Goal: Task Accomplishment & Management: Complete application form

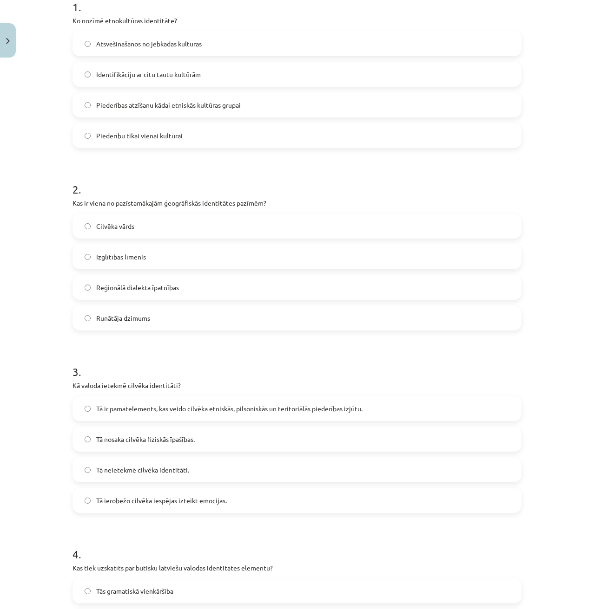
scroll to position [205, 0]
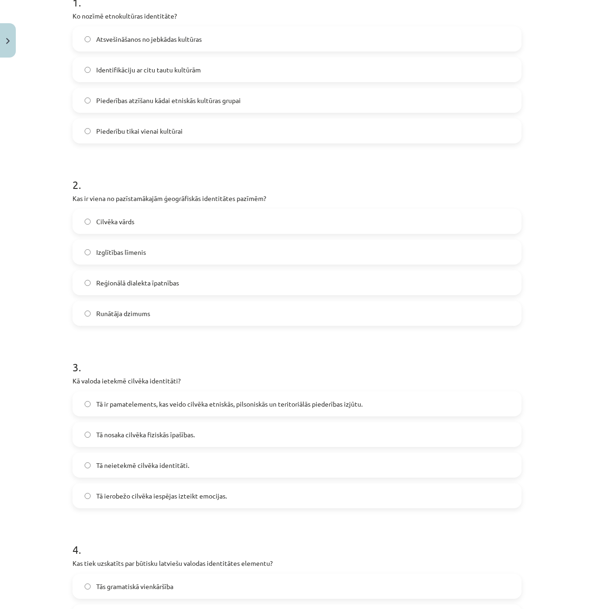
click at [20, 223] on div "Mācību tēma: Latviešu valodas i - 11. klases 1. ieskaites mācību materiāls (a,b…" at bounding box center [297, 304] width 594 height 609
click at [154, 281] on span "Reģionālā dialekta īpatnības" at bounding box center [137, 283] width 83 height 10
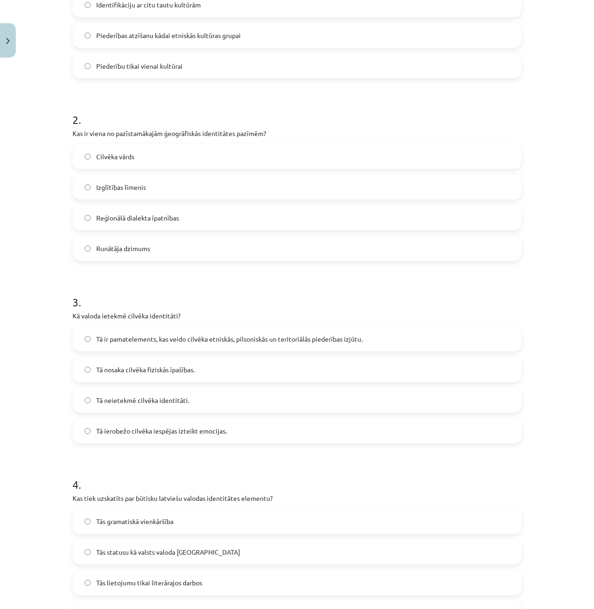
scroll to position [345, 0]
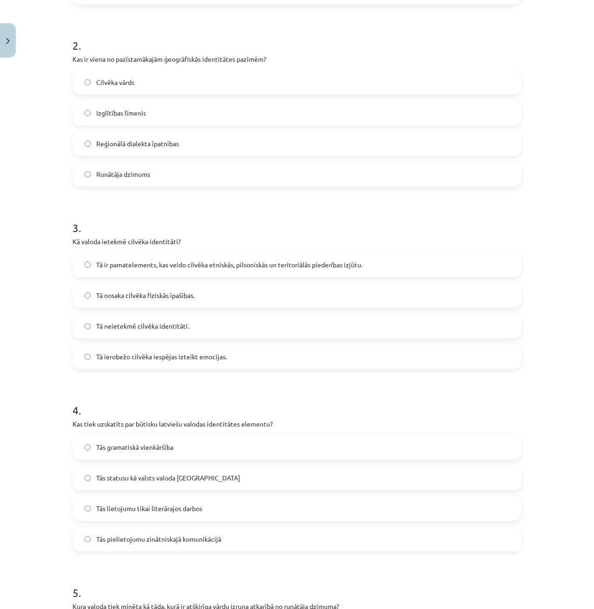
click at [183, 262] on span "Tā ir pamatelements, kas veido cilvēka etniskās, pilsoniskās un teritoriālās pi…" at bounding box center [229, 265] width 266 height 10
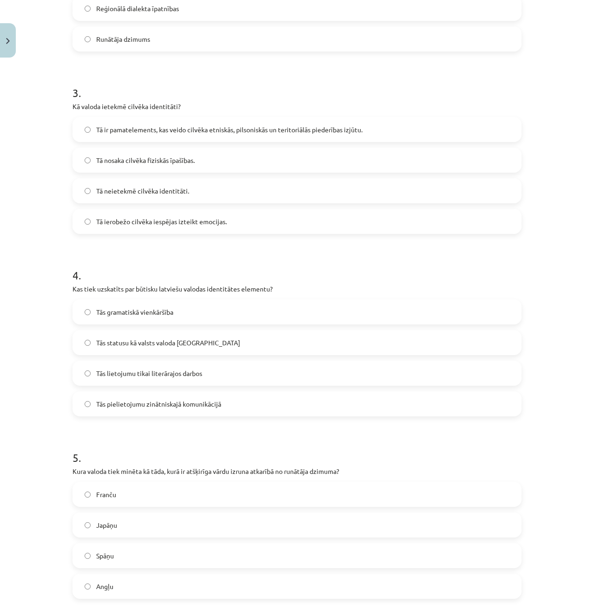
scroll to position [484, 0]
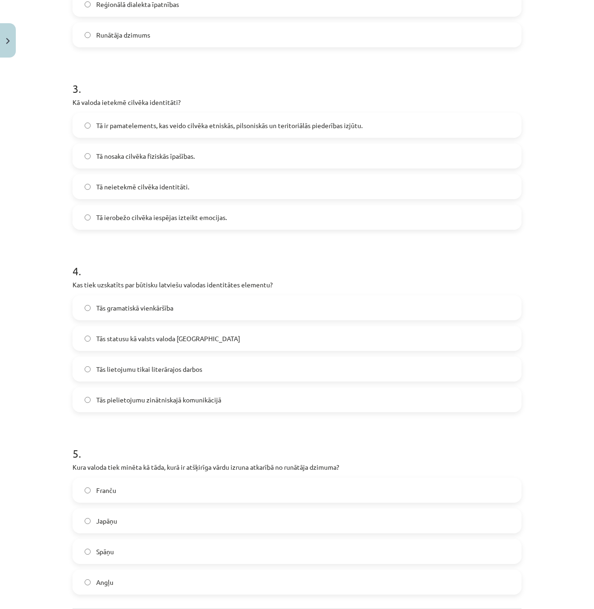
click at [134, 344] on label "Tās statusu kā valsts valoda Latvijā" at bounding box center [296, 338] width 447 height 23
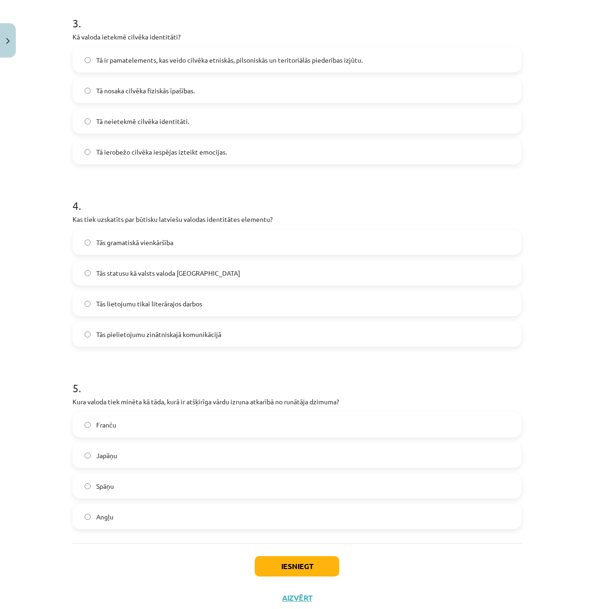
scroll to position [577, 0]
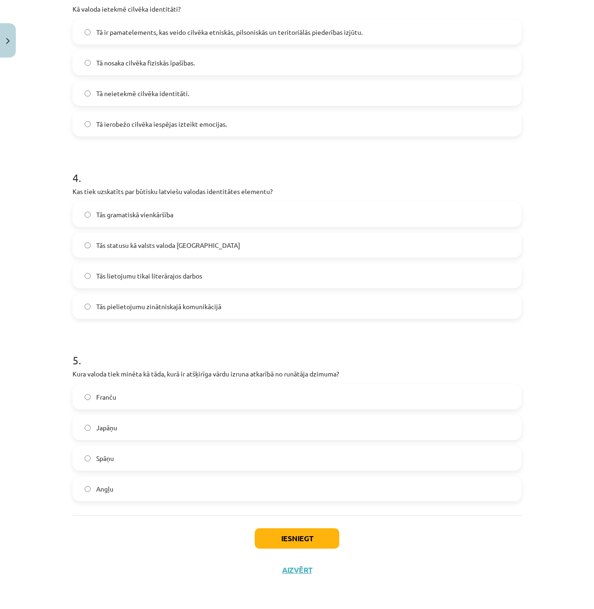
click at [113, 430] on span "Japāņu" at bounding box center [106, 428] width 21 height 10
click at [313, 541] on button "Iesniegt" at bounding box center [297, 539] width 85 height 20
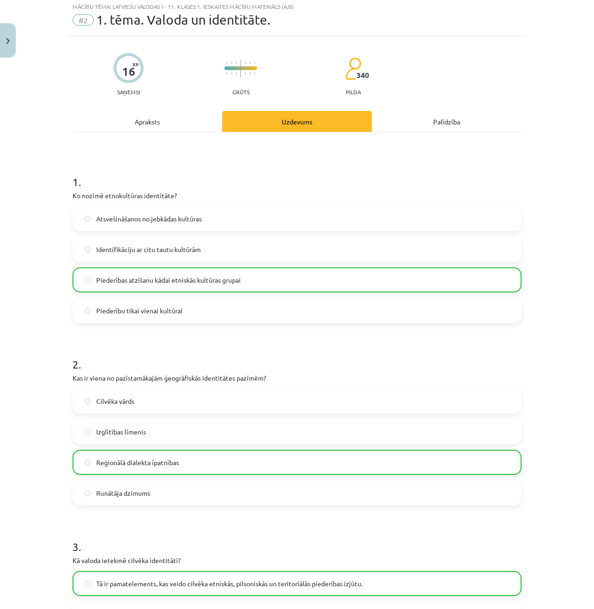
scroll to position [0, 0]
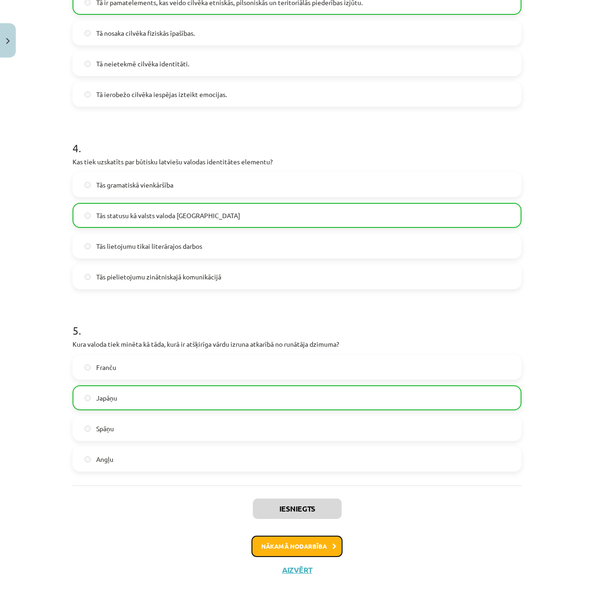
click at [279, 555] on button "Nākamā nodarbība" at bounding box center [296, 546] width 91 height 21
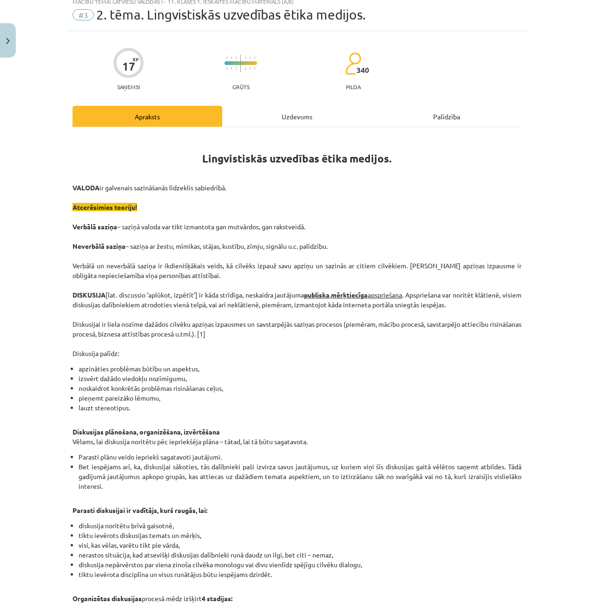
scroll to position [23, 0]
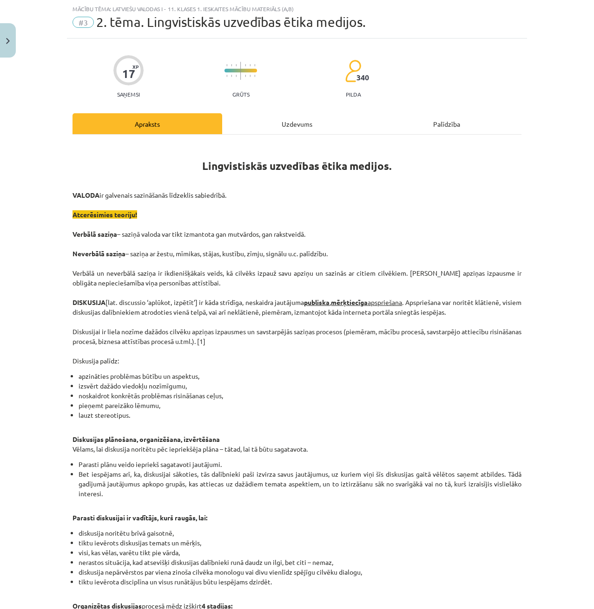
click at [257, 118] on div "Uzdevums" at bounding box center [297, 123] width 150 height 21
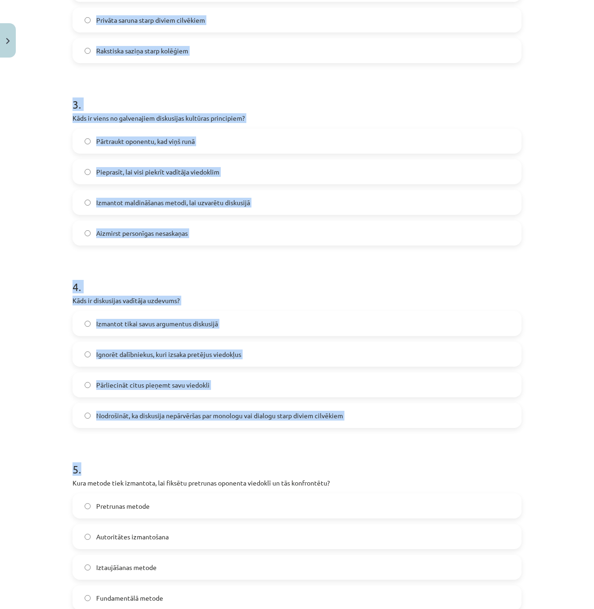
scroll to position [577, 0]
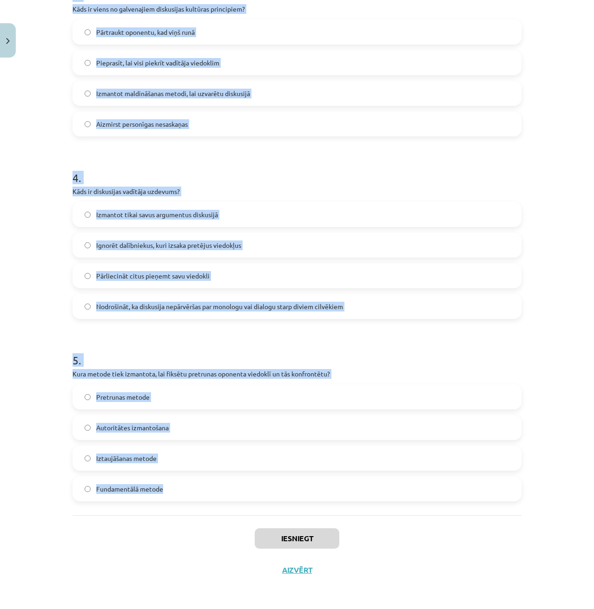
drag, startPoint x: 86, startPoint y: 67, endPoint x: 214, endPoint y: 489, distance: 441.1
click at [214, 489] on div "Mācību tēma: Latviešu valodas i - 11. klases 1. ieskaites mācību materiāls (a,b…" at bounding box center [297, 304] width 594 height 609
copy form "1 . Kura no šīm metodēm pieder pie argumentācijas palīgmetodēm? Pārspīlēšana Pr…"
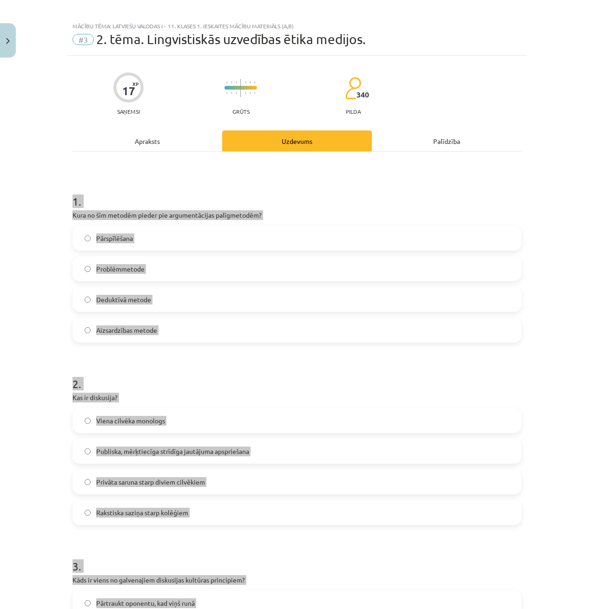
scroll to position [0, 0]
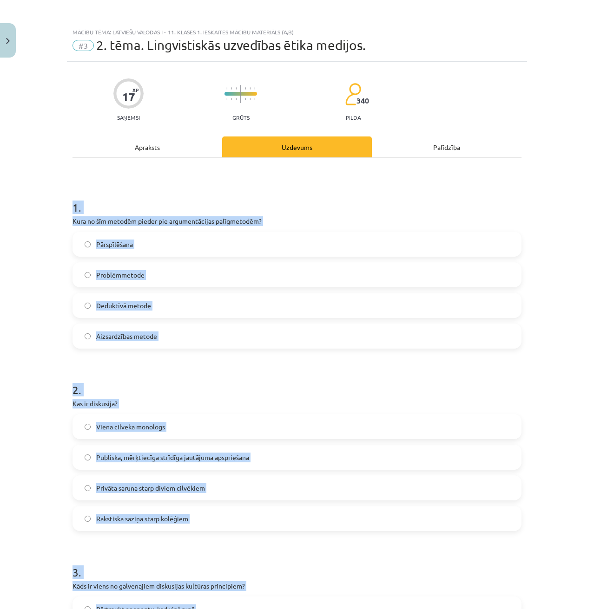
click at [375, 222] on p "Kura no šīm metodēm pieder pie argumentācijas palīgmetodēm?" at bounding box center [296, 221] width 449 height 10
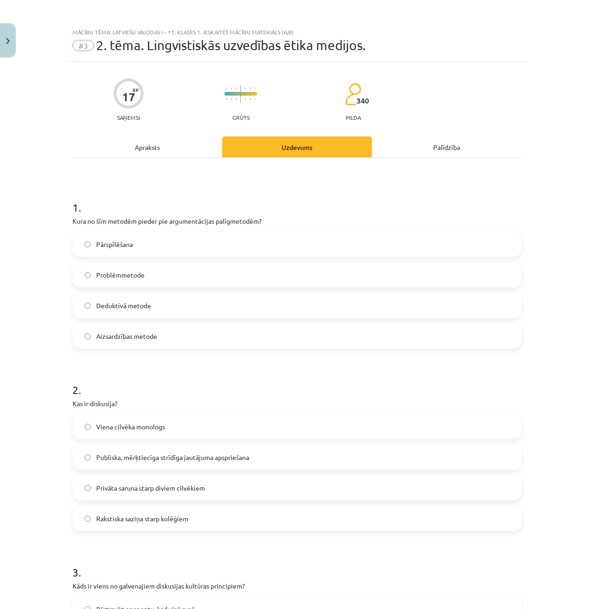
click at [187, 244] on label "Pārspīlēšana" at bounding box center [296, 244] width 447 height 23
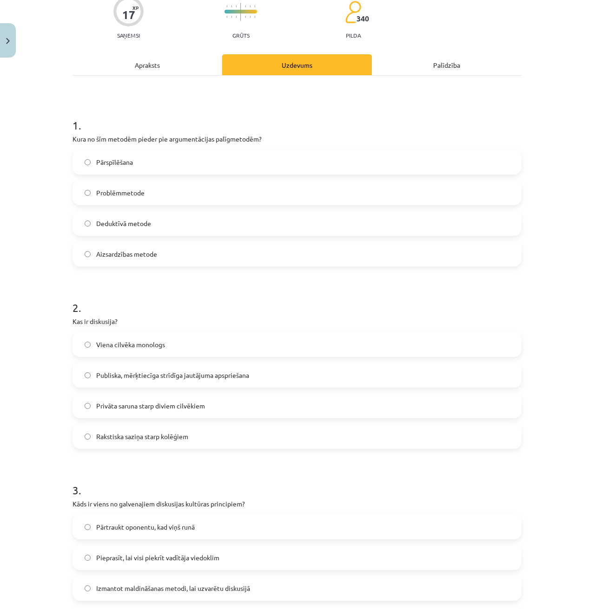
scroll to position [139, 0]
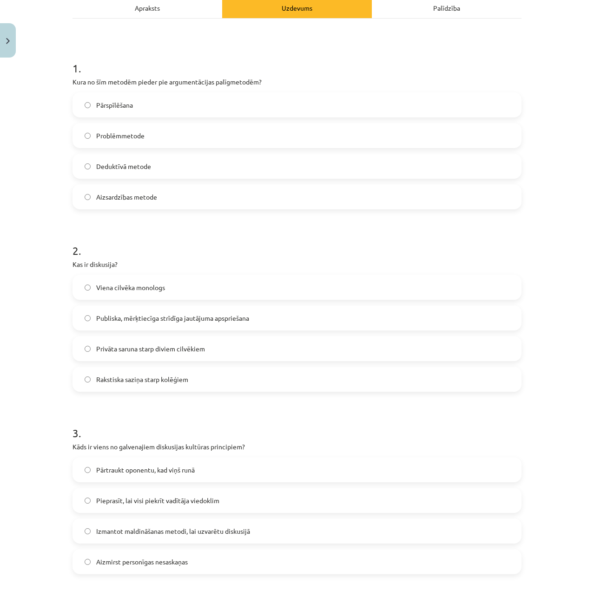
click at [177, 314] on span "Publiska, mērķtiecīga strīdīga jautājuma apspriešana" at bounding box center [172, 319] width 153 height 10
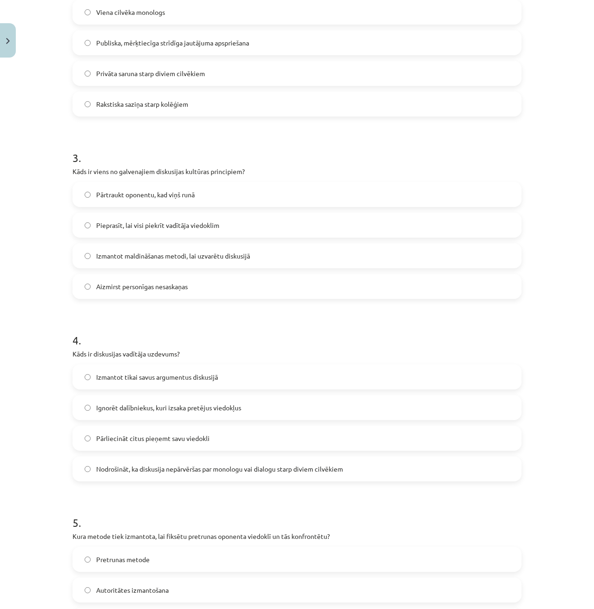
scroll to position [418, 0]
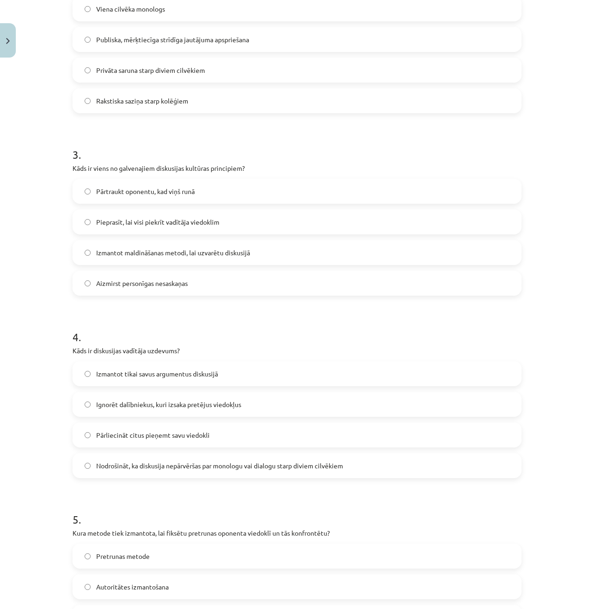
click at [148, 289] on label "Aizmirst personīgas nesaskaņas" at bounding box center [296, 283] width 447 height 23
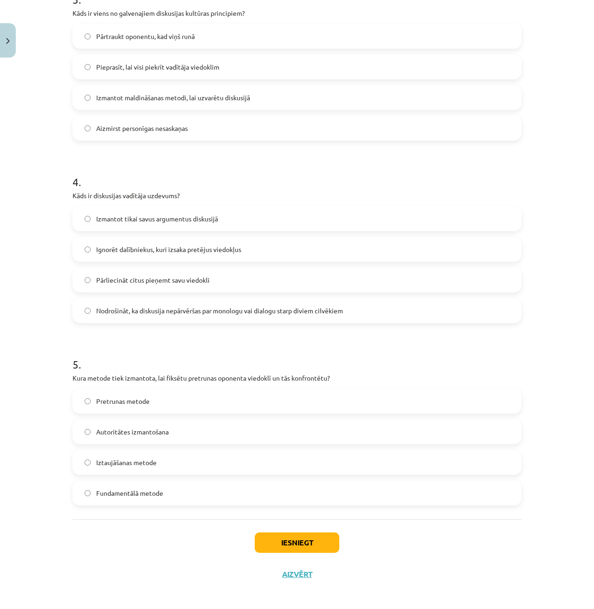
scroll to position [577, 0]
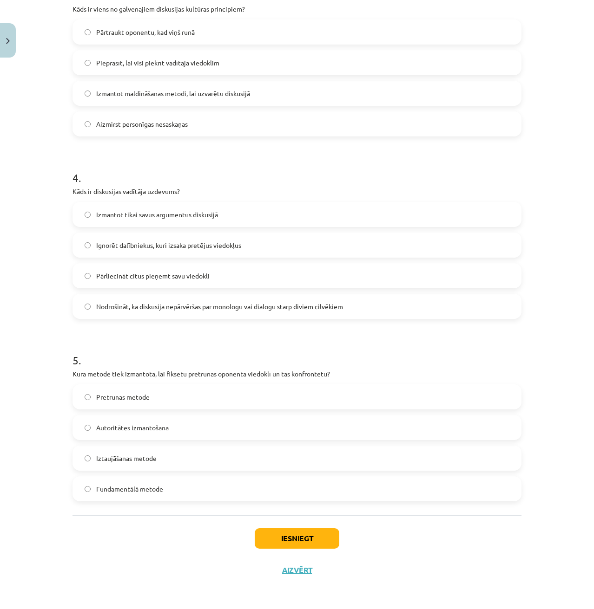
click at [138, 305] on span "Nodrošināt, ka diskusija nepārvēršas par monologu vai dialogu starp diviem cilv…" at bounding box center [219, 307] width 247 height 10
click at [168, 397] on label "Pretrunas metode" at bounding box center [296, 397] width 447 height 23
click at [268, 536] on button "Iesniegt" at bounding box center [297, 539] width 85 height 20
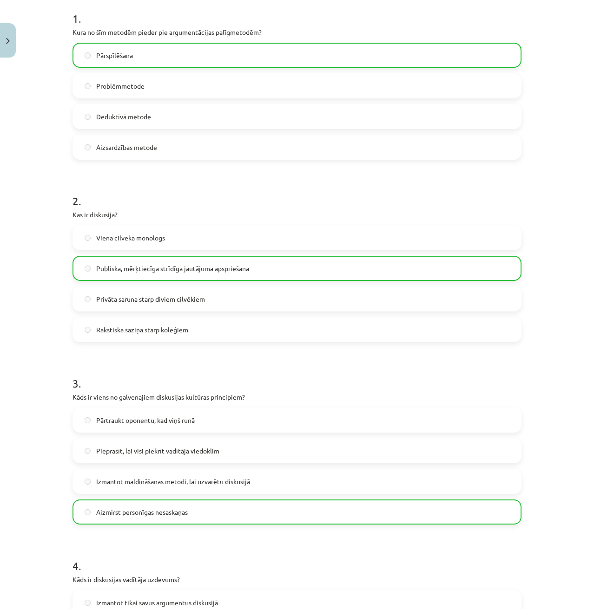
scroll to position [0, 0]
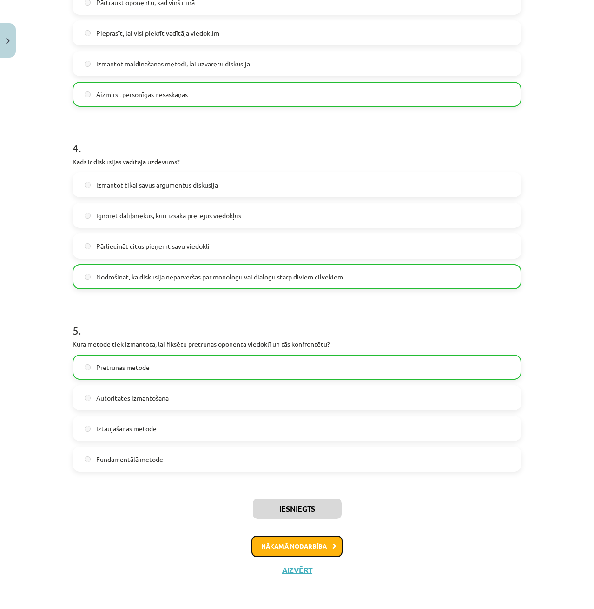
click at [291, 553] on button "Nākamā nodarbība" at bounding box center [296, 546] width 91 height 21
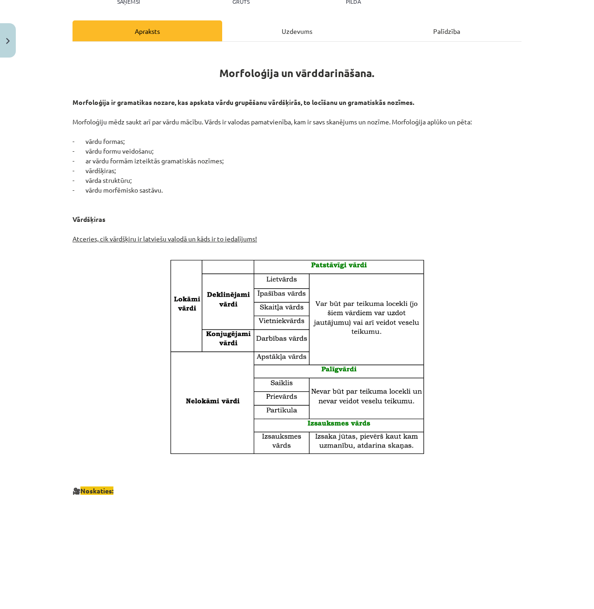
click at [261, 33] on div "Uzdevums" at bounding box center [297, 30] width 150 height 21
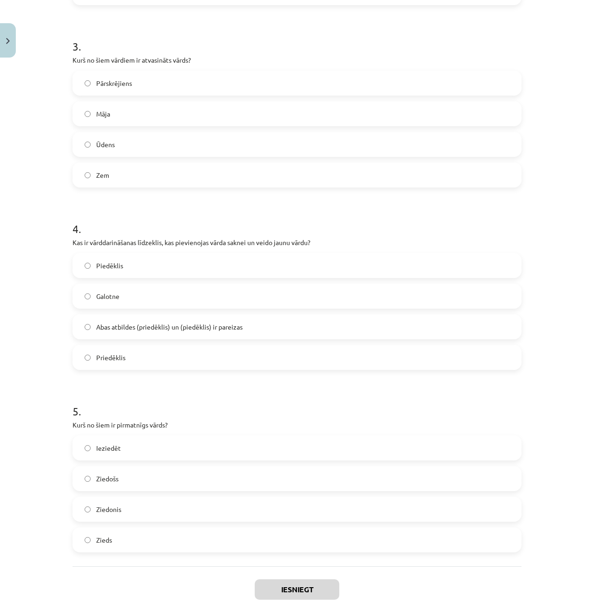
scroll to position [577, 0]
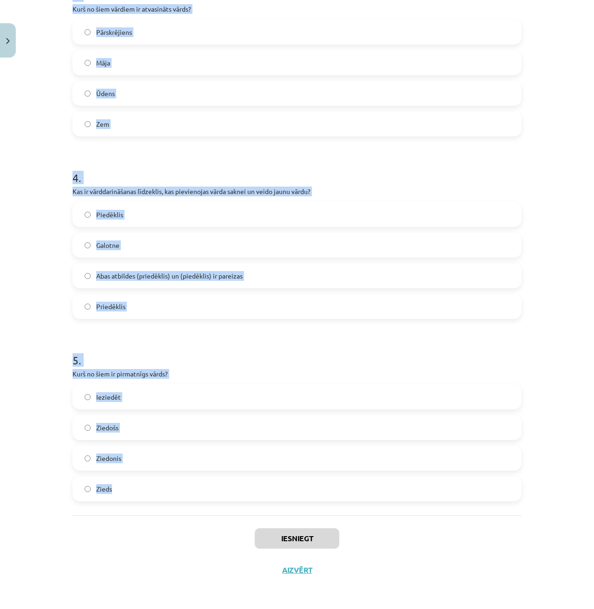
drag, startPoint x: 59, startPoint y: 185, endPoint x: 124, endPoint y: 506, distance: 326.8
click at [124, 506] on div "Mācību tēma: Latviešu valodas i - 11. klases 1. ieskaites mācību materiāls (a,b…" at bounding box center [297, 304] width 594 height 609
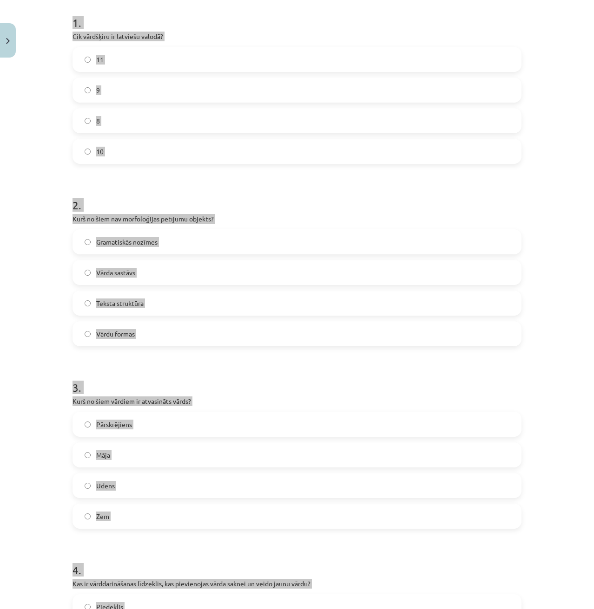
scroll to position [20, 0]
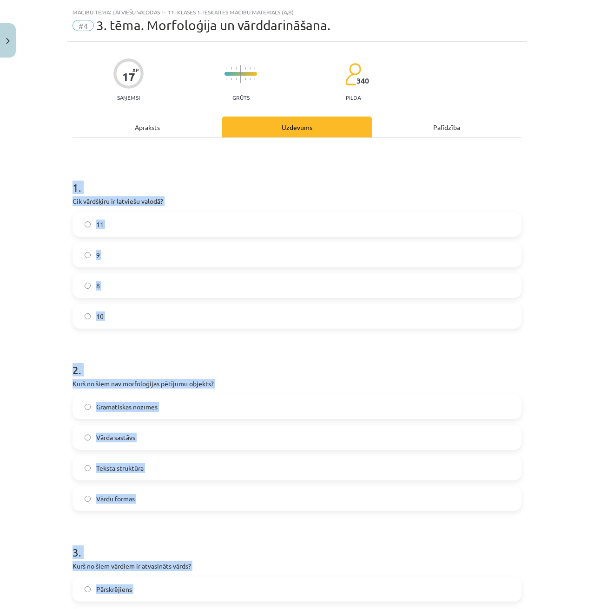
click at [289, 184] on h1 "1 ." at bounding box center [296, 179] width 449 height 29
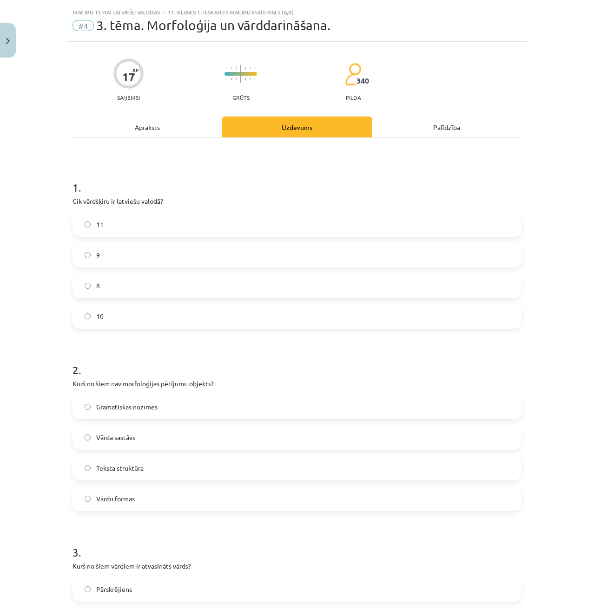
click at [98, 319] on span "10" at bounding box center [99, 317] width 7 height 10
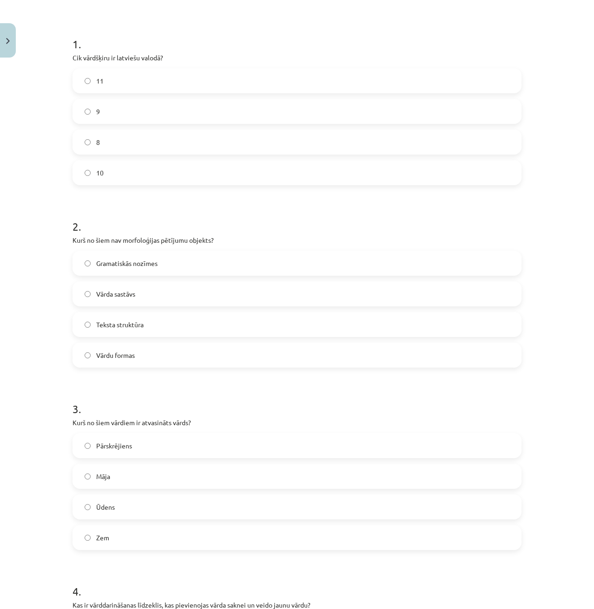
scroll to position [206, 0]
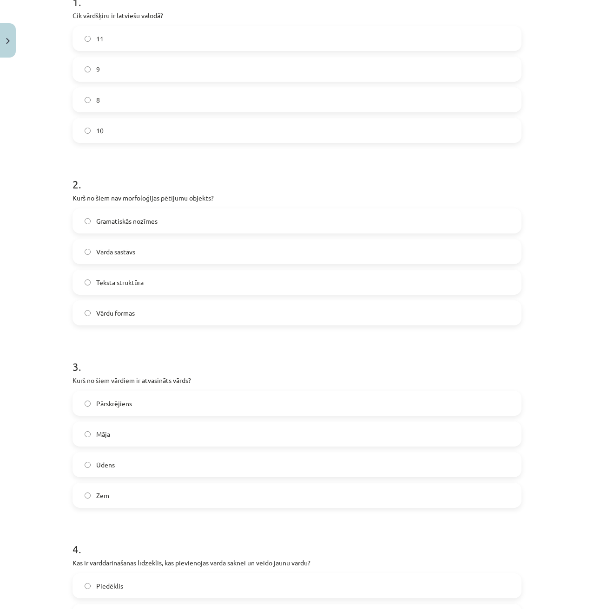
click at [138, 284] on span "Teksta struktūra" at bounding box center [119, 283] width 47 height 10
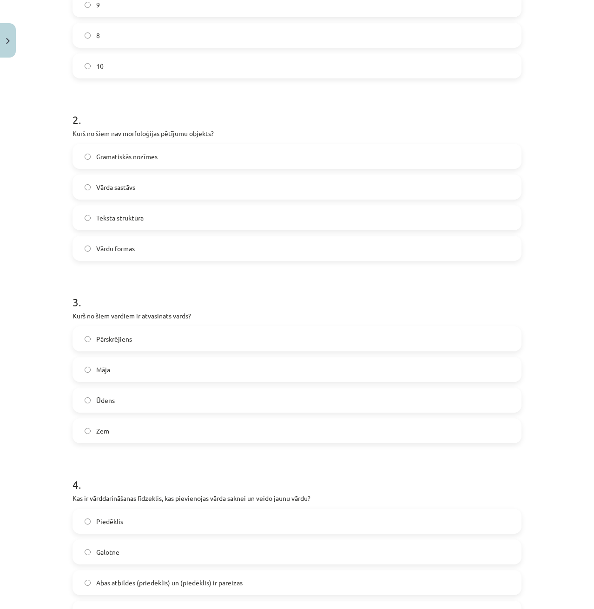
scroll to position [392, 0]
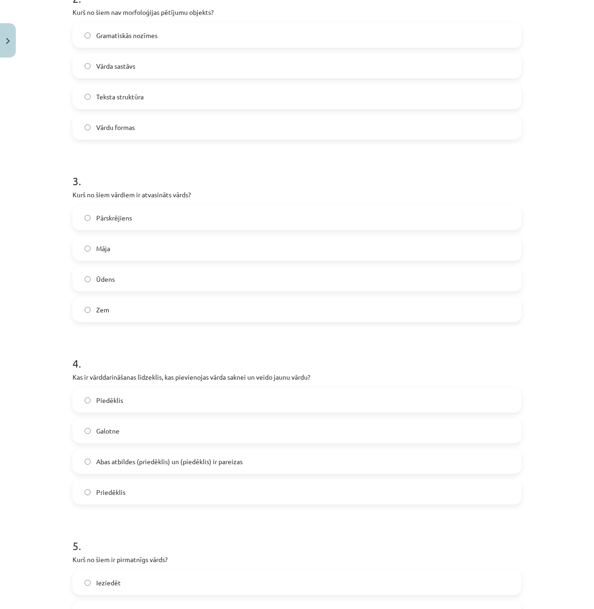
click at [143, 222] on label "Pārskrējiens" at bounding box center [296, 217] width 447 height 23
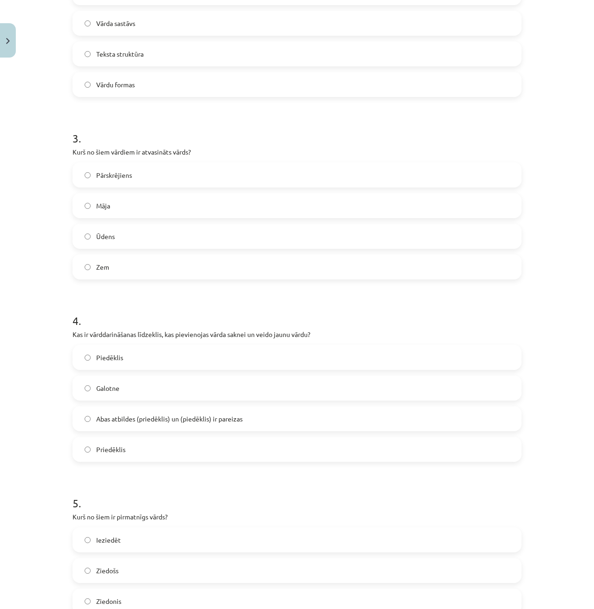
scroll to position [438, 0]
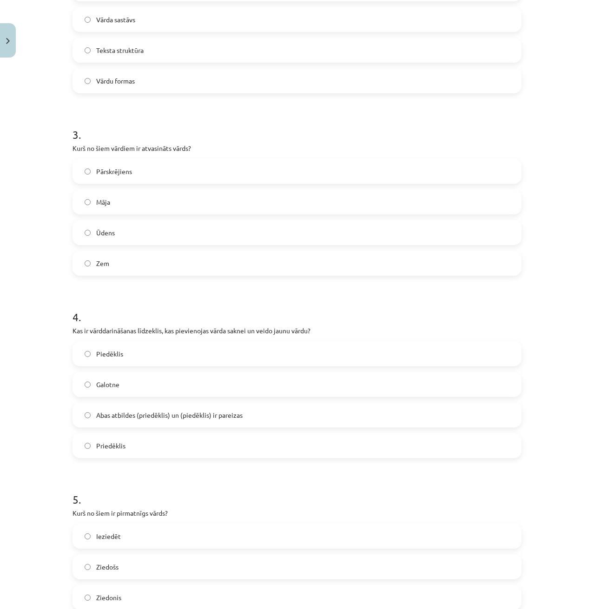
click at [118, 419] on span "Abas atbildes (priedēklis) un (piedēklis) ir pareizas" at bounding box center [169, 416] width 146 height 10
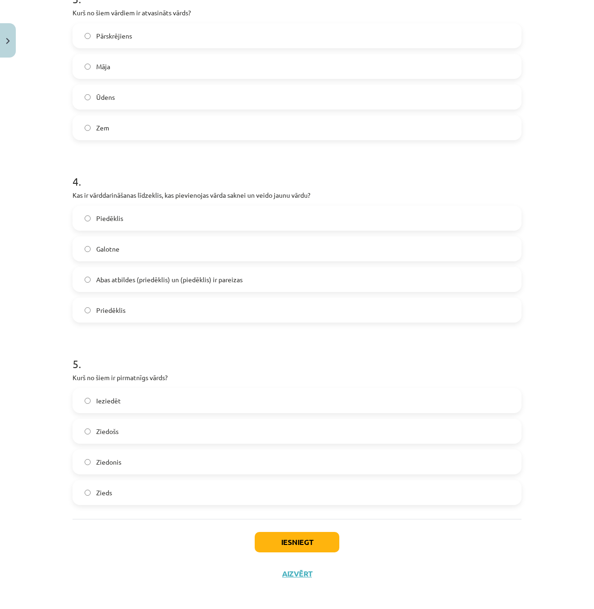
scroll to position [577, 0]
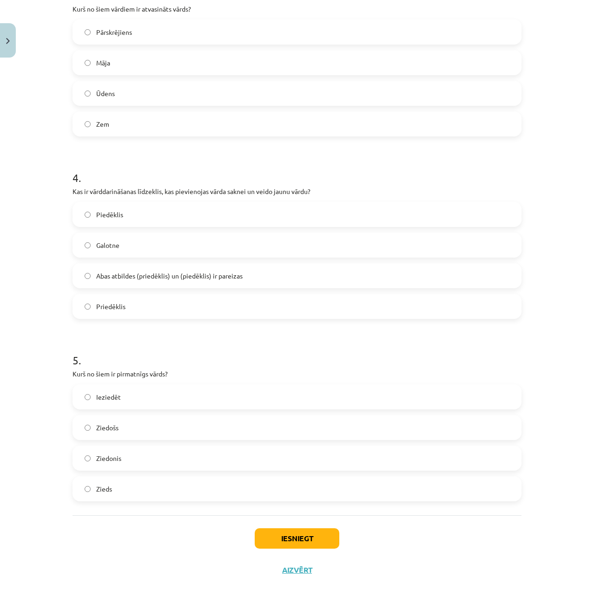
click at [150, 339] on h1 "5 ." at bounding box center [296, 352] width 449 height 29
click at [158, 491] on label "Zieds" at bounding box center [296, 488] width 447 height 23
click at [288, 538] on button "Iesniegt" at bounding box center [297, 539] width 85 height 20
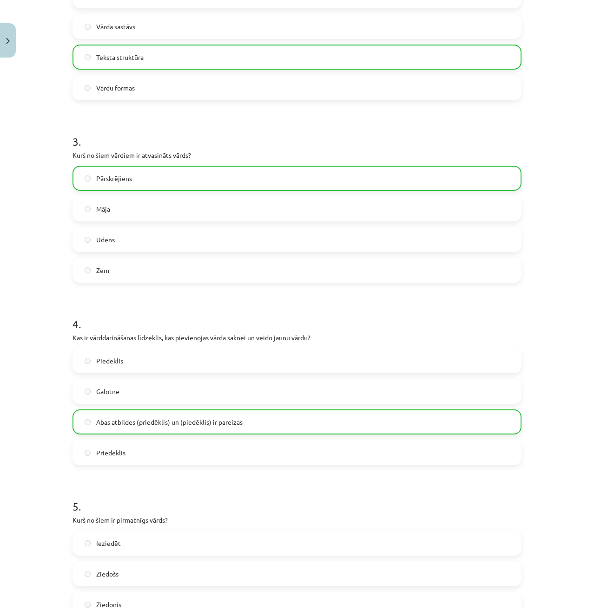
scroll to position [607, 0]
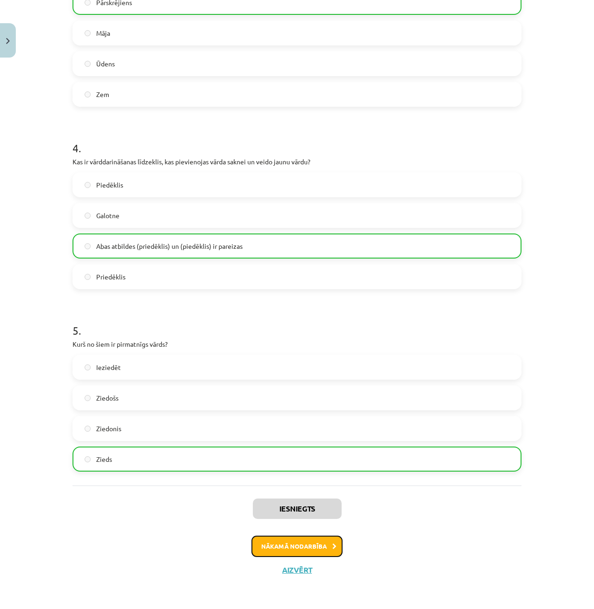
click at [261, 548] on button "Nākamā nodarbība" at bounding box center [296, 546] width 91 height 21
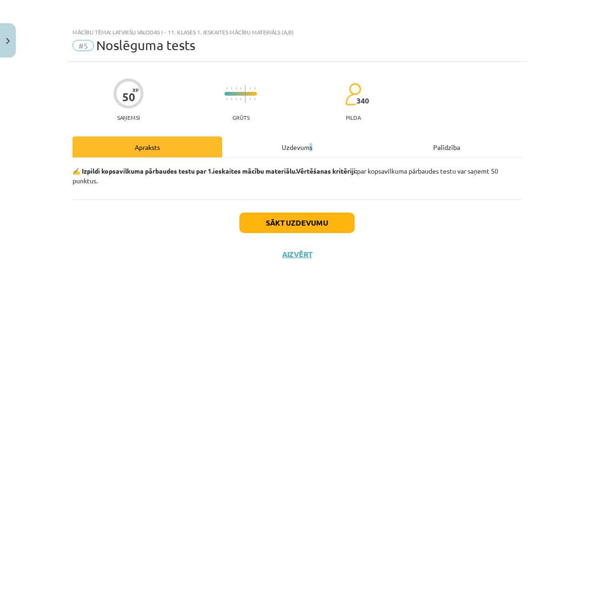
click at [309, 148] on div "Uzdevums" at bounding box center [297, 147] width 150 height 21
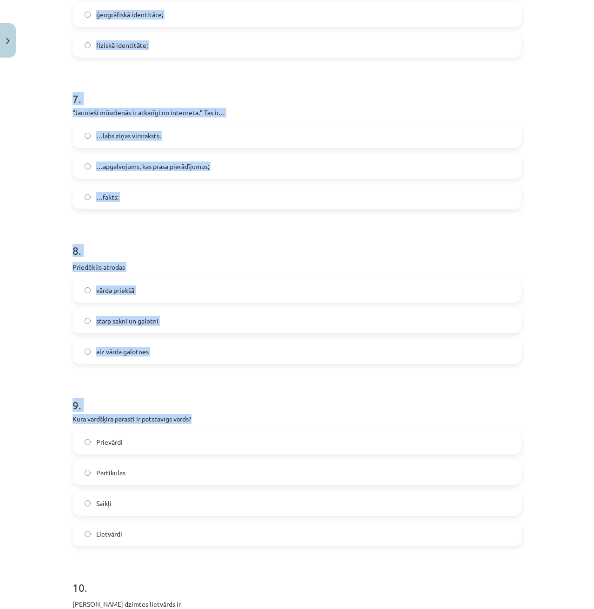
scroll to position [1345, 0]
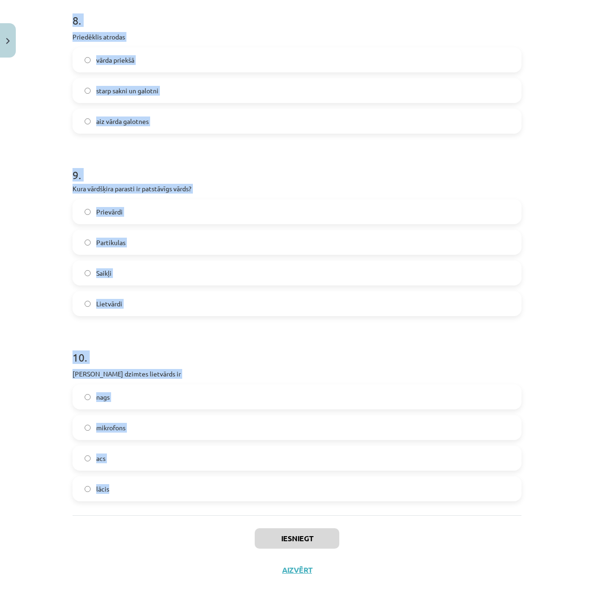
drag, startPoint x: 63, startPoint y: 207, endPoint x: 123, endPoint y: 490, distance: 288.6
copy form "1 . Dialekts liecina par: ģeogrāfisko identitāti; nacionālo identitāti. sociālo…"
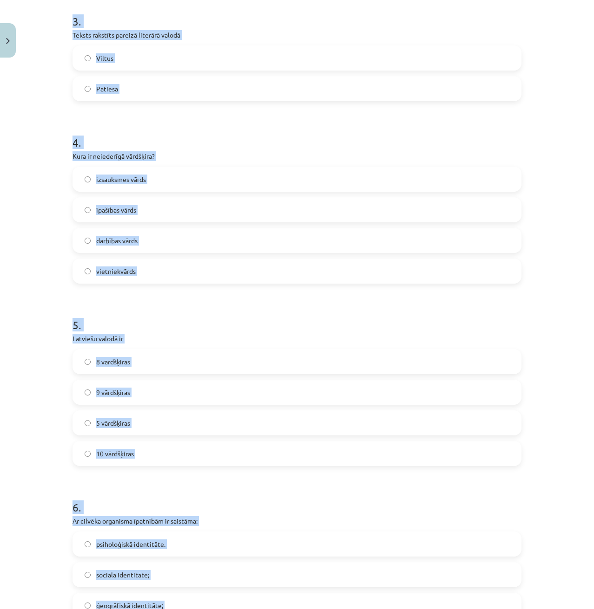
scroll to position [509, 0]
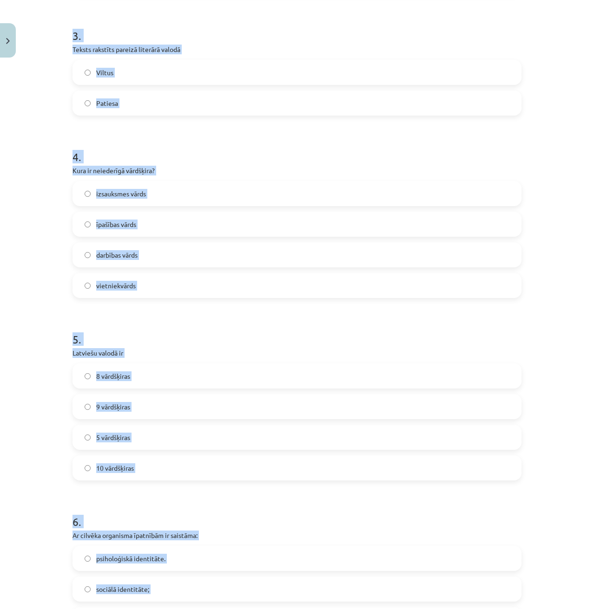
click at [43, 226] on div "Mācību tēma: Latviešu valodas i - 11. klases 1. ieskaites mācību materiāls (a,b…" at bounding box center [297, 304] width 594 height 609
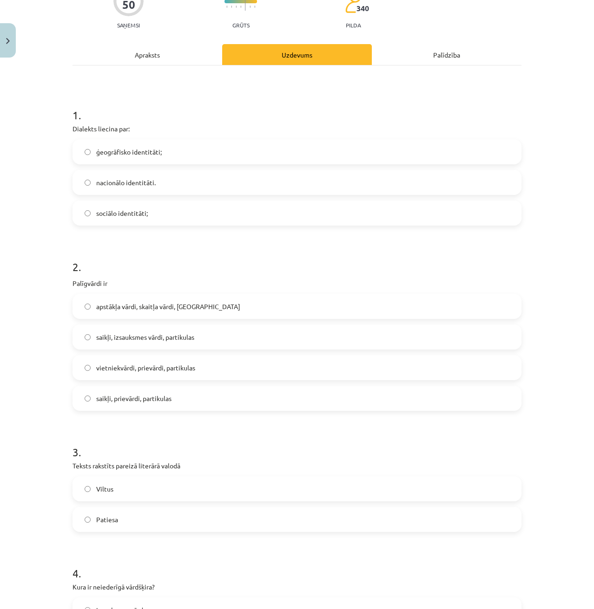
scroll to position [91, 0]
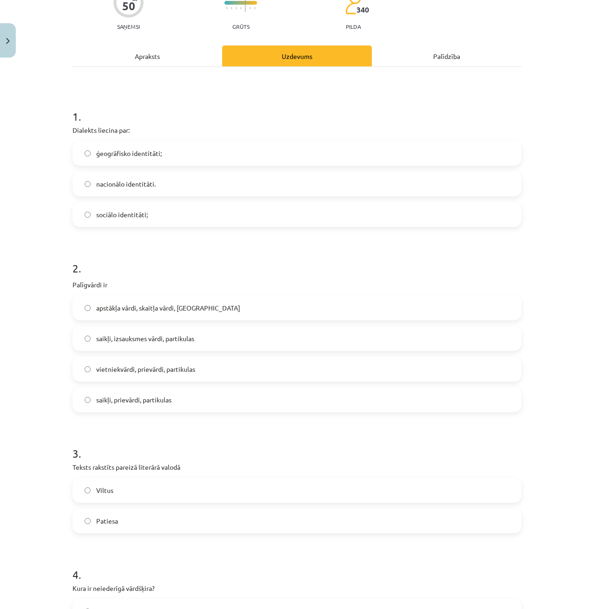
click at [122, 154] on span "ģeogrāfisko identitāti;" at bounding box center [128, 154] width 65 height 10
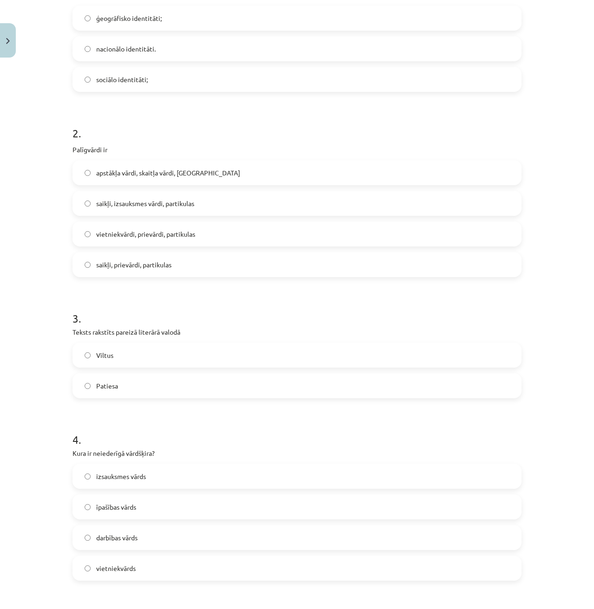
scroll to position [230, 0]
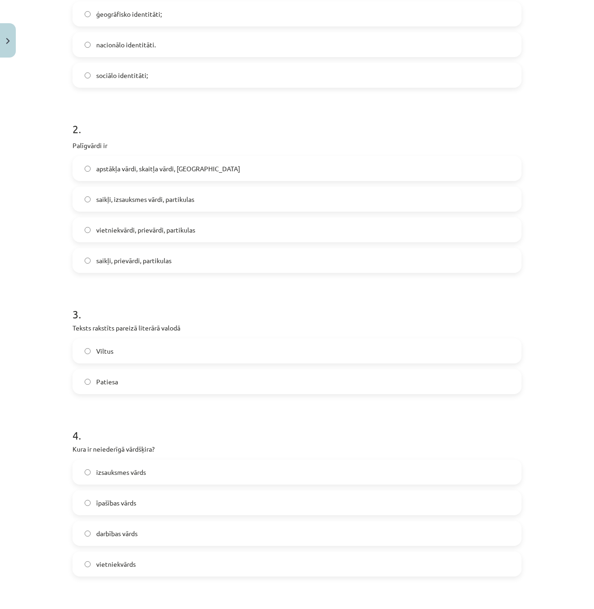
drag, startPoint x: 138, startPoint y: 201, endPoint x: 127, endPoint y: 208, distance: 13.1
click at [135, 203] on span "saikļi, izsauksmes vārdi, partikulas" at bounding box center [145, 200] width 98 height 10
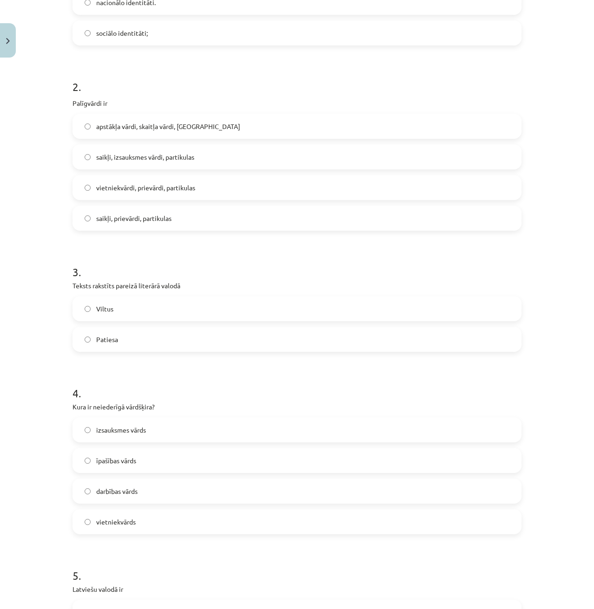
scroll to position [277, 0]
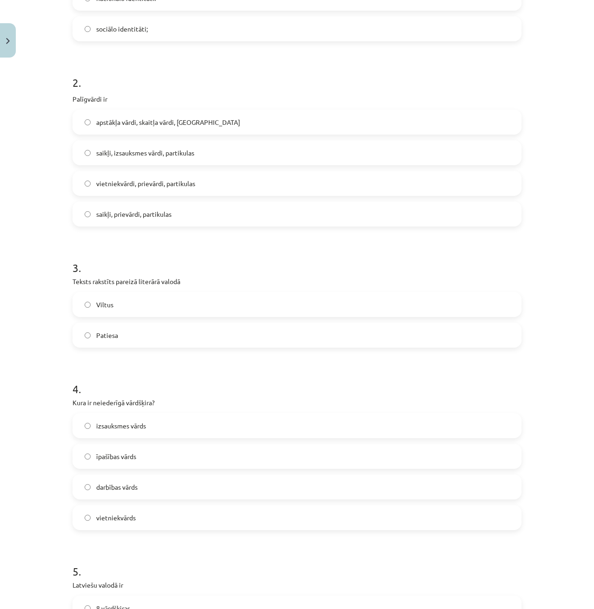
click at [106, 219] on span "saikļi, prievārdi, partikulas" at bounding box center [133, 214] width 75 height 10
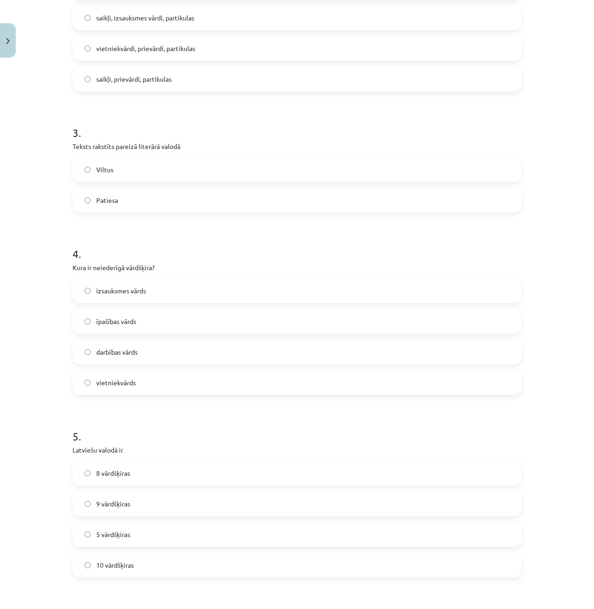
scroll to position [416, 0]
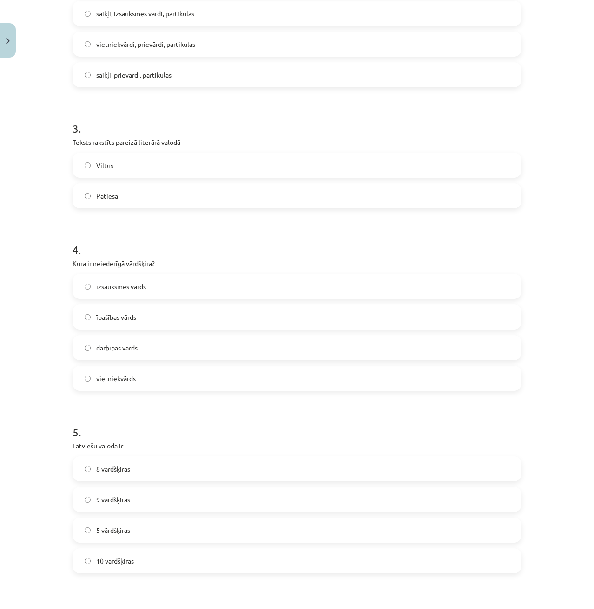
click at [112, 189] on label "Patiesa" at bounding box center [296, 195] width 447 height 23
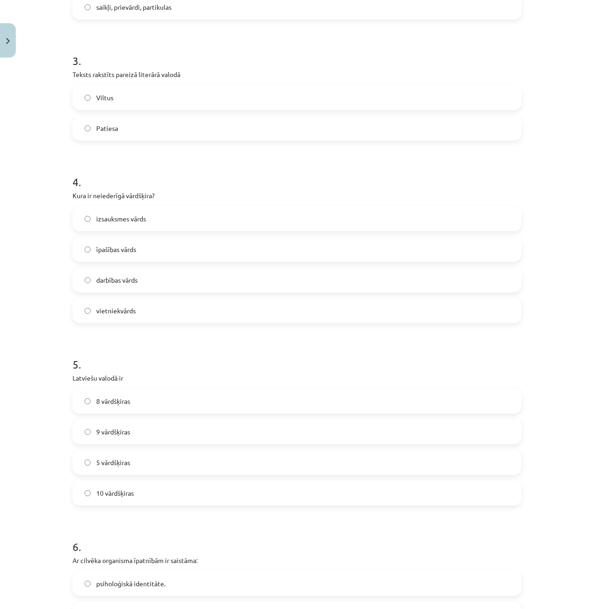
scroll to position [509, 0]
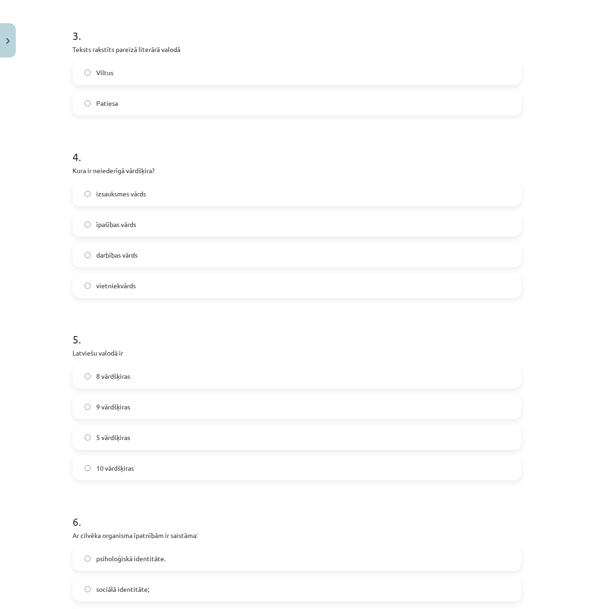
click at [139, 196] on span "izsauksmes vārds" at bounding box center [121, 194] width 50 height 10
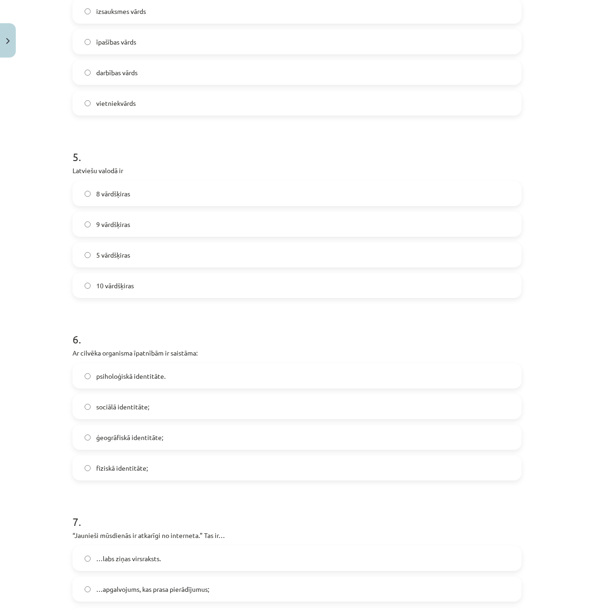
scroll to position [695, 0]
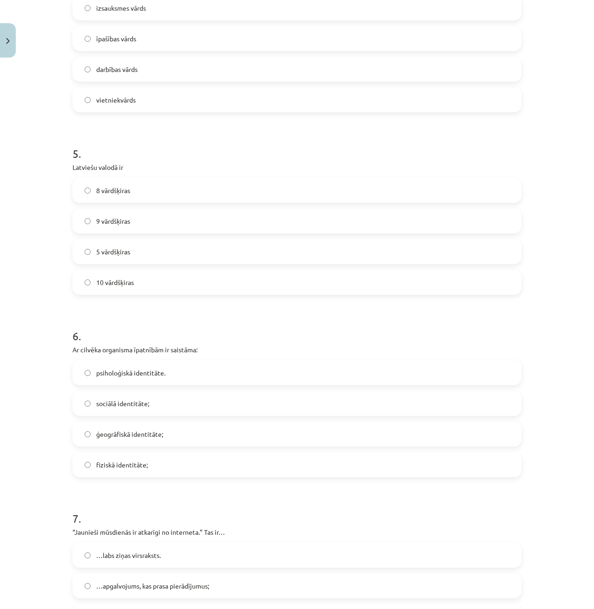
click at [132, 284] on label "10 vārdšķiras" at bounding box center [296, 282] width 447 height 23
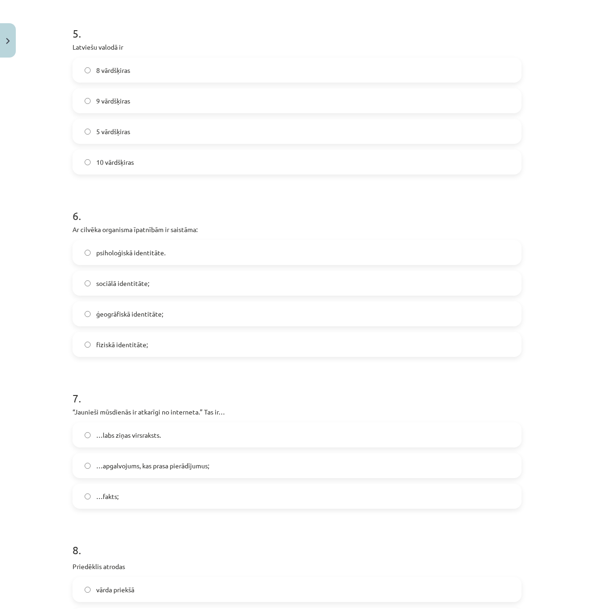
scroll to position [881, 0]
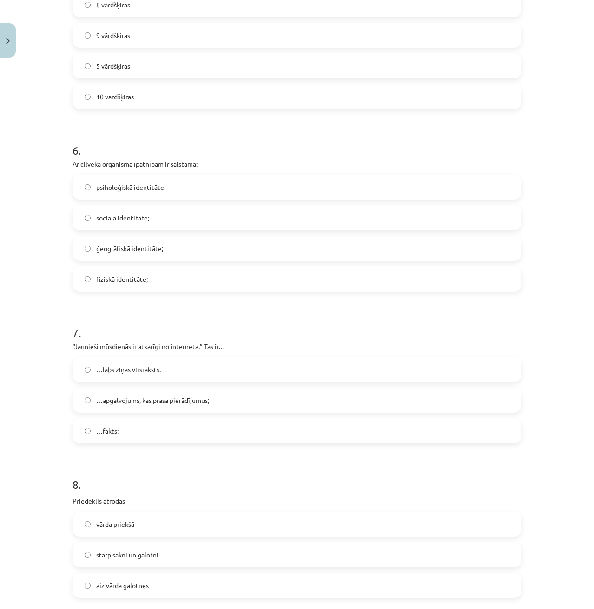
click at [145, 284] on label "fiziskā identitāte;" at bounding box center [296, 279] width 447 height 23
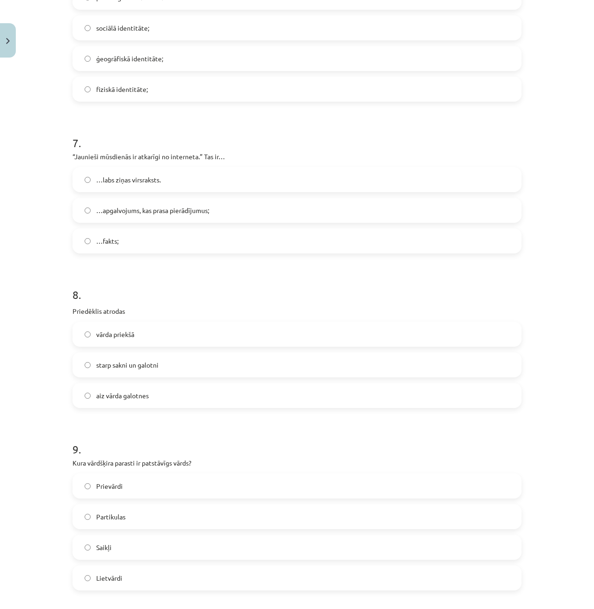
scroll to position [1066, 0]
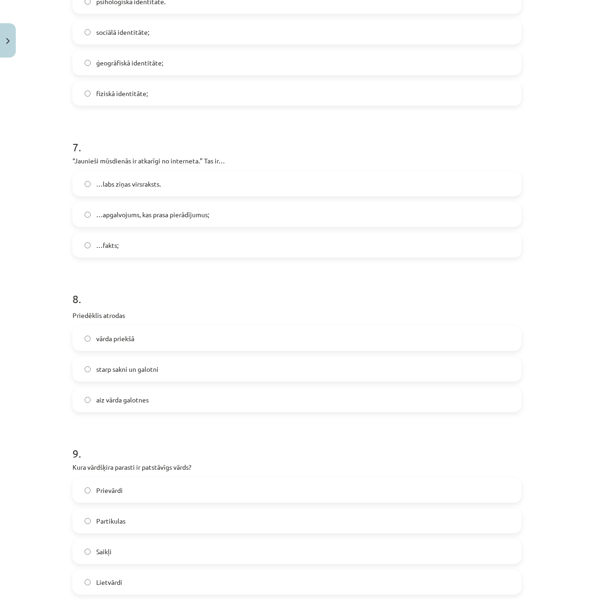
click at [155, 212] on span "…apgalvojums, kas prasa pierādījumus;" at bounding box center [152, 215] width 113 height 10
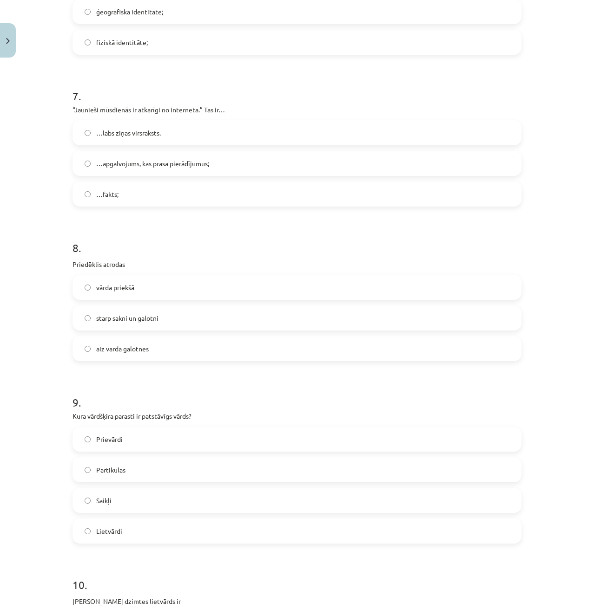
scroll to position [1159, 0]
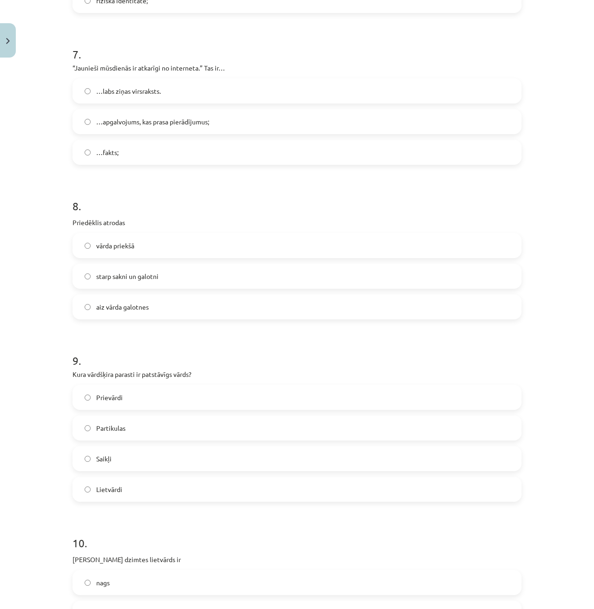
click at [106, 257] on div "vārda priekšā" at bounding box center [296, 245] width 449 height 25
click at [108, 256] on div "vārda priekšā" at bounding box center [296, 245] width 449 height 25
click at [110, 255] on label "vārda priekšā" at bounding box center [296, 245] width 447 height 23
click at [165, 367] on div "9 . Kura vārdšķira parasti ir patstāvīgs vārds? Prievārdi Partikulas Saikļi Lie…" at bounding box center [296, 420] width 449 height 164
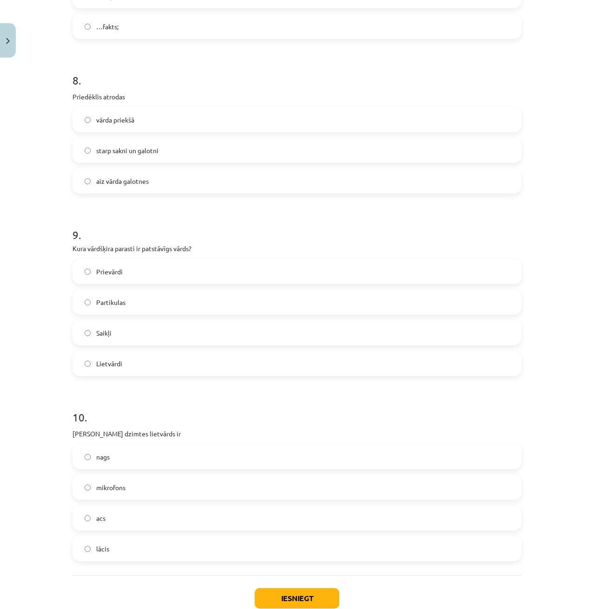
scroll to position [1345, 0]
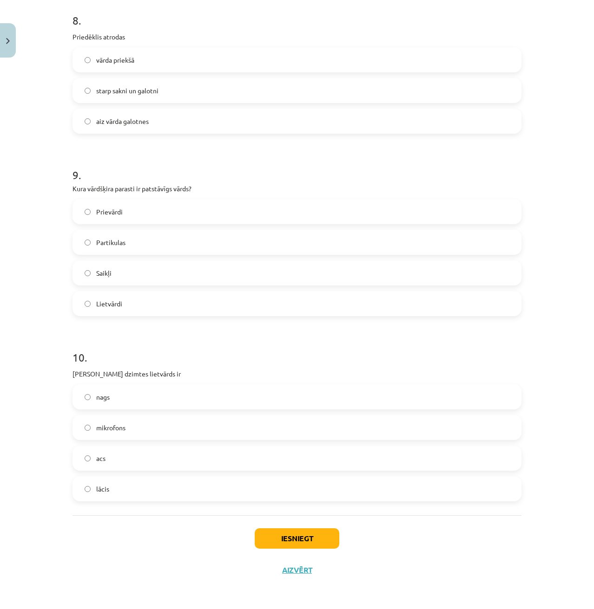
click at [119, 217] on label "Prievārdi" at bounding box center [296, 211] width 447 height 23
click at [120, 297] on label "Lietvārdi" at bounding box center [296, 303] width 447 height 23
click at [162, 467] on label "acs" at bounding box center [296, 458] width 447 height 23
click at [302, 542] on button "Iesniegt" at bounding box center [297, 539] width 85 height 20
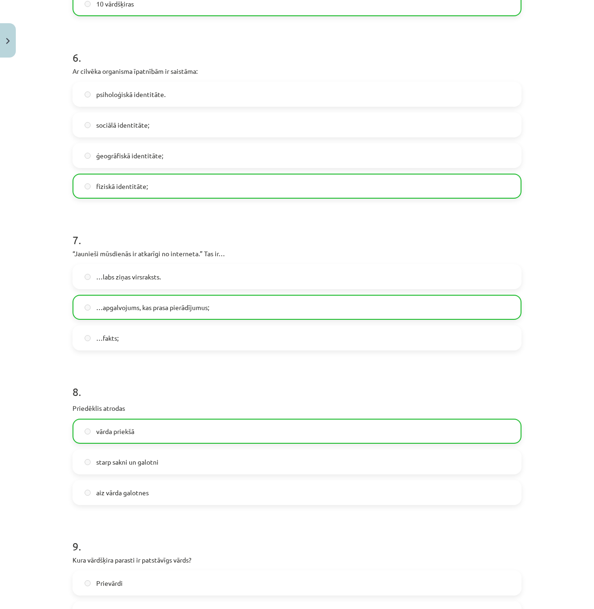
scroll to position [1375, 0]
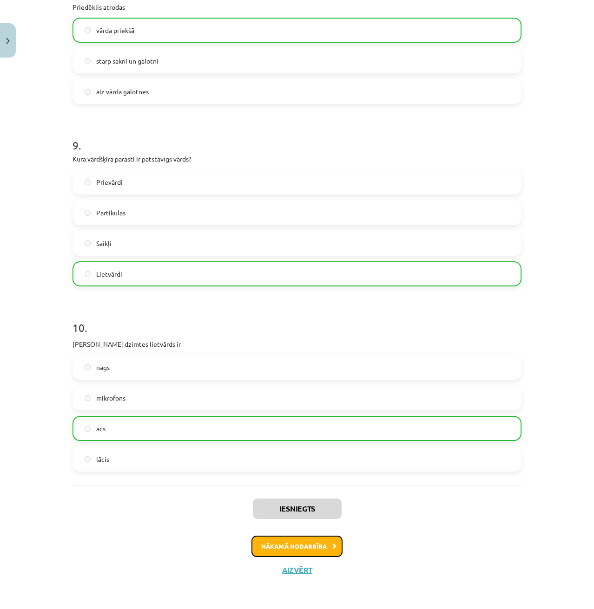
click at [287, 546] on button "Nākamā nodarbība" at bounding box center [296, 546] width 91 height 21
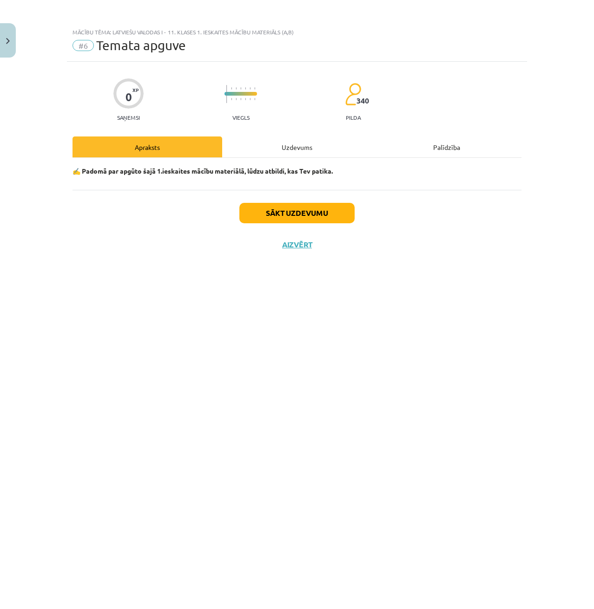
scroll to position [0, 0]
click at [306, 144] on div "Uzdevums" at bounding box center [297, 147] width 150 height 21
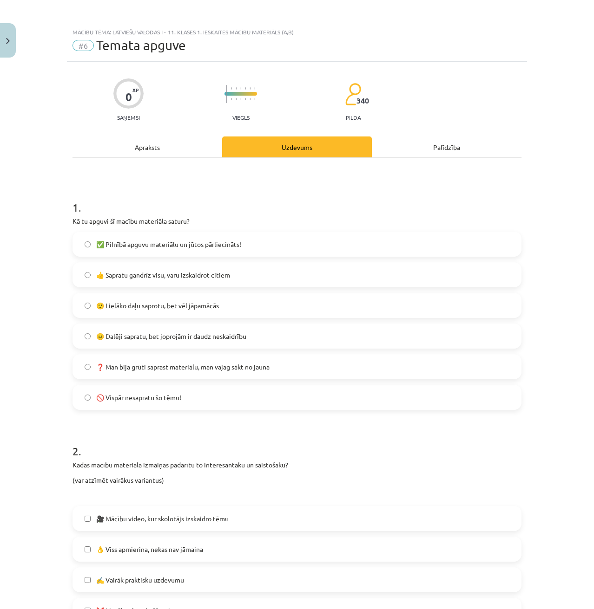
click at [159, 240] on span "✅ Pilnībā apguvu materiālu un jūtos pārliecināts!" at bounding box center [168, 245] width 145 height 10
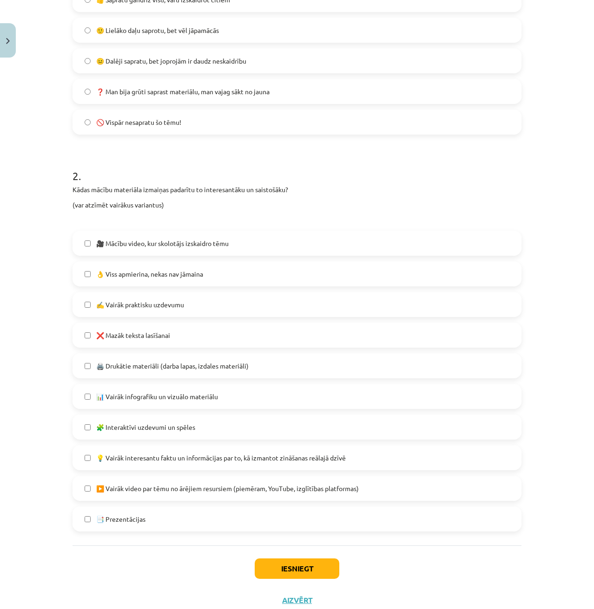
scroll to position [279, 0]
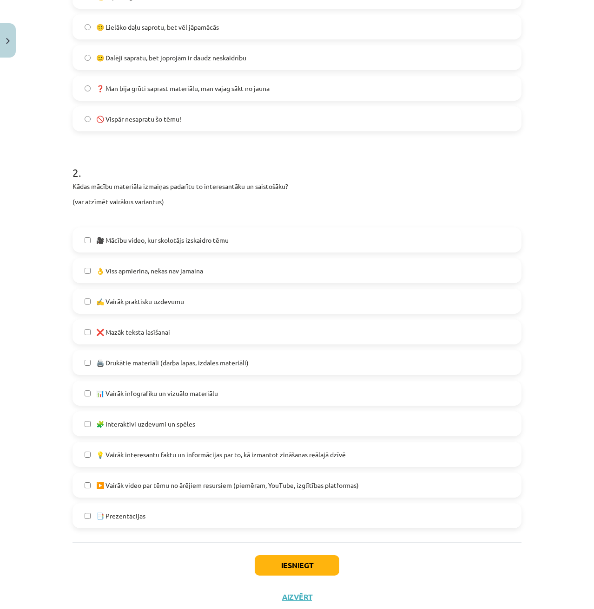
click at [158, 272] on span "👌 Viss apmierina, nekas nav jāmaina" at bounding box center [149, 271] width 107 height 10
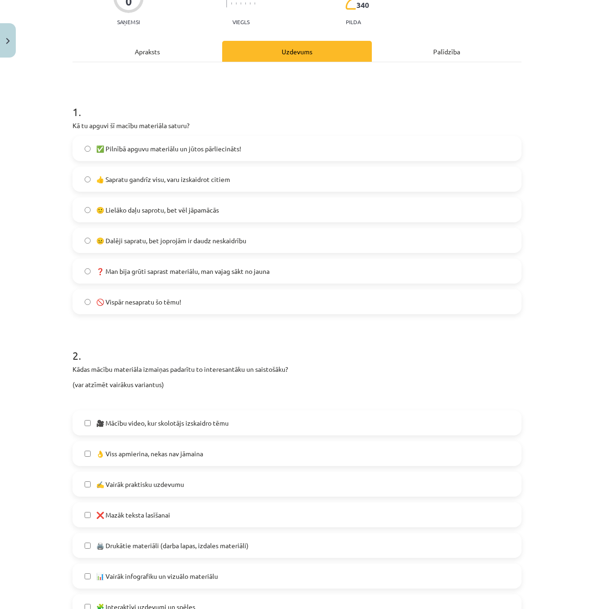
scroll to position [306, 0]
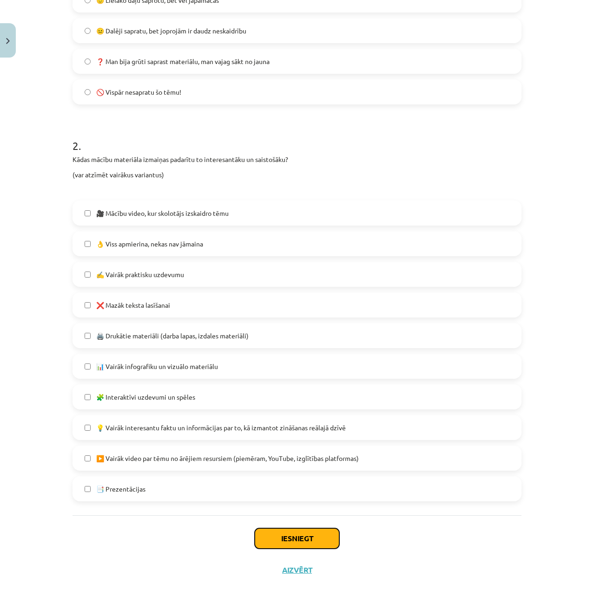
click at [283, 544] on button "Iesniegt" at bounding box center [297, 539] width 85 height 20
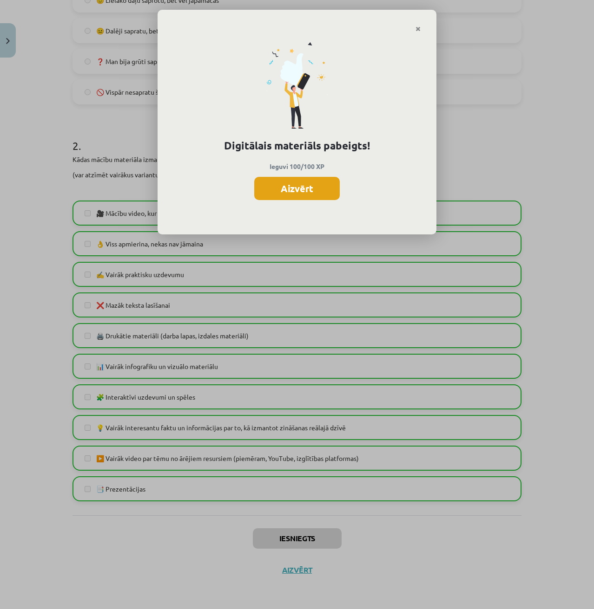
click at [312, 194] on button "Aizvērt" at bounding box center [296, 188] width 85 height 23
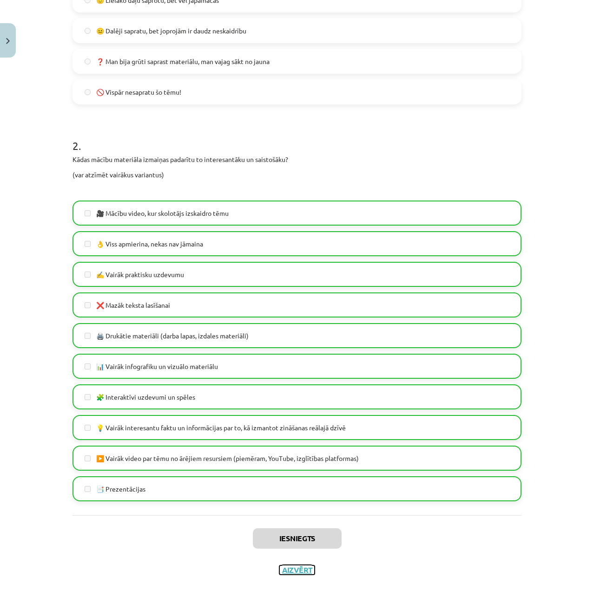
click at [308, 569] on button "Aizvērt" at bounding box center [296, 570] width 35 height 9
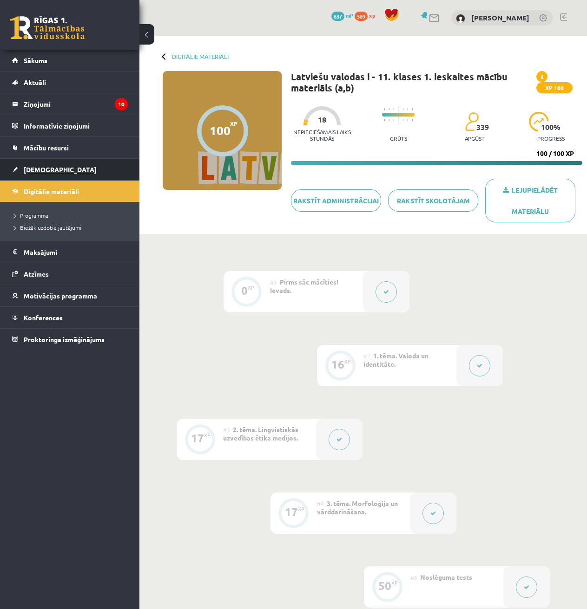
click at [35, 171] on span "[DEMOGRAPHIC_DATA]" at bounding box center [60, 169] width 73 height 8
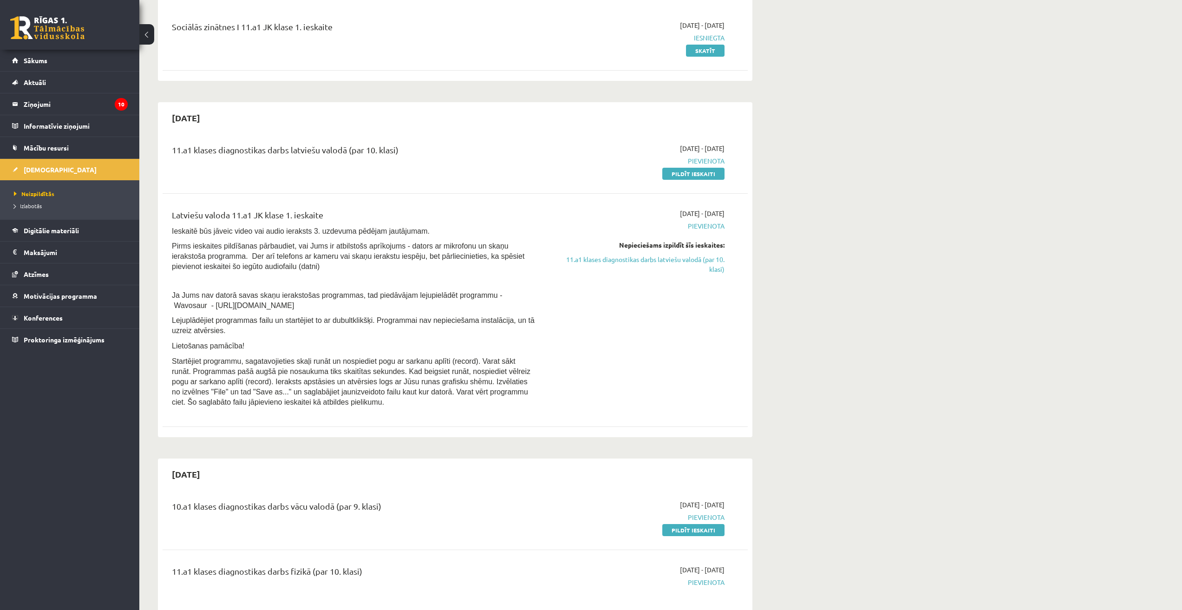
scroll to position [93, 0]
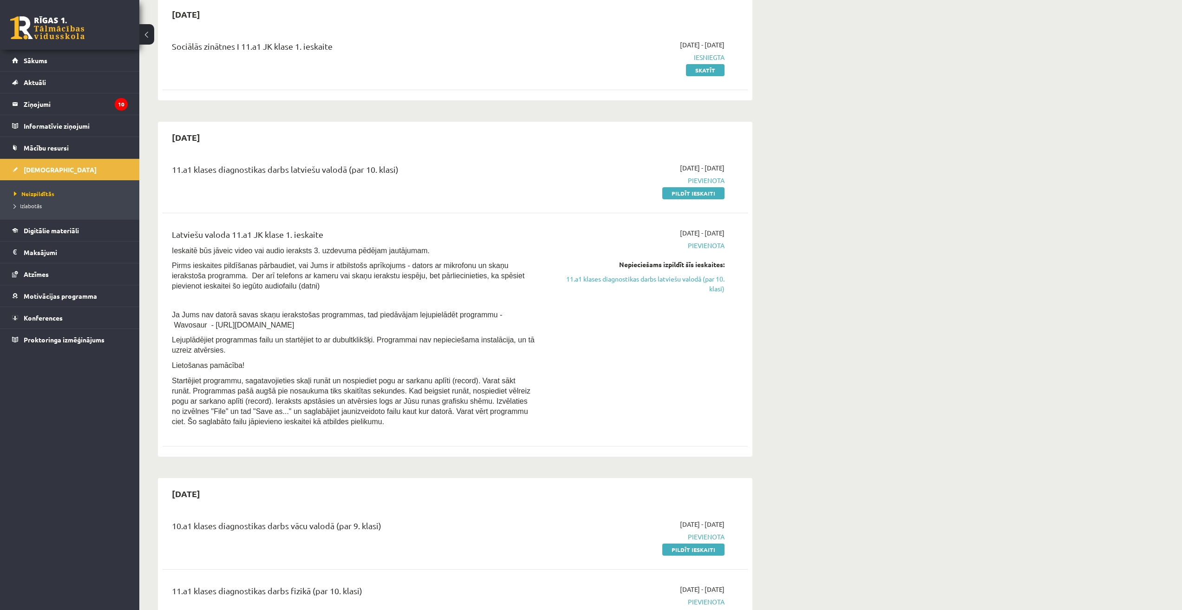
click at [83, 100] on legend "Ziņojumi 10" at bounding box center [76, 103] width 104 height 21
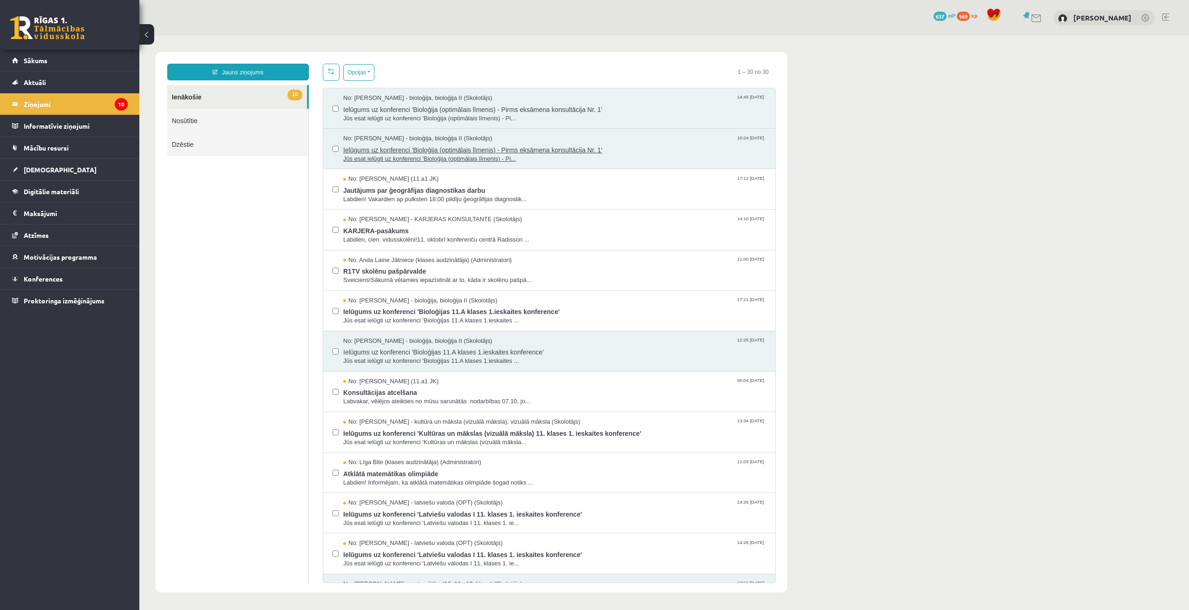
click at [398, 157] on span "Jūs esat ielūgti uz konferenci 'Bioloģija (optimālais līmenis) - Pi..." at bounding box center [554, 159] width 423 height 9
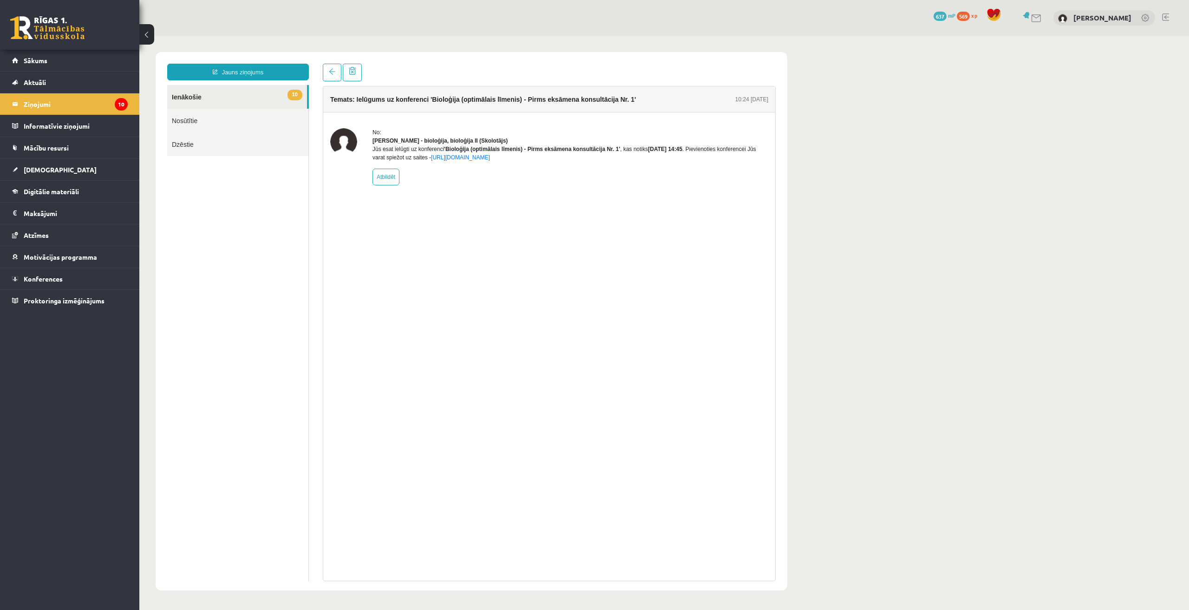
drag, startPoint x: 476, startPoint y: 153, endPoint x: 765, endPoint y: 167, distance: 289.7
click at [765, 162] on div "Jūs esat ielūgti uz konferenci 'Bioloģija (optimālais līmenis) - Pirms eksāmena…" at bounding box center [570, 153] width 396 height 17
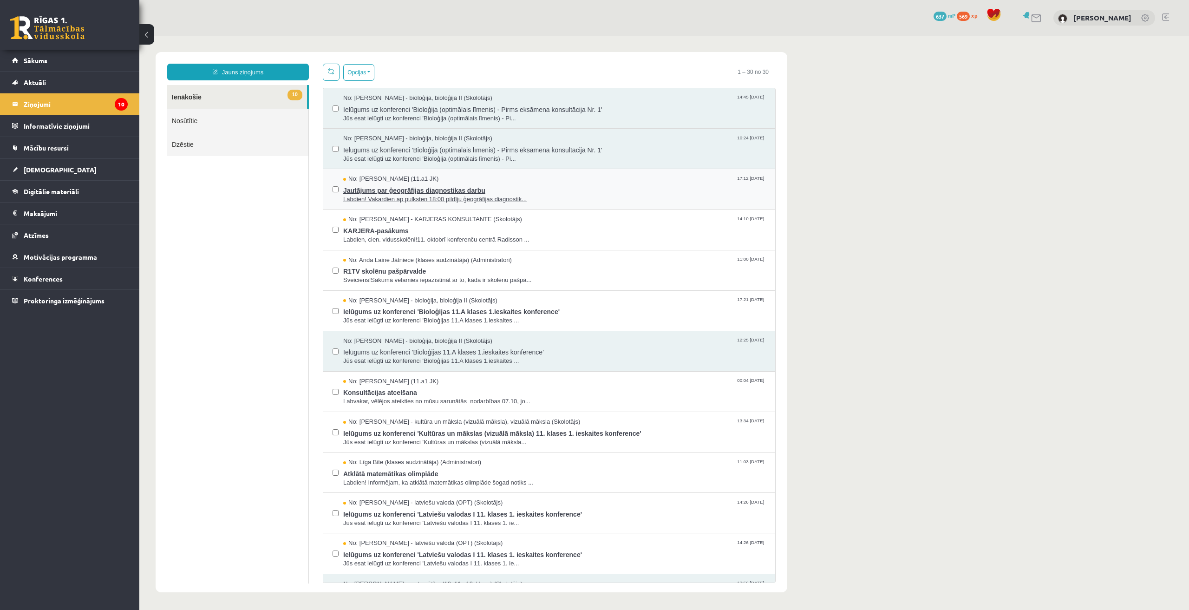
click at [370, 190] on span "Jautājums par ģeogrāfijas diagnostikas darbu" at bounding box center [554, 189] width 423 height 12
click at [52, 86] on link "Aktuāli" at bounding box center [70, 82] width 116 height 21
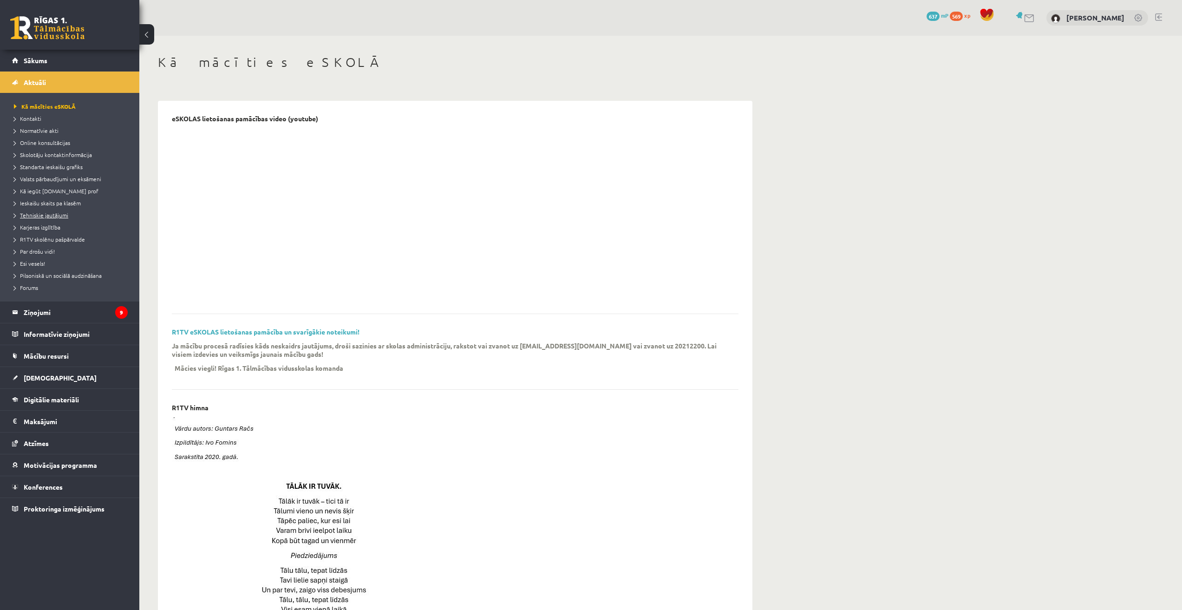
click at [42, 215] on span "Tehniskie jautājumi" at bounding box center [41, 214] width 54 height 7
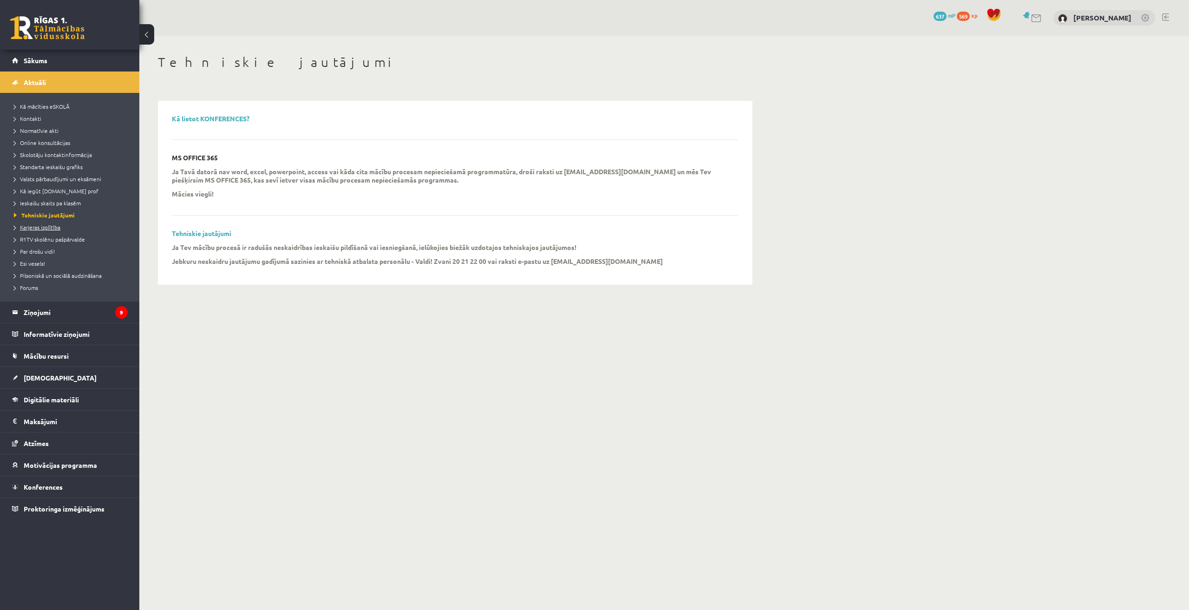
click at [44, 229] on span "Karjeras izglītība" at bounding box center [37, 226] width 46 height 7
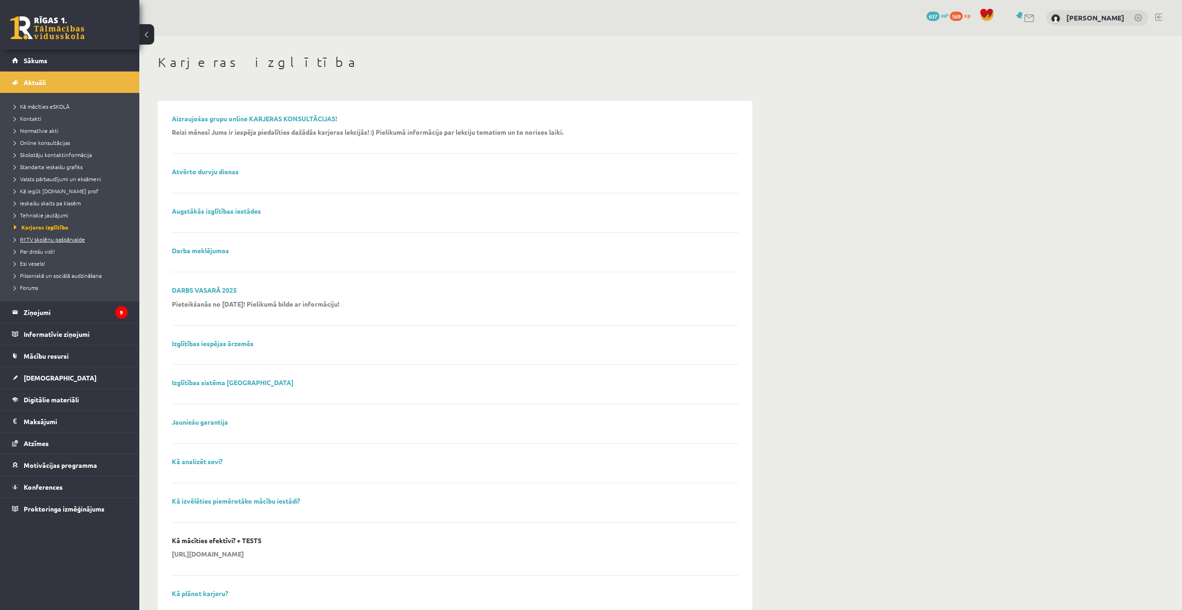
click at [48, 239] on span "R1TV skolēnu pašpārvalde" at bounding box center [49, 238] width 71 height 7
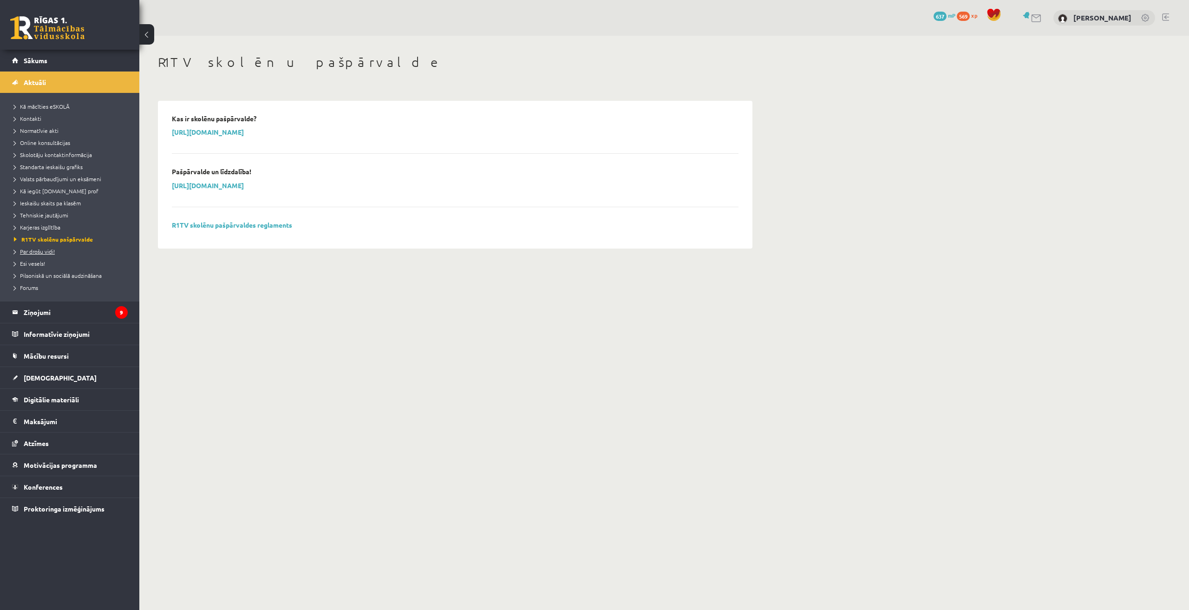
click at [33, 254] on link "Par drošu vidi!" at bounding box center [72, 251] width 116 height 8
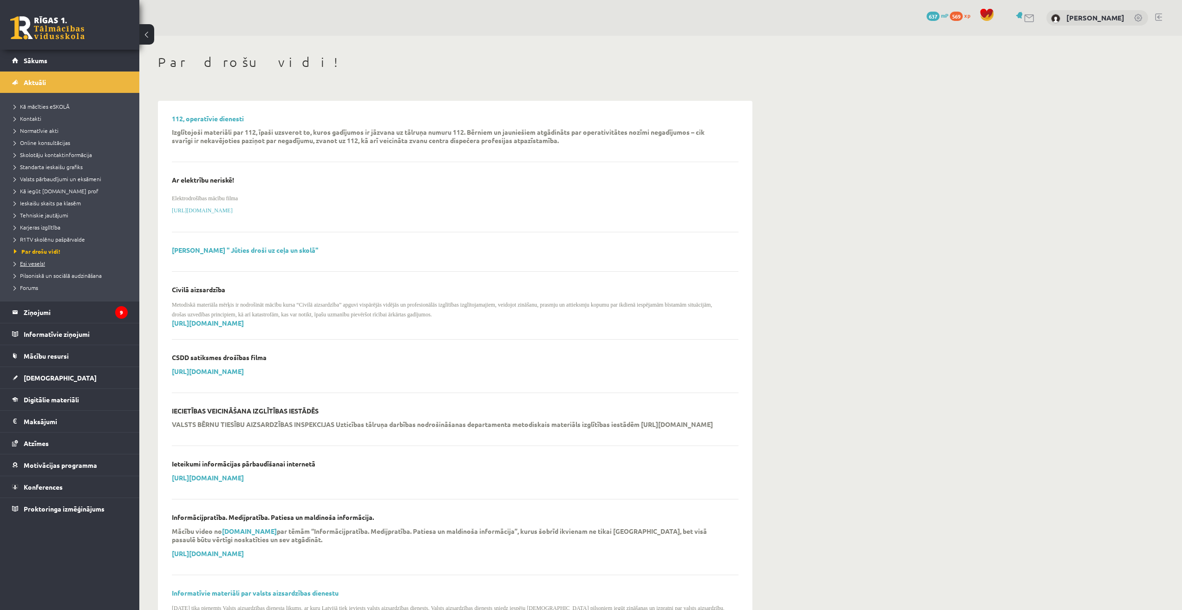
click at [36, 260] on link "Esi vesels!" at bounding box center [72, 263] width 116 height 8
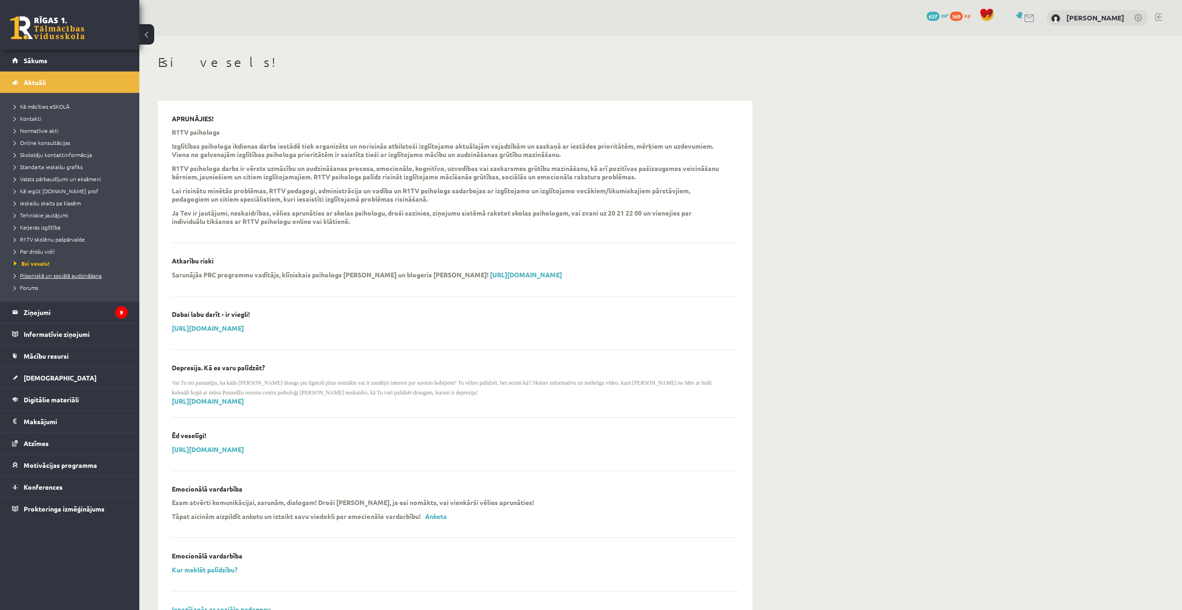
drag, startPoint x: 36, startPoint y: 260, endPoint x: 38, endPoint y: 274, distance: 14.0
click at [38, 274] on span "Pilsoniskā un sociālā audzināšana" at bounding box center [58, 275] width 88 height 7
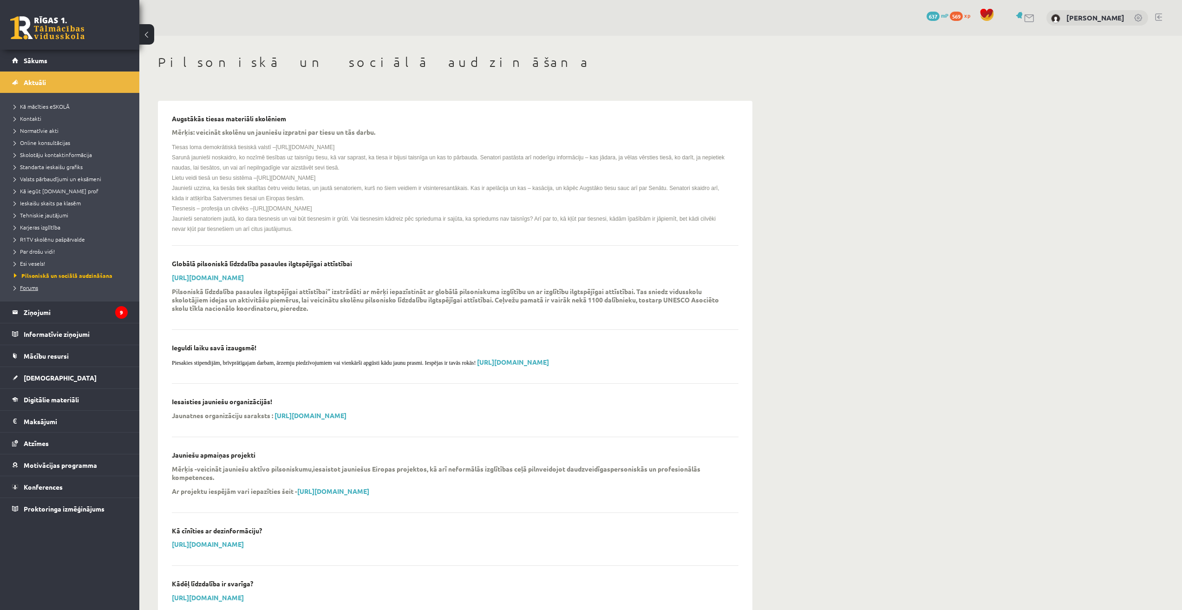
click at [32, 288] on span "Forums" at bounding box center [26, 287] width 24 height 7
click at [35, 64] on span "Sākums" at bounding box center [36, 60] width 24 height 8
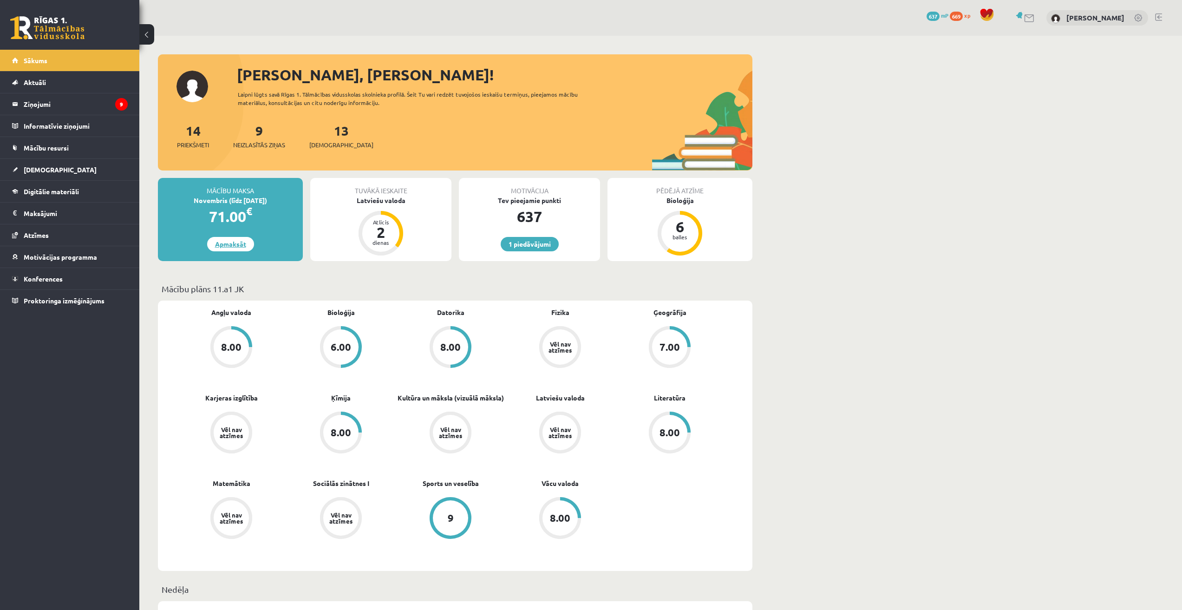
click at [235, 240] on link "Apmaksāt" at bounding box center [230, 244] width 47 height 14
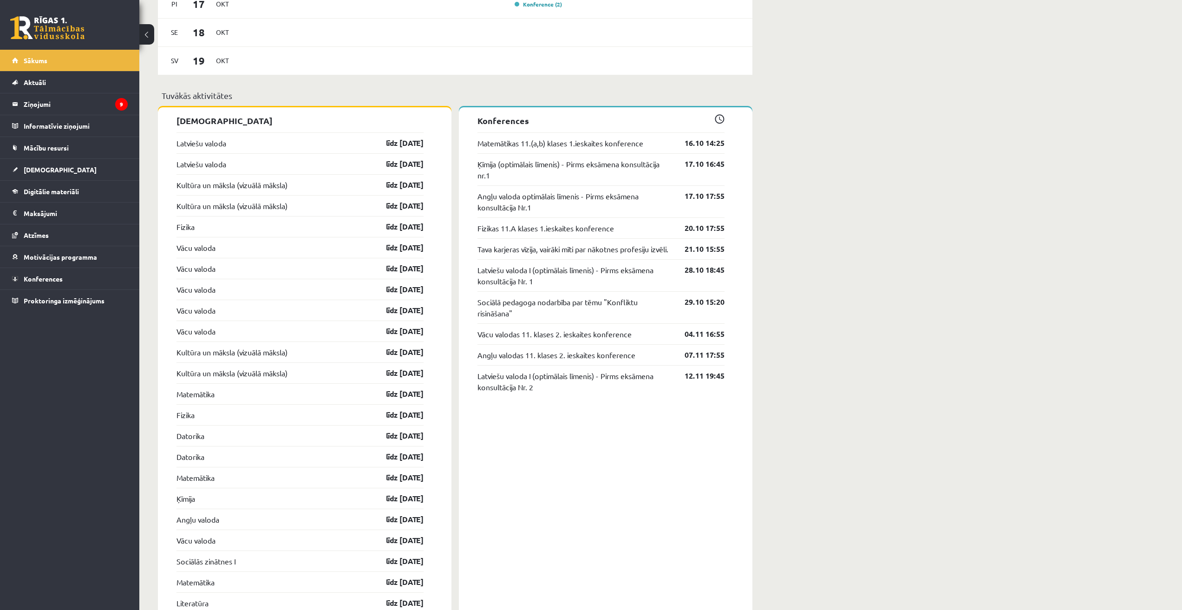
scroll to position [730, 0]
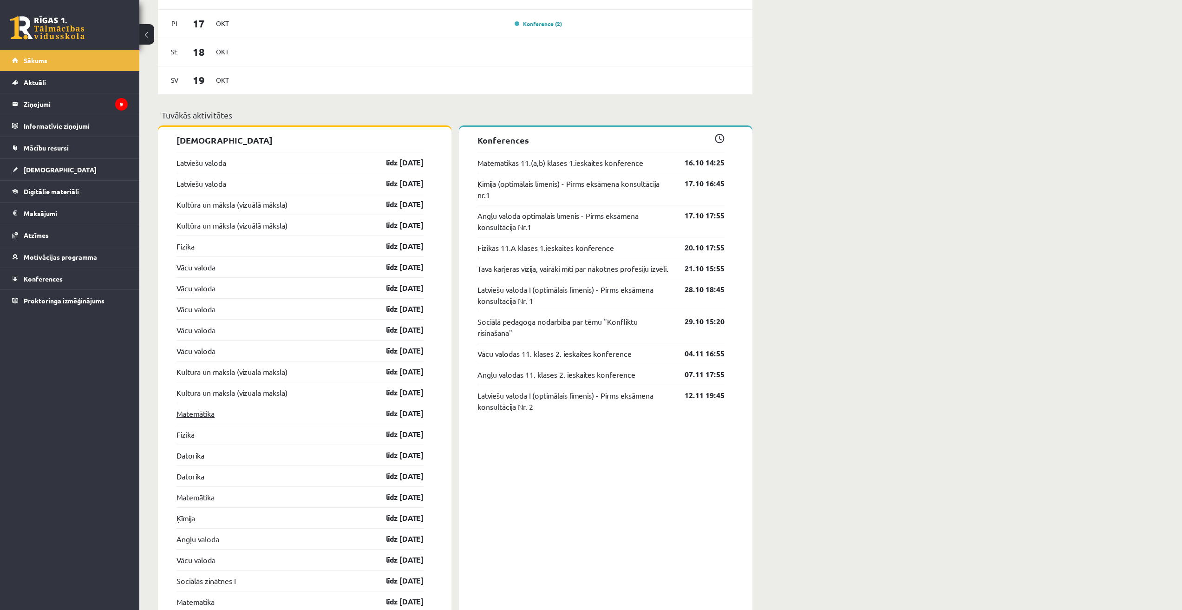
click at [183, 414] on link "Matemātika" at bounding box center [195, 413] width 38 height 11
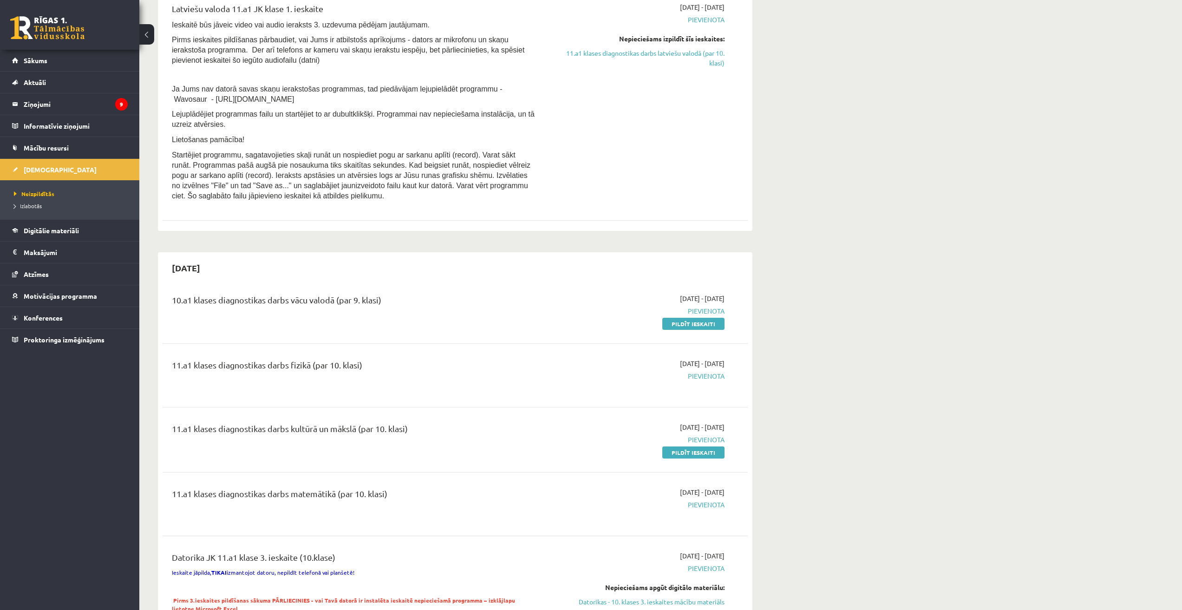
scroll to position [325, 0]
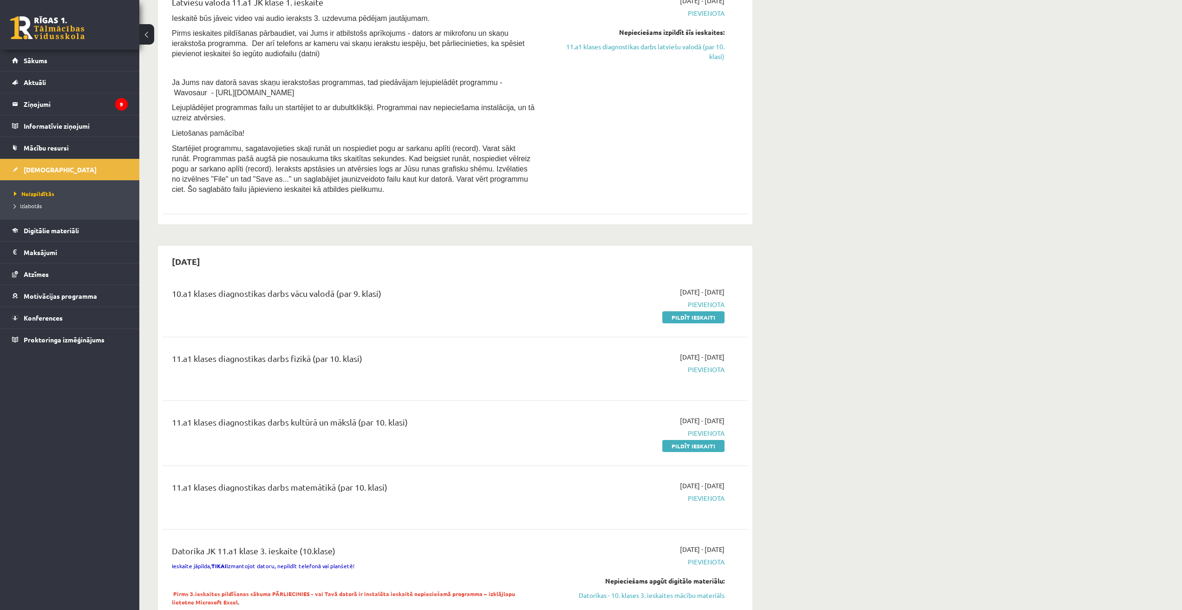
drag, startPoint x: 210, startPoint y: 260, endPoint x: 176, endPoint y: 265, distance: 35.2
click at [176, 265] on h2 "[DATE]" at bounding box center [186, 261] width 47 height 22
click at [176, 265] on h2 "2025-10-31" at bounding box center [186, 261] width 47 height 22
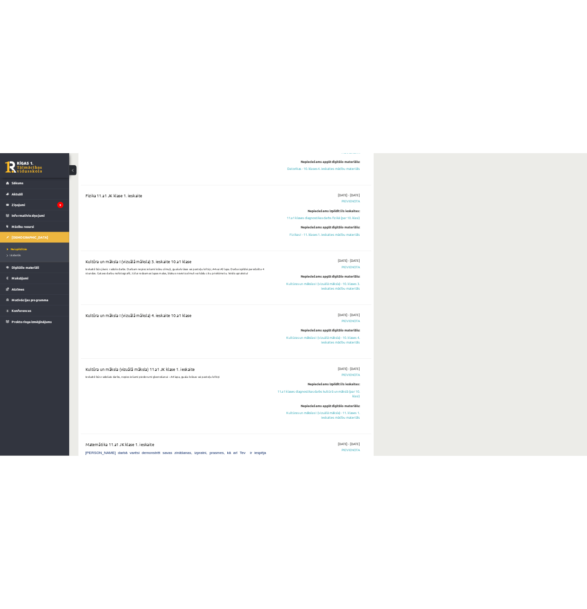
scroll to position [0, 0]
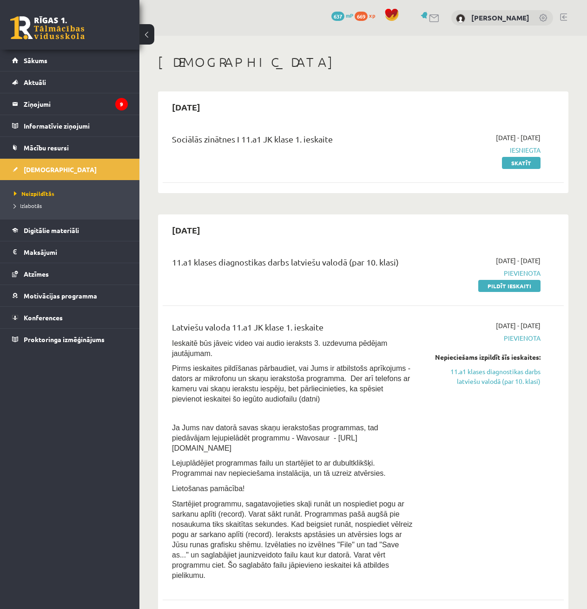
click at [319, 178] on div "Sociālās zinātnes I 11.a1 JK klase 1. ieskaite 2025-09-16 - 2025-09-30 Iesniegt…" at bounding box center [363, 156] width 401 height 65
click at [508, 286] on link "Pildīt ieskaiti" at bounding box center [509, 286] width 62 height 12
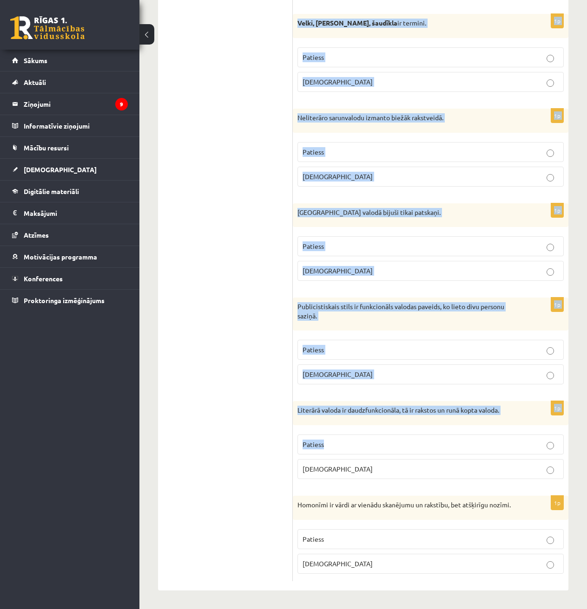
scroll to position [2539, 0]
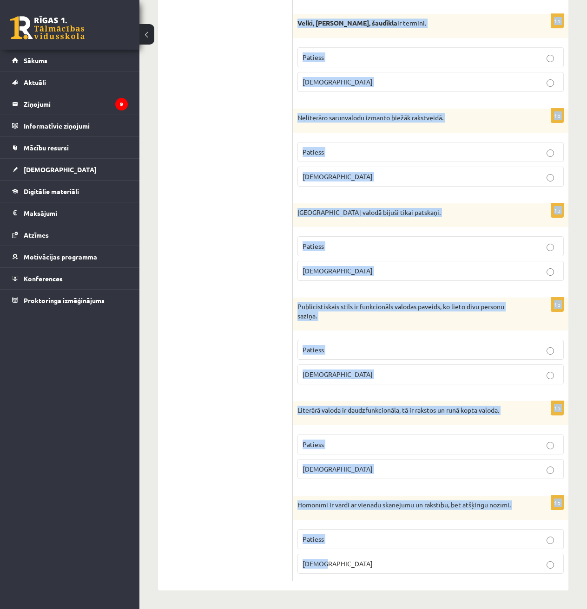
drag, startPoint x: 294, startPoint y: 103, endPoint x: 365, endPoint y: 564, distance: 466.1
copy form "Frazeoloģisms kost pirkstos nozīmē savainoties. Patiess Aplams 1p Visiem vārdie…"
click at [294, 334] on div "1p Publicistiskais stils ir funkcionāls valodas paveids, ko lieto divu personu …" at bounding box center [430, 345] width 275 height 94
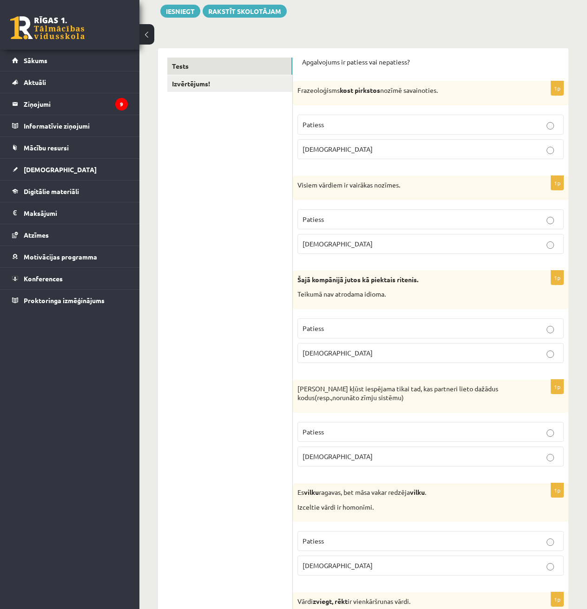
scroll to position [87, 0]
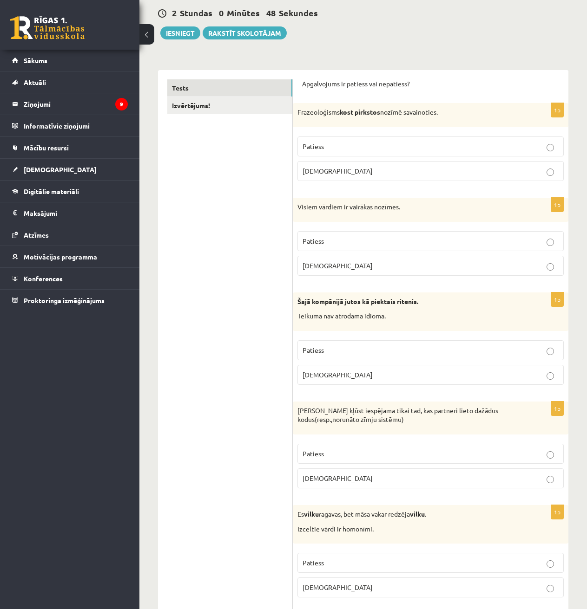
click at [348, 167] on p "Aplams" at bounding box center [430, 171] width 256 height 10
click at [314, 266] on span "Aplams" at bounding box center [337, 265] width 70 height 8
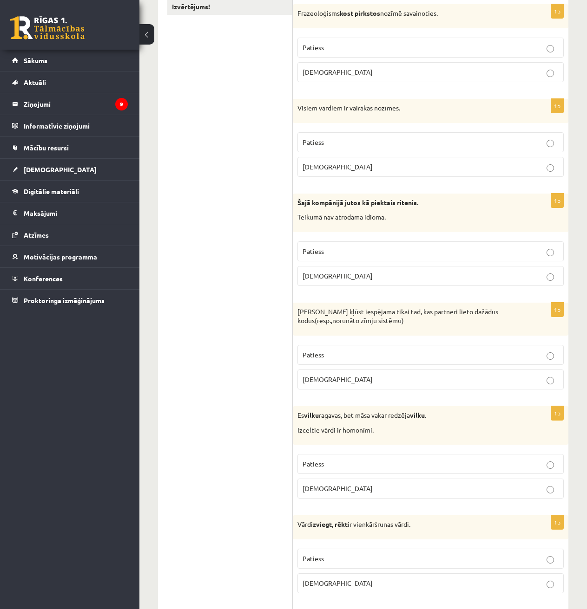
scroll to position [227, 0]
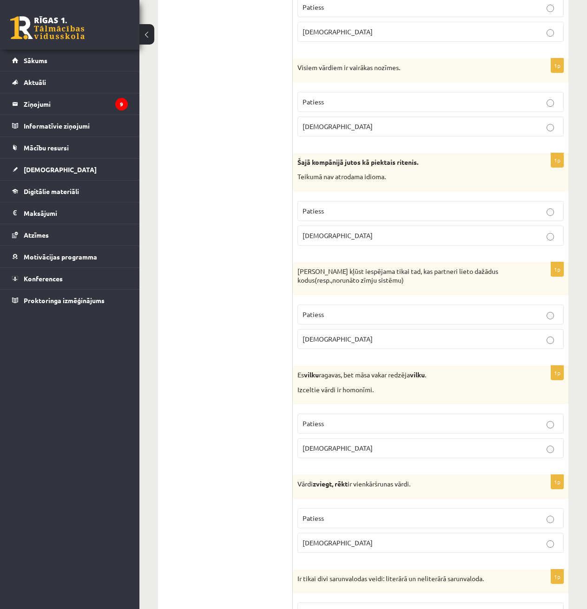
click at [375, 235] on p "Aplams" at bounding box center [430, 236] width 256 height 10
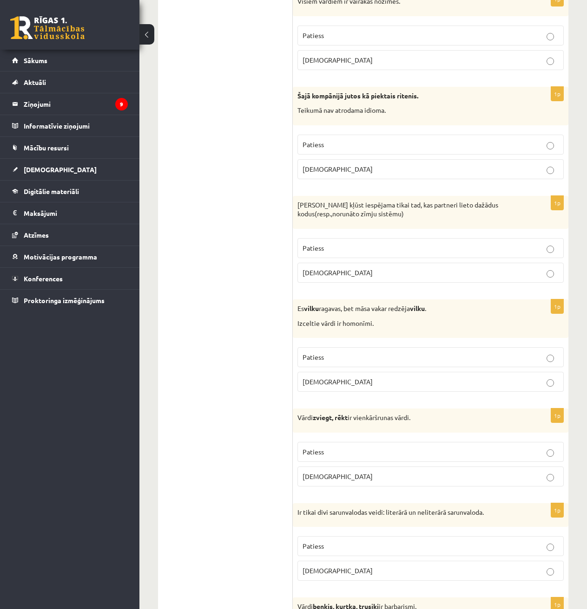
scroll to position [320, 0]
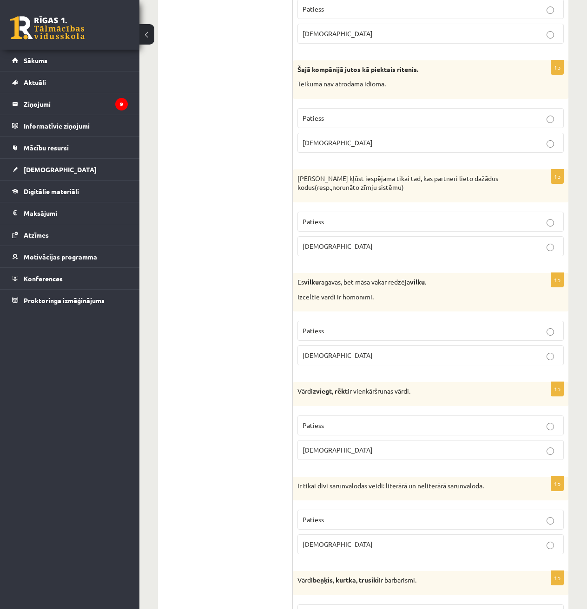
click at [368, 246] on p "[DEMOGRAPHIC_DATA]" at bounding box center [430, 247] width 256 height 10
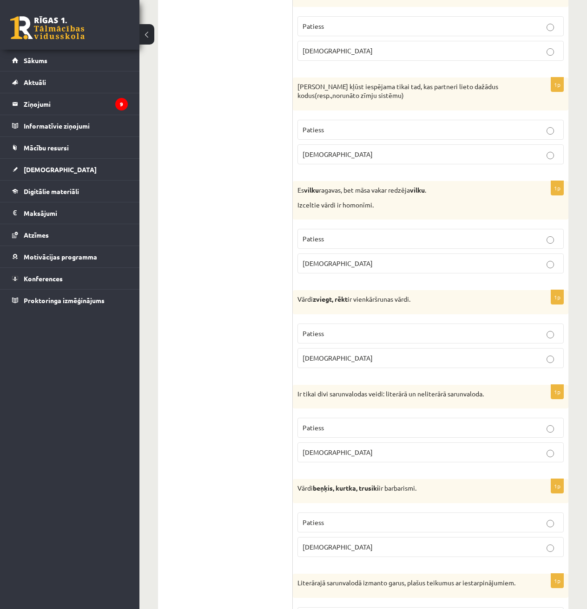
scroll to position [412, 0]
click at [368, 237] on p "Patiess" at bounding box center [430, 238] width 256 height 10
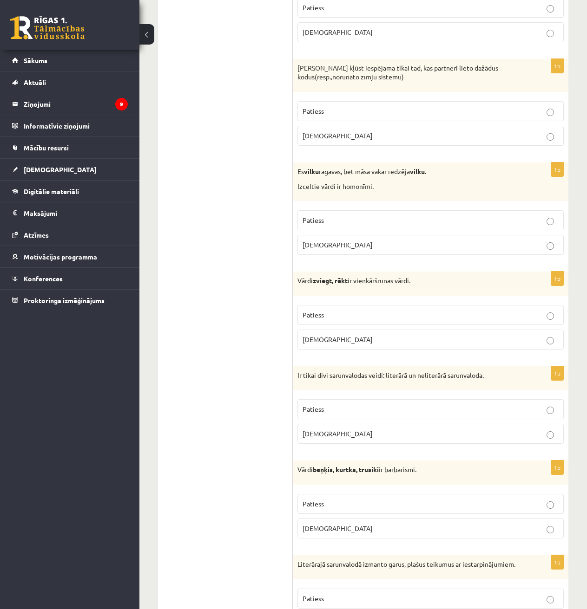
scroll to position [459, 0]
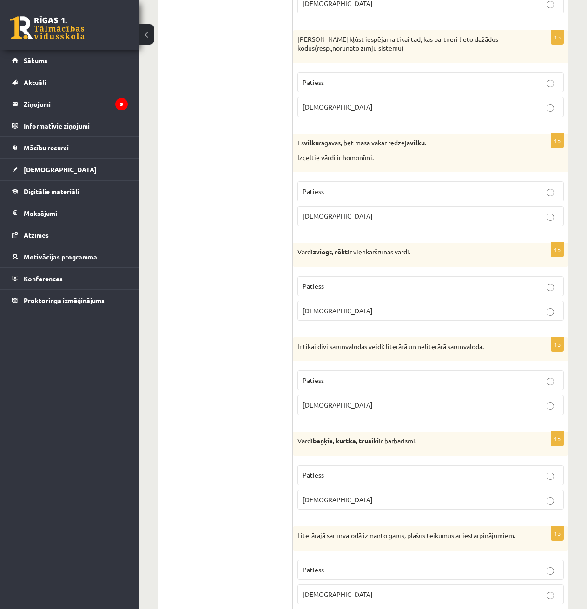
click at [349, 314] on p "Aplams" at bounding box center [430, 311] width 256 height 10
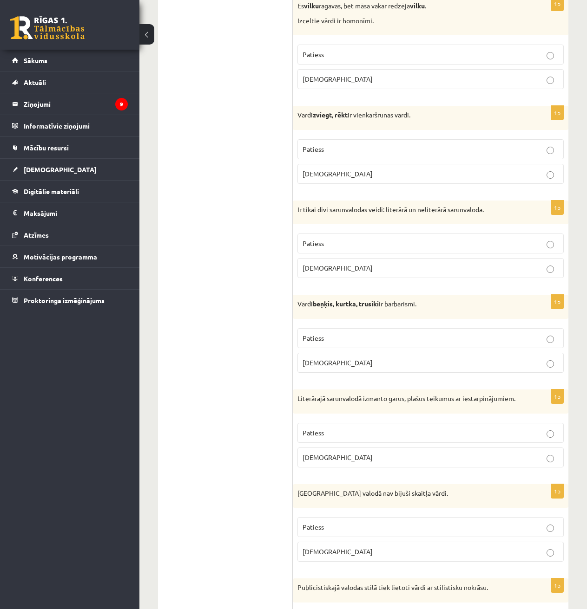
scroll to position [598, 0]
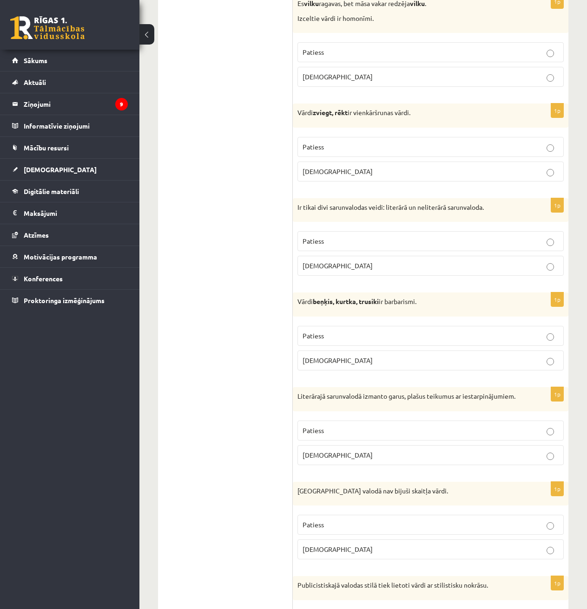
click at [340, 240] on p "Patiess" at bounding box center [430, 241] width 256 height 10
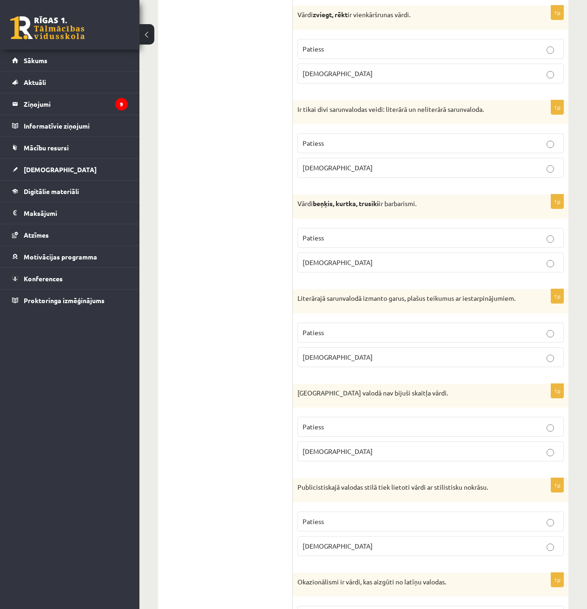
scroll to position [738, 0]
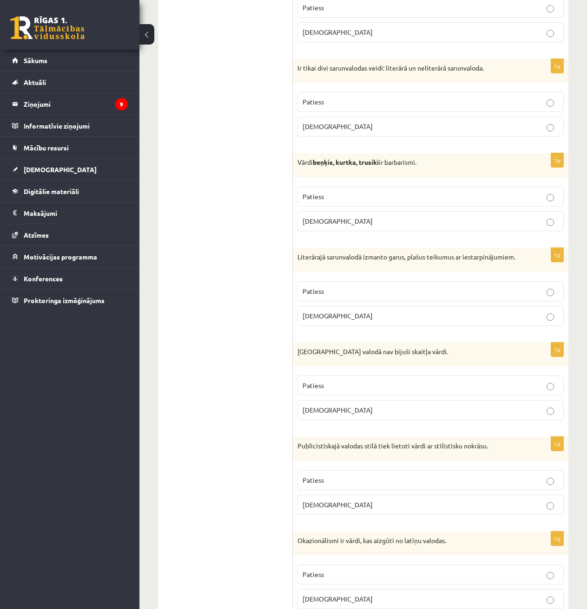
click at [356, 205] on label "Patiess" at bounding box center [430, 197] width 266 height 20
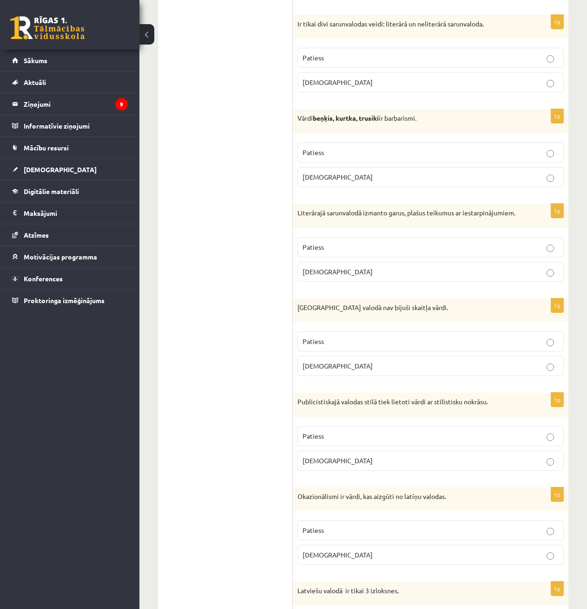
scroll to position [784, 0]
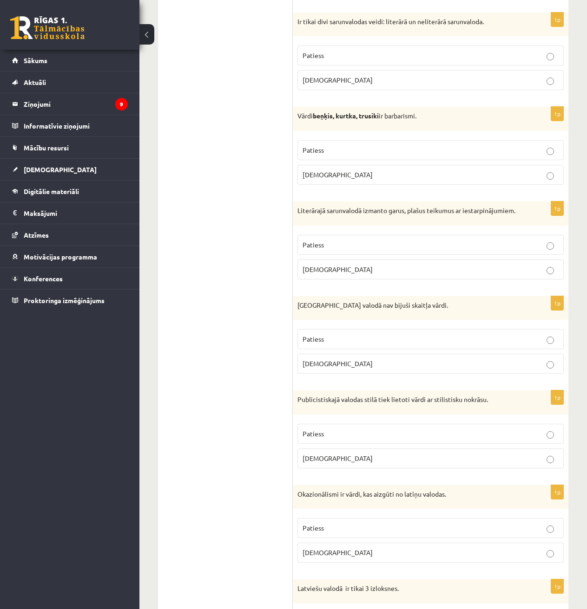
click at [335, 274] on p "Aplams" at bounding box center [430, 270] width 256 height 10
click at [316, 344] on p "Patiess" at bounding box center [430, 339] width 256 height 10
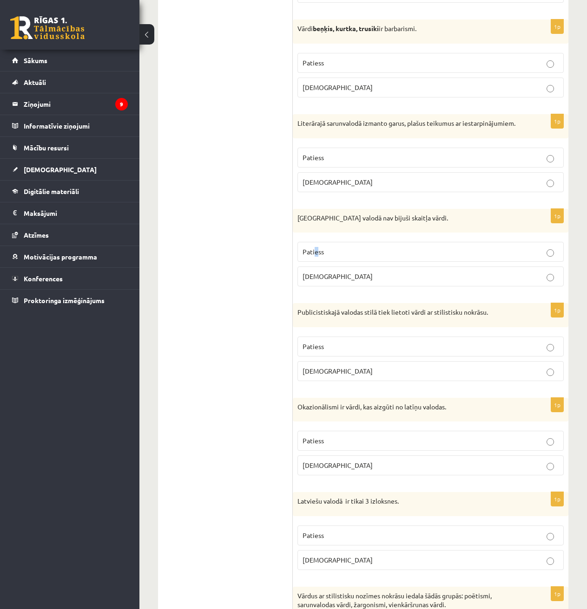
scroll to position [877, 0]
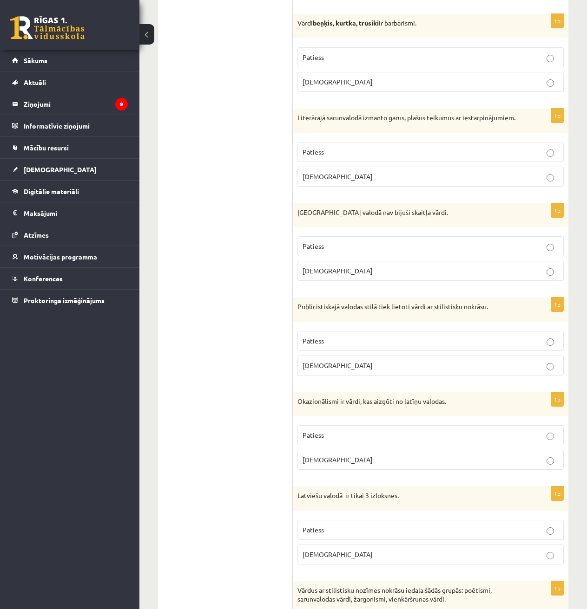
click at [336, 245] on fieldset "Patiess Aplams" at bounding box center [430, 258] width 266 height 52
click at [336, 251] on p "Patiess" at bounding box center [430, 247] width 256 height 10
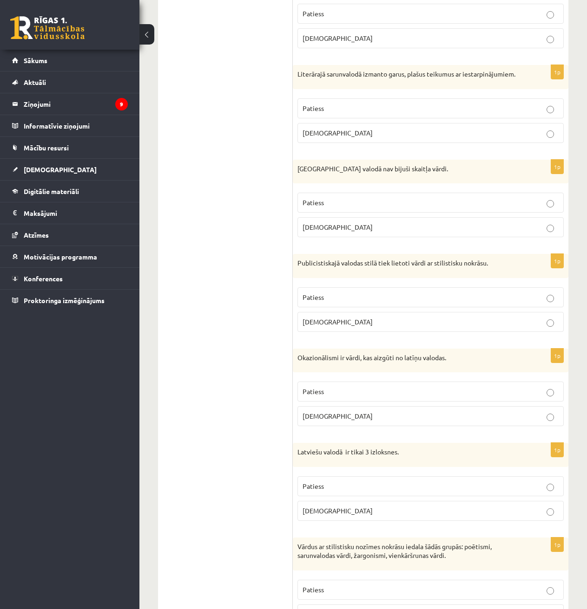
scroll to position [923, 0]
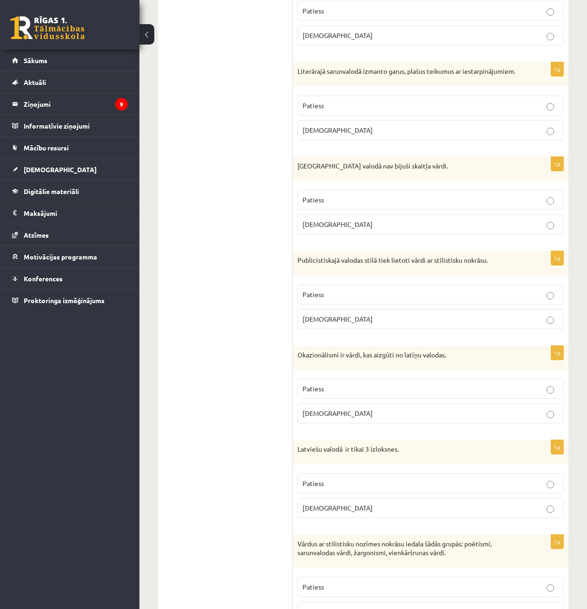
click at [329, 300] on p "Patiess" at bounding box center [430, 295] width 256 height 10
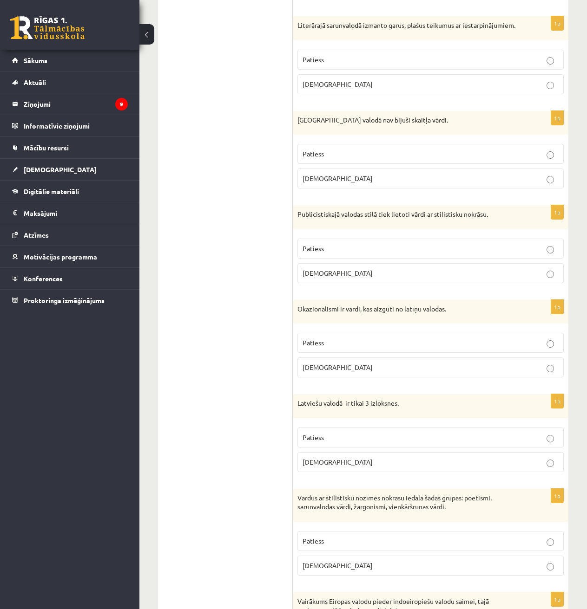
scroll to position [970, 0]
click at [350, 314] on p "Okazionālismi ir vārdi, kas aizgūti no latīņu valodas." at bounding box center [407, 308] width 220 height 9
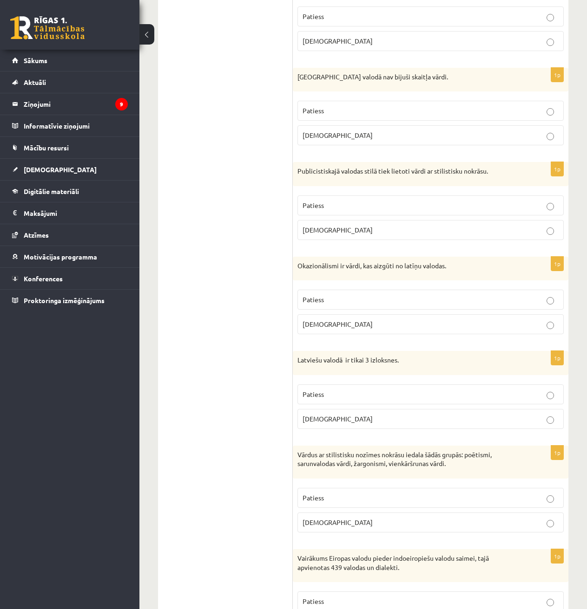
scroll to position [1016, 0]
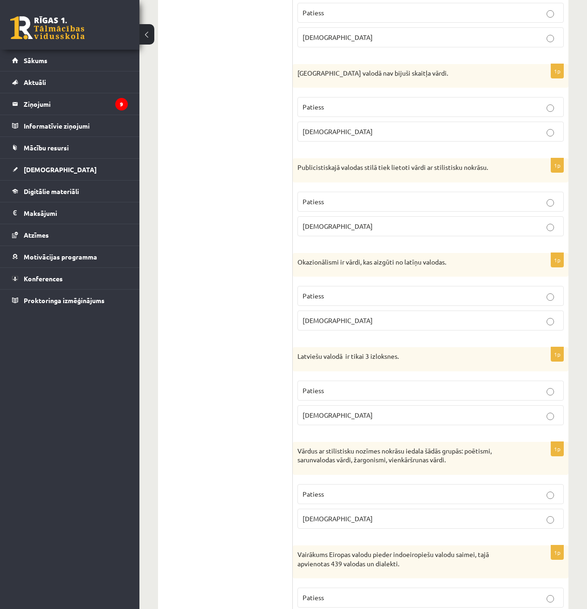
click at [347, 326] on p "Aplams" at bounding box center [430, 321] width 256 height 10
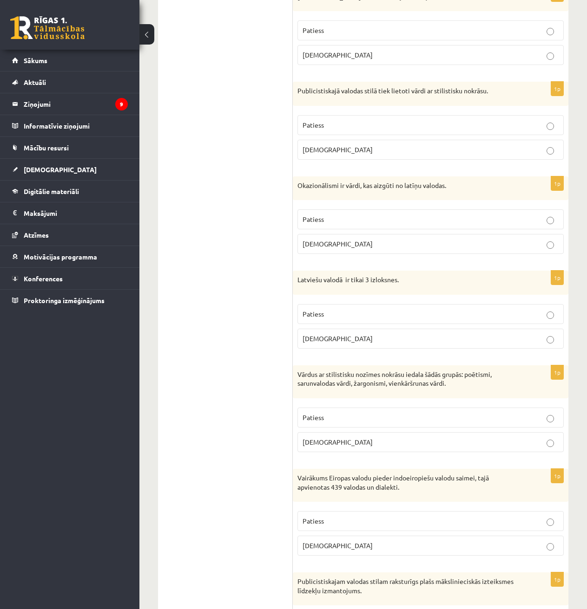
scroll to position [1156, 0]
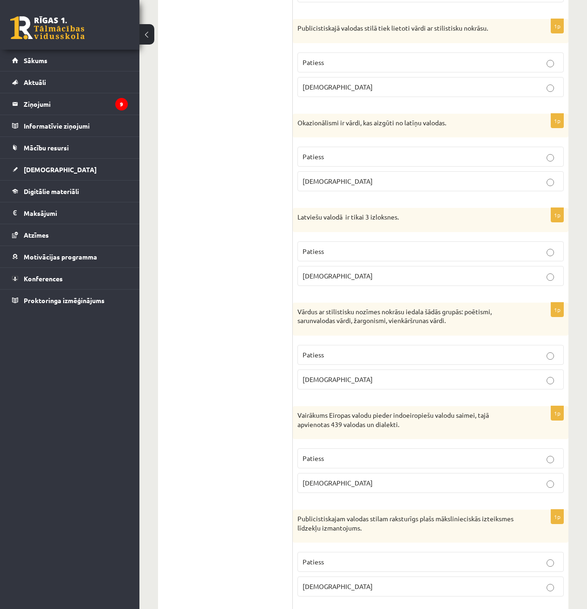
click at [331, 256] on p "Patiess" at bounding box center [430, 252] width 256 height 10
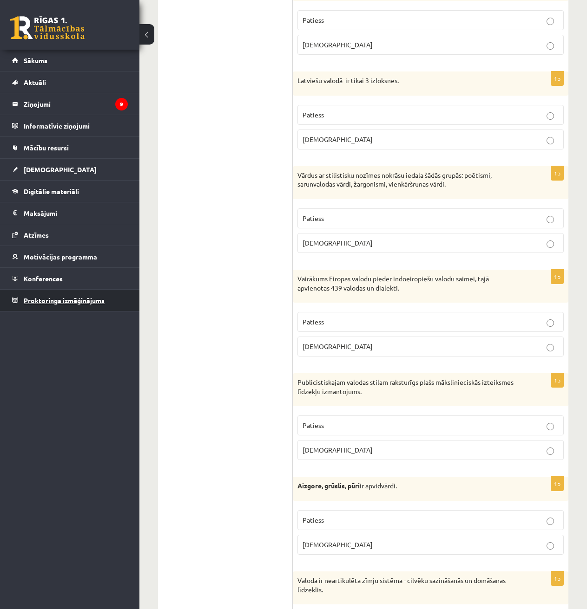
scroll to position [1295, 0]
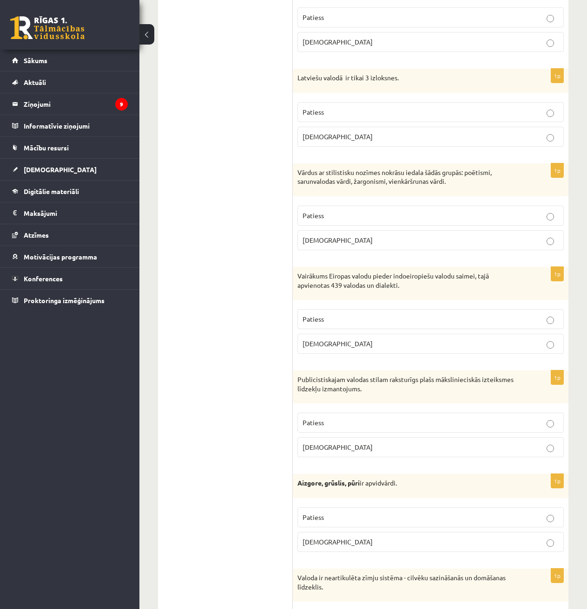
click at [268, 274] on ul "Tests Izvērtējums!" at bounding box center [229, 344] width 125 height 2945
click at [332, 221] on p "Patiess" at bounding box center [430, 216] width 256 height 10
click at [325, 324] on p "Patiess" at bounding box center [430, 319] width 256 height 10
click at [341, 428] on p "Patiess" at bounding box center [430, 423] width 256 height 10
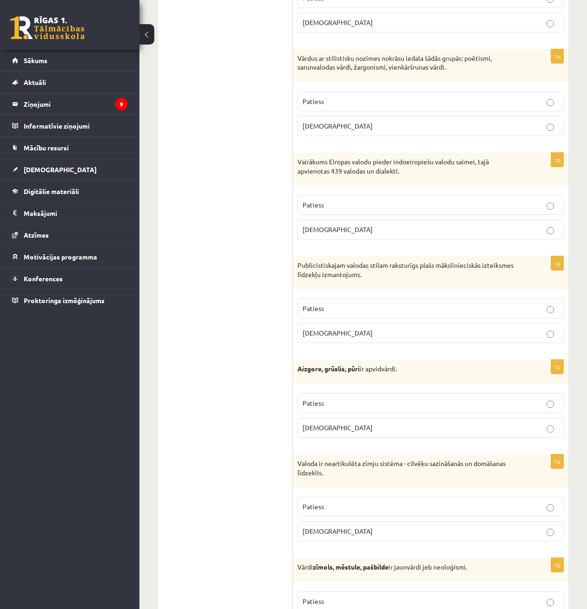
scroll to position [1434, 0]
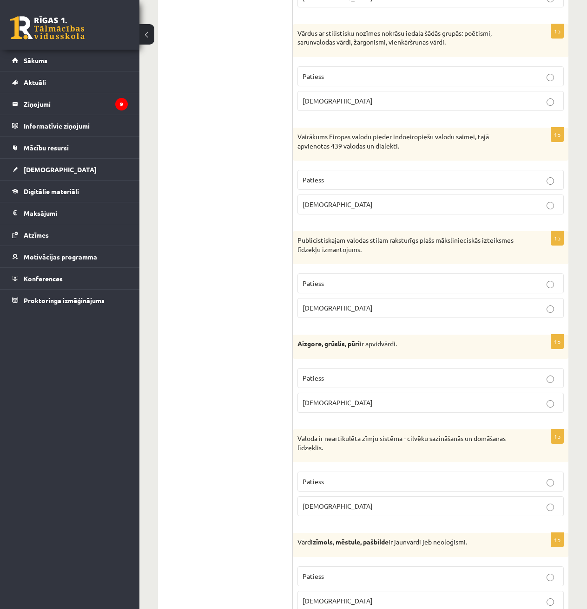
click at [332, 378] on label "Patiess" at bounding box center [430, 378] width 266 height 20
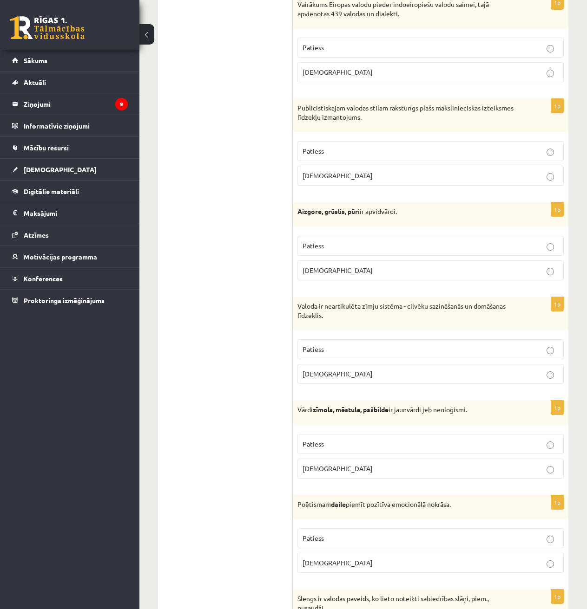
scroll to position [1574, 0]
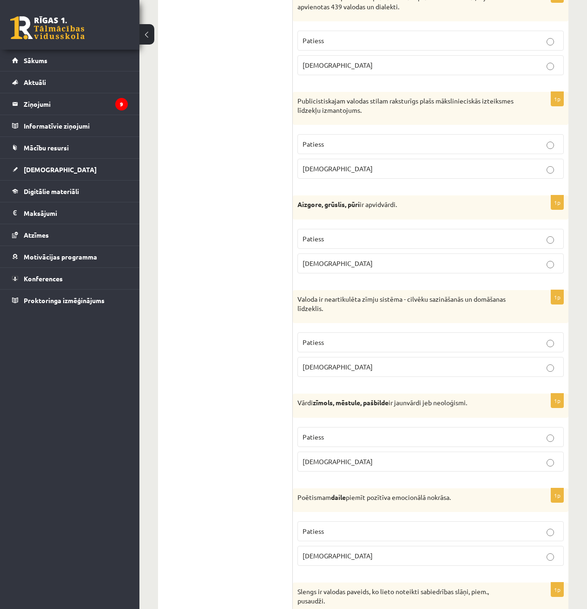
click at [315, 371] on span "Aplams" at bounding box center [337, 367] width 70 height 8
click at [330, 447] on label "Patiess" at bounding box center [430, 437] width 266 height 20
click at [323, 536] on span "Patiess" at bounding box center [312, 531] width 21 height 8
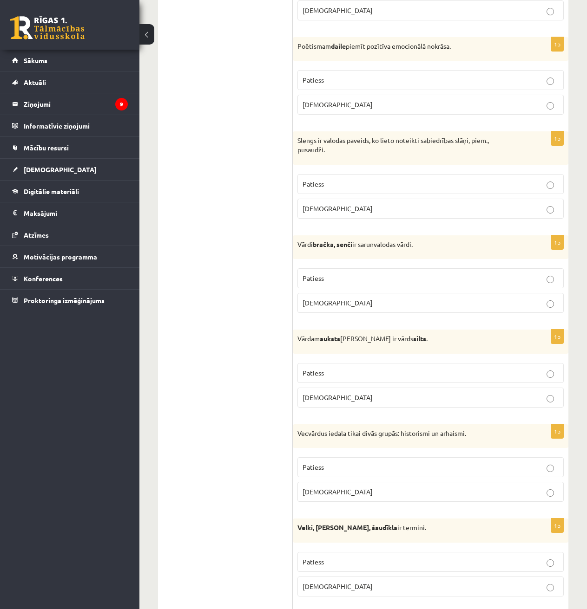
scroll to position [2038, 0]
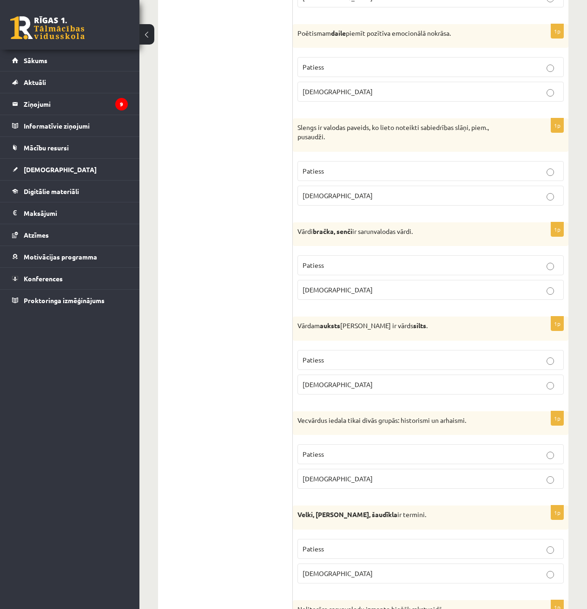
click at [348, 175] on label "Patiess" at bounding box center [430, 171] width 266 height 20
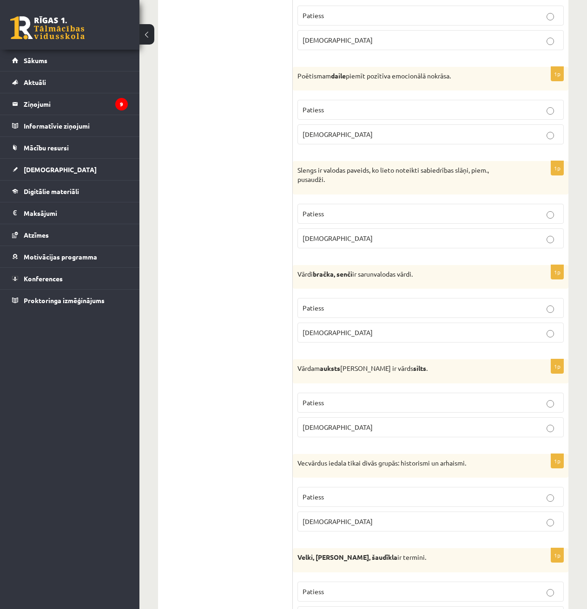
scroll to position [1992, 0]
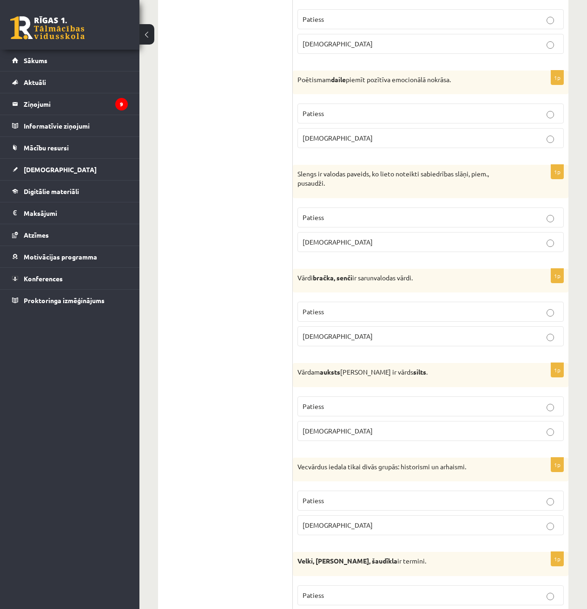
click at [344, 340] on label "Aplams" at bounding box center [430, 337] width 266 height 20
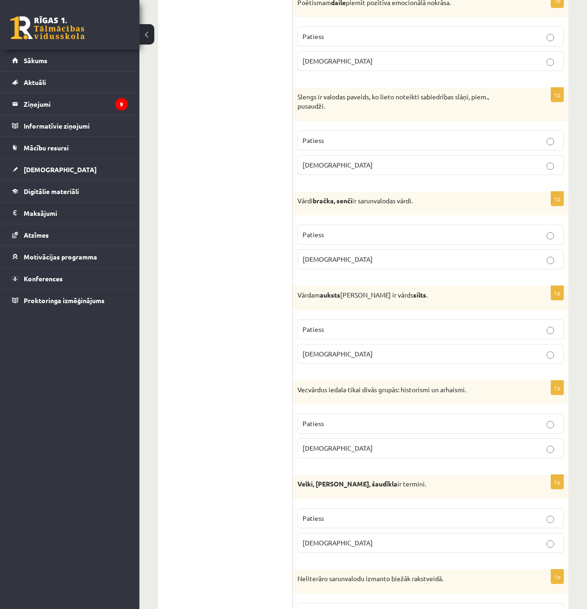
scroll to position [2085, 0]
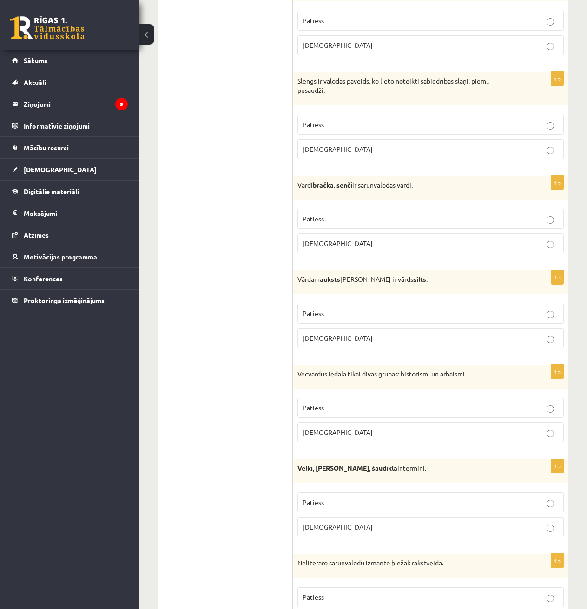
click at [338, 319] on p "Patiess" at bounding box center [430, 314] width 256 height 10
click at [367, 413] on p "Patiess" at bounding box center [430, 408] width 256 height 10
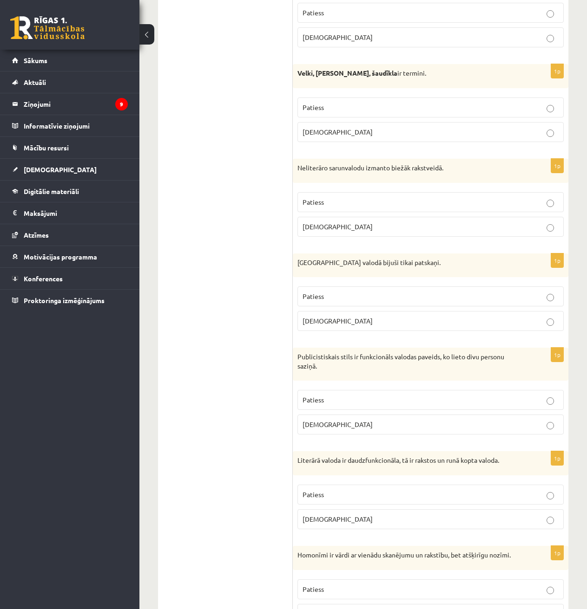
scroll to position [2503, 0]
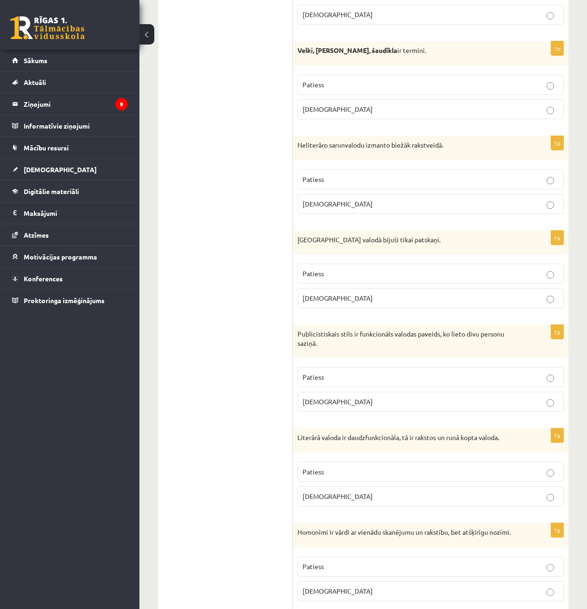
click at [374, 87] on label "Patiess" at bounding box center [430, 85] width 266 height 20
click at [361, 114] on p "Aplams" at bounding box center [430, 110] width 256 height 10
drag, startPoint x: 354, startPoint y: 216, endPoint x: 375, endPoint y: 266, distance: 54.3
click at [354, 209] on p "Aplams" at bounding box center [430, 204] width 256 height 10
click at [356, 308] on label "Aplams" at bounding box center [430, 298] width 266 height 20
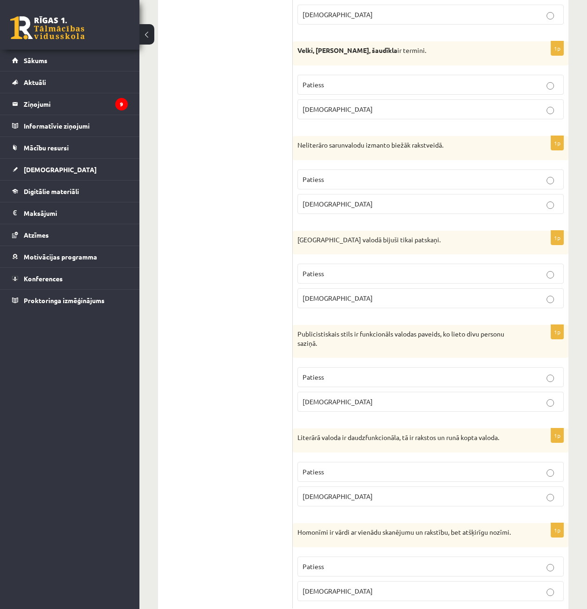
click at [329, 412] on label "Aplams" at bounding box center [430, 402] width 266 height 20
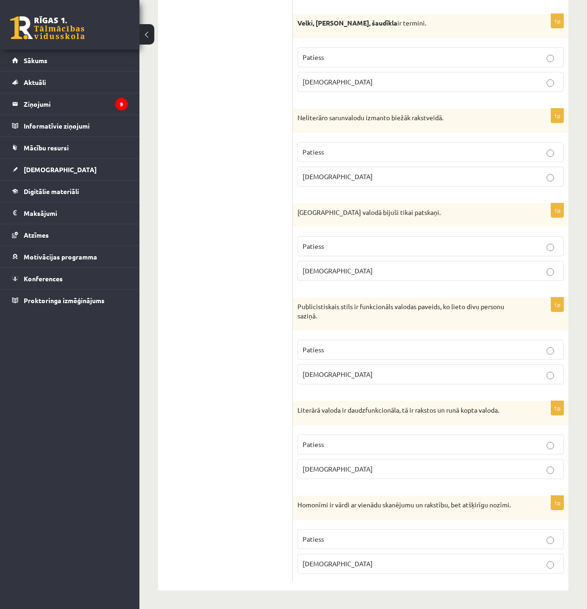
scroll to position [2539, 0]
click at [328, 444] on p "Patiess" at bounding box center [430, 445] width 256 height 10
click at [317, 529] on fieldset "Patiess Aplams" at bounding box center [430, 551] width 266 height 52
click at [339, 536] on p "Patiess" at bounding box center [430, 540] width 256 height 10
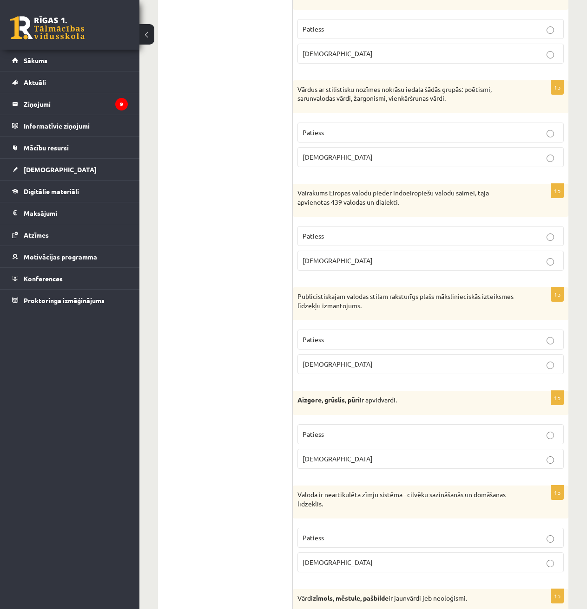
scroll to position [0, 0]
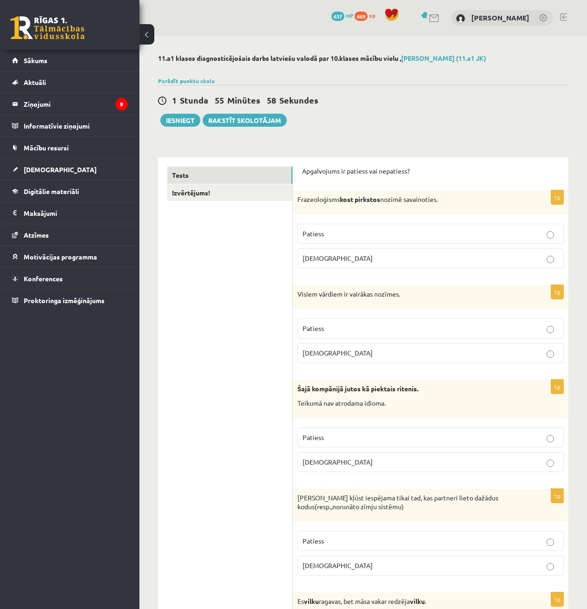
drag, startPoint x: 45, startPoint y: 68, endPoint x: 283, endPoint y: 343, distance: 363.5
click at [184, 123] on button "Iesniegt" at bounding box center [180, 120] width 40 height 13
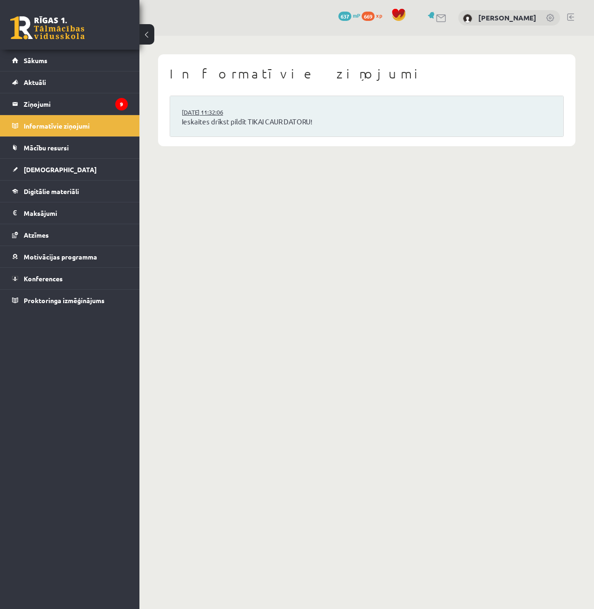
click at [219, 111] on link "15.09.2025 11:32:06" at bounding box center [217, 112] width 70 height 9
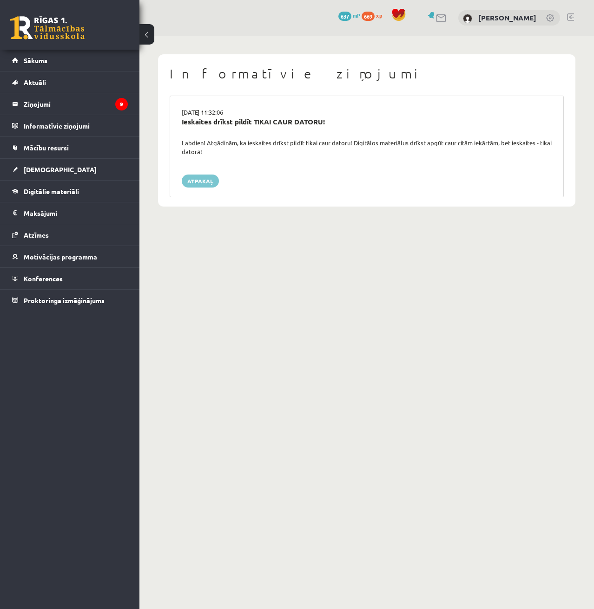
click at [211, 182] on link "Atpakaļ" at bounding box center [200, 181] width 37 height 13
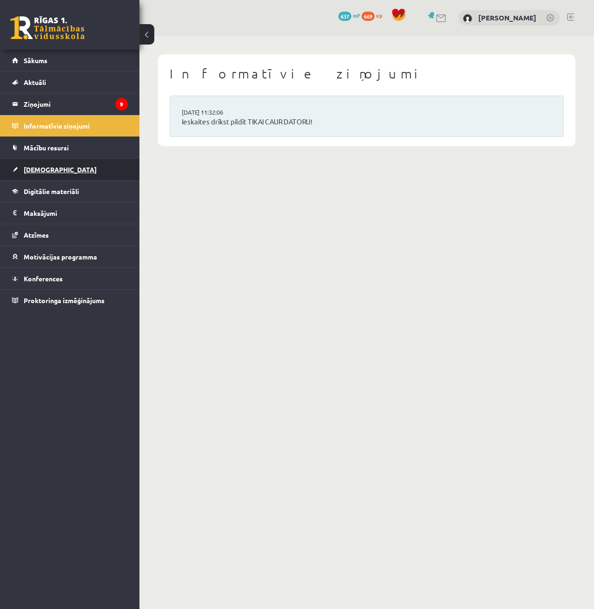
click at [37, 176] on link "[DEMOGRAPHIC_DATA]" at bounding box center [70, 169] width 116 height 21
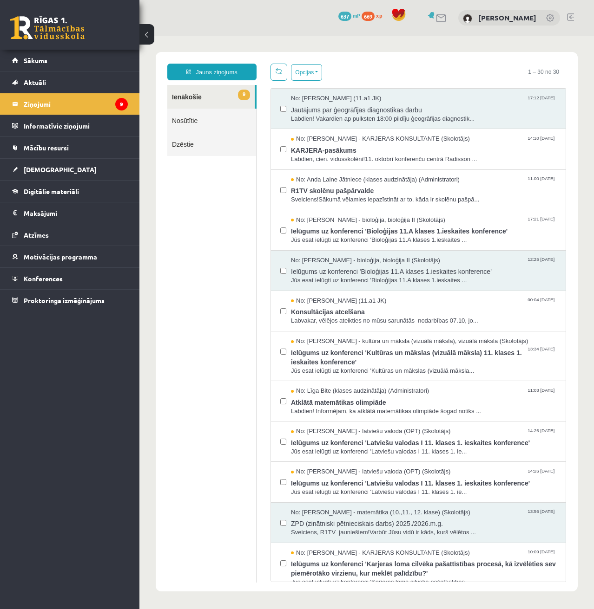
scroll to position [93, 0]
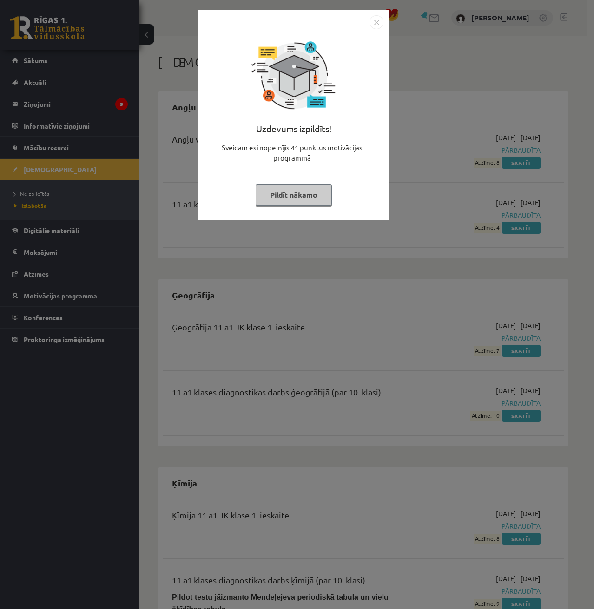
click at [372, 27] on img "Close" at bounding box center [376, 22] width 14 height 14
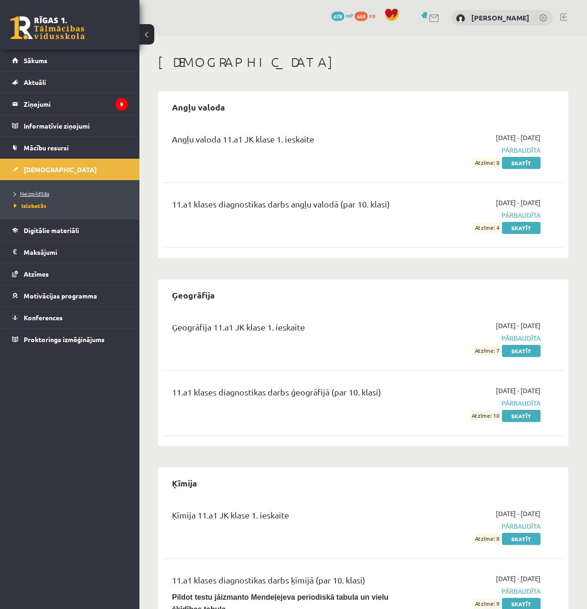
click at [33, 195] on span "Neizpildītās" at bounding box center [31, 193] width 35 height 7
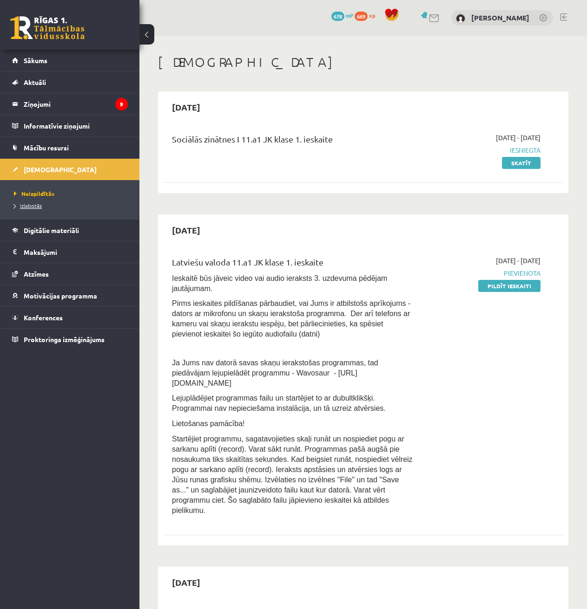
click at [38, 204] on span "Izlabotās" at bounding box center [28, 205] width 28 height 7
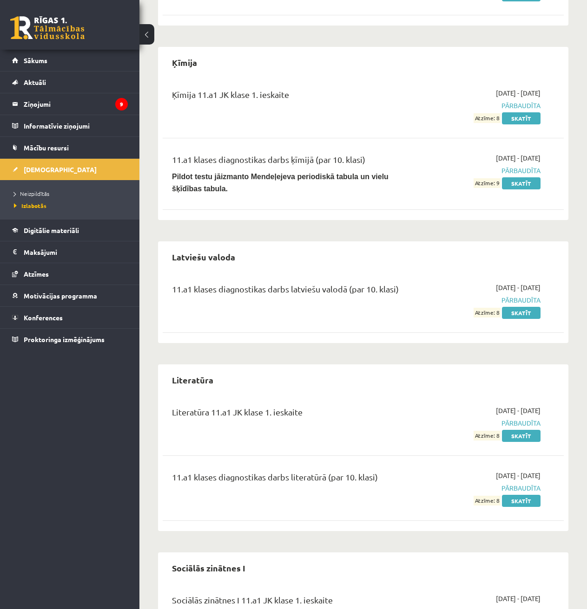
scroll to position [412, 0]
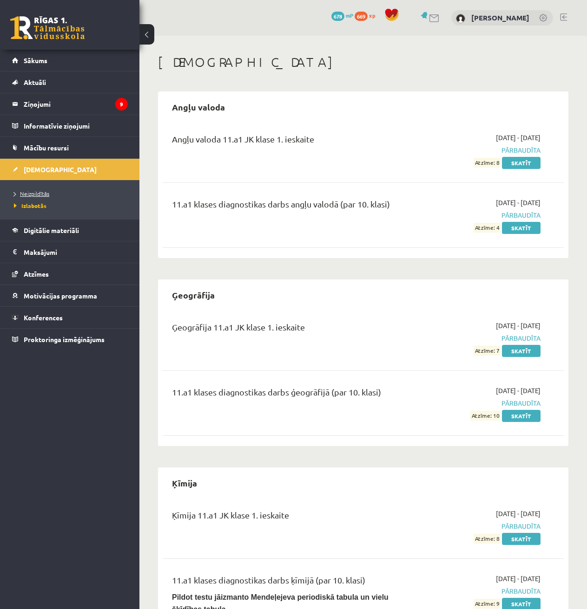
click at [35, 197] on link "Neizpildītās" at bounding box center [72, 194] width 116 height 8
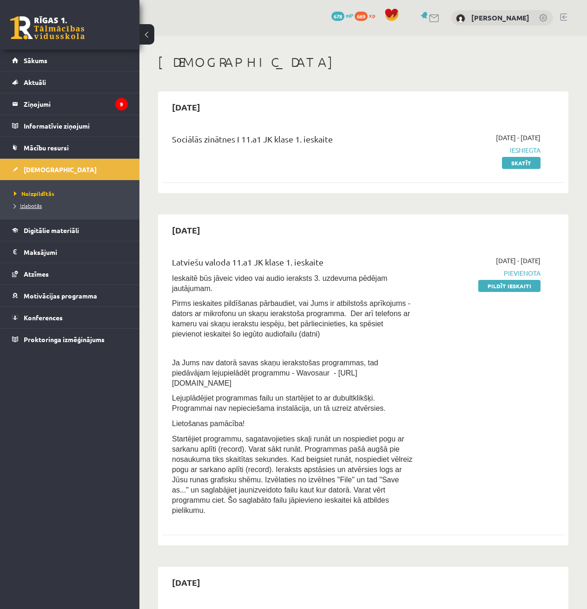
click at [35, 209] on link "Izlabotās" at bounding box center [72, 206] width 116 height 8
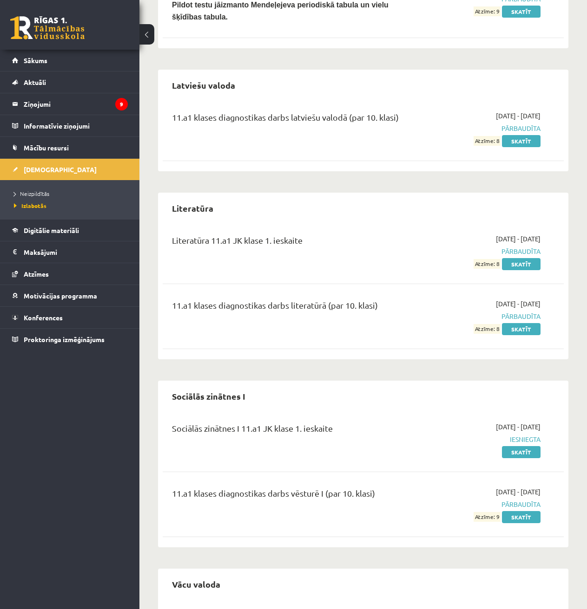
scroll to position [593, 0]
click at [513, 135] on link "Skatīt" at bounding box center [521, 141] width 39 height 12
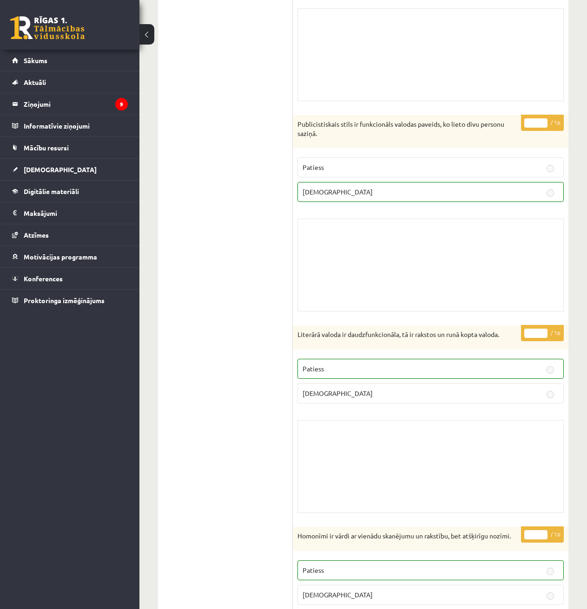
scroll to position [5725, 0]
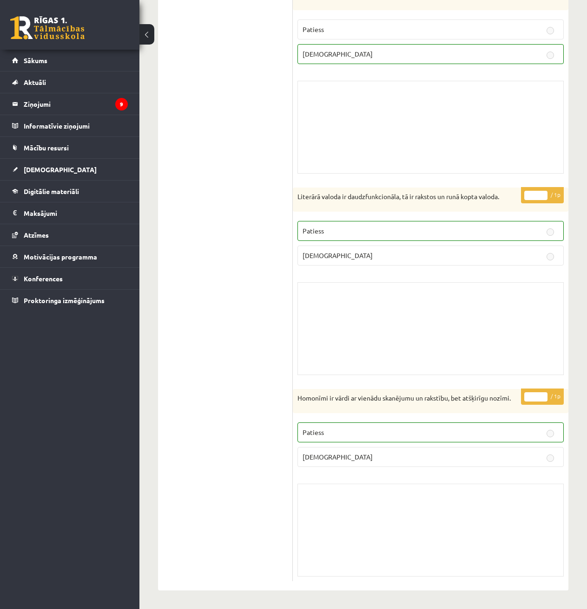
drag, startPoint x: 442, startPoint y: 431, endPoint x: 438, endPoint y: 417, distance: 15.3
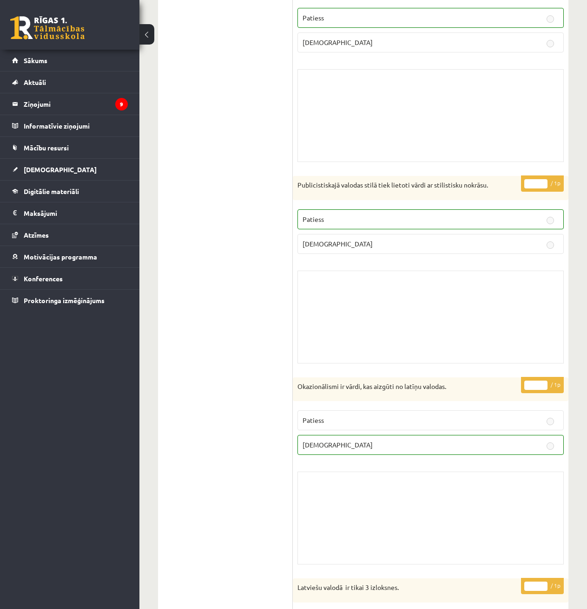
scroll to position [1980, 0]
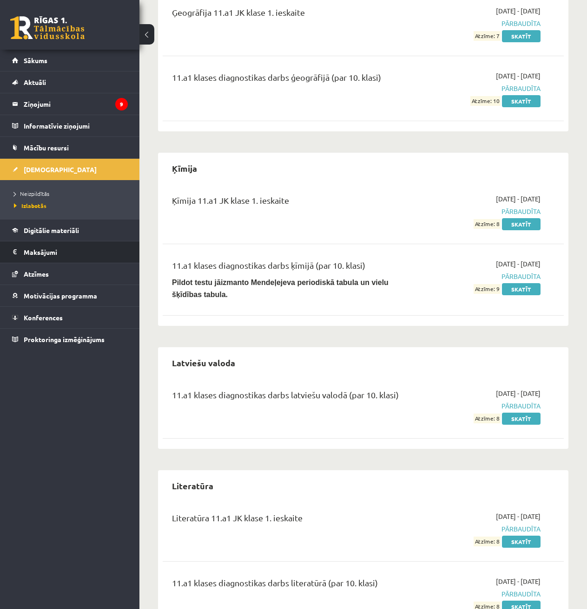
scroll to position [314, 0]
click at [34, 188] on li "Neizpildītās" at bounding box center [72, 194] width 116 height 12
click at [26, 192] on span "Neizpildītās" at bounding box center [34, 193] width 40 height 7
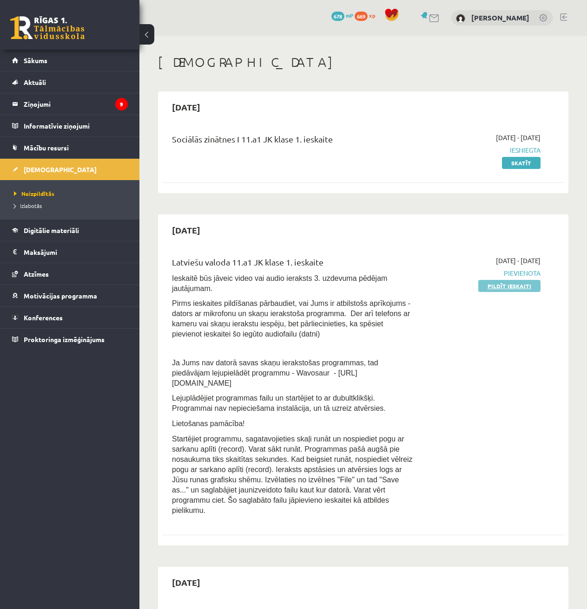
click at [531, 285] on link "Pildīt ieskaiti" at bounding box center [509, 286] width 62 height 12
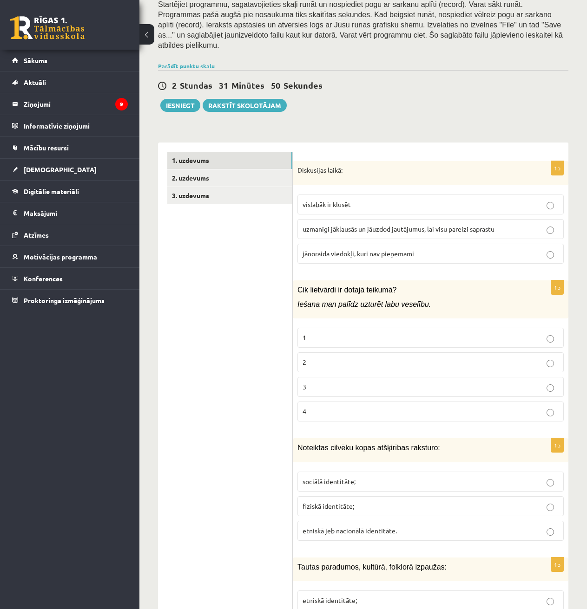
scroll to position [232, 0]
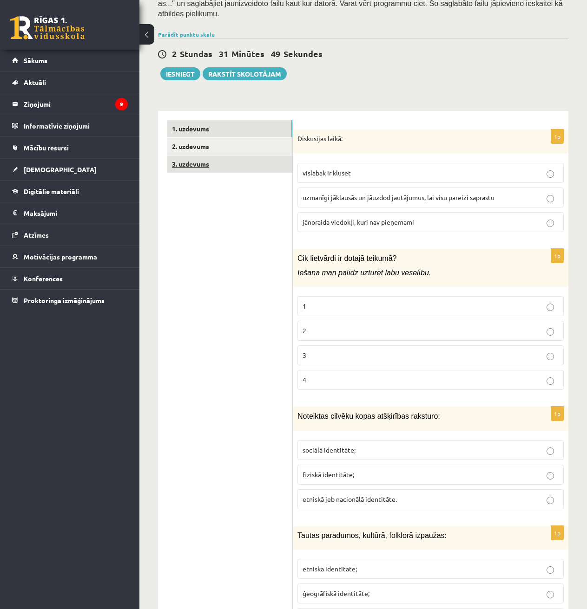
click at [225, 156] on link "3. uzdevums" at bounding box center [229, 164] width 125 height 17
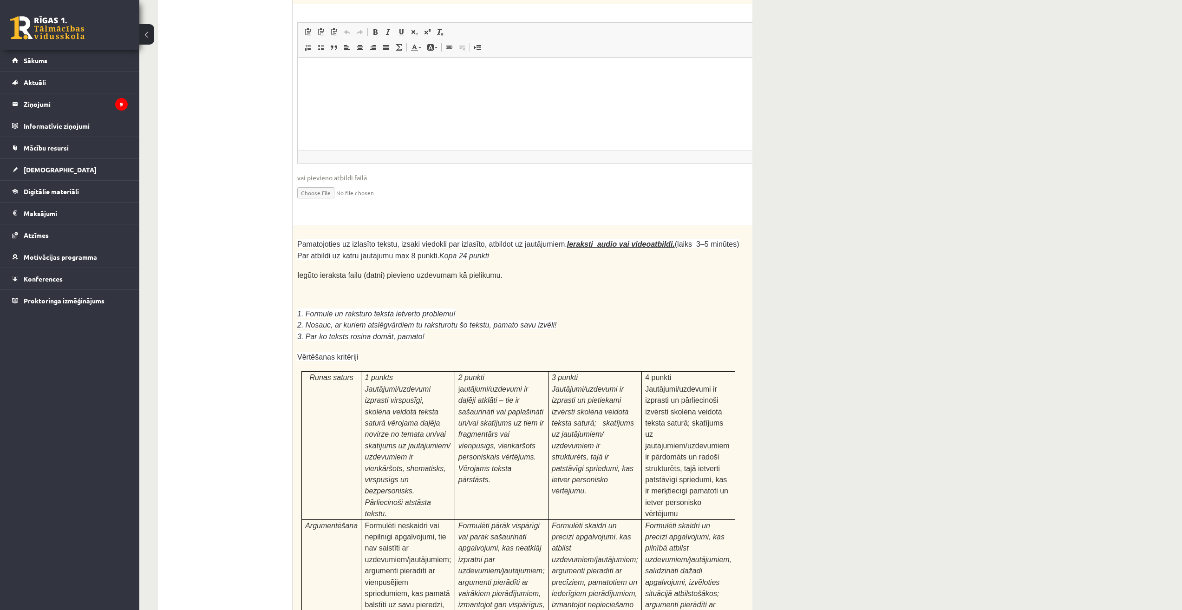
scroll to position [2531, 0]
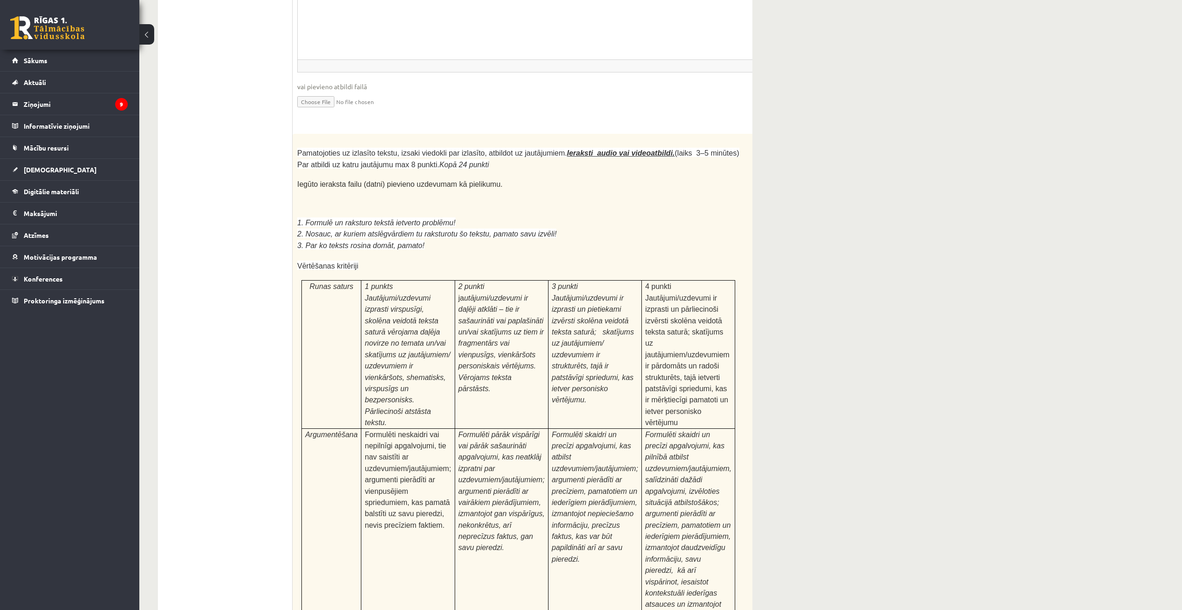
drag, startPoint x: 553, startPoint y: 348, endPoint x: 554, endPoint y: 333, distance: 14.4
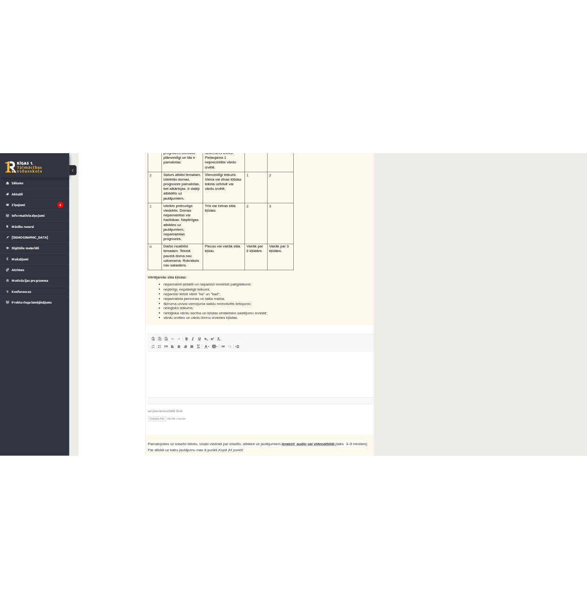
scroll to position [0, 0]
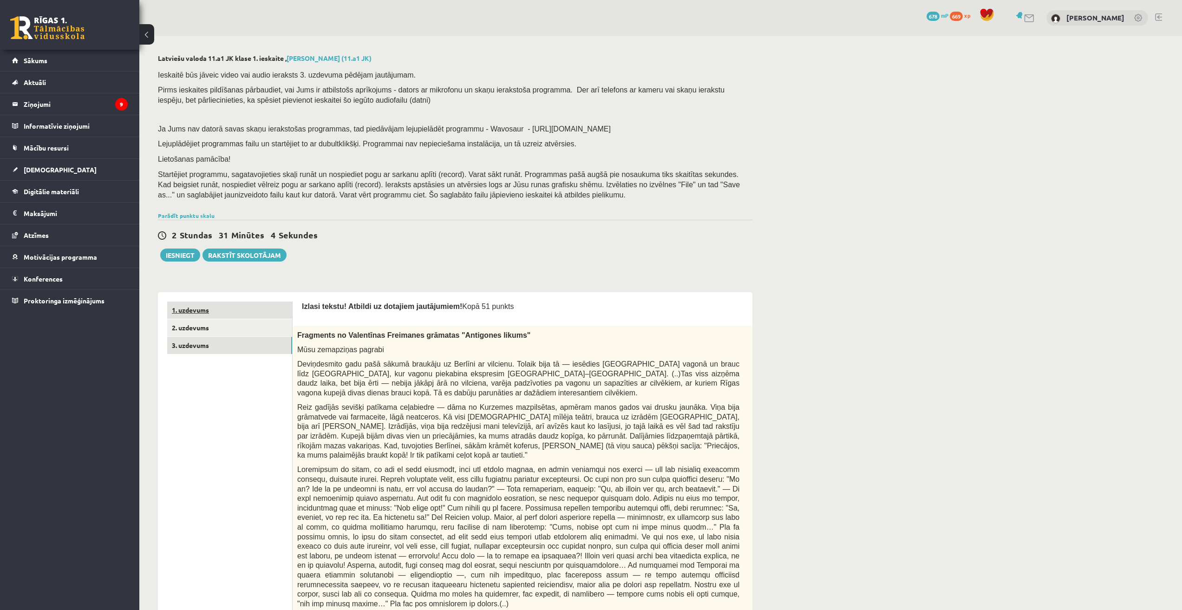
click at [193, 310] on link "1. uzdevums" at bounding box center [229, 309] width 125 height 17
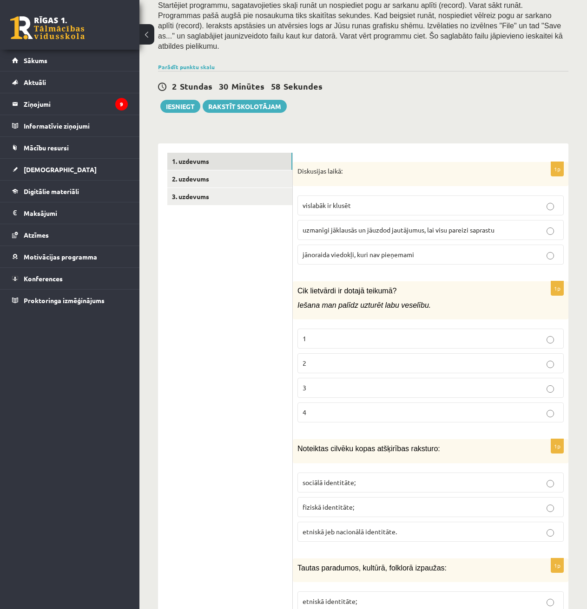
scroll to position [186, 0]
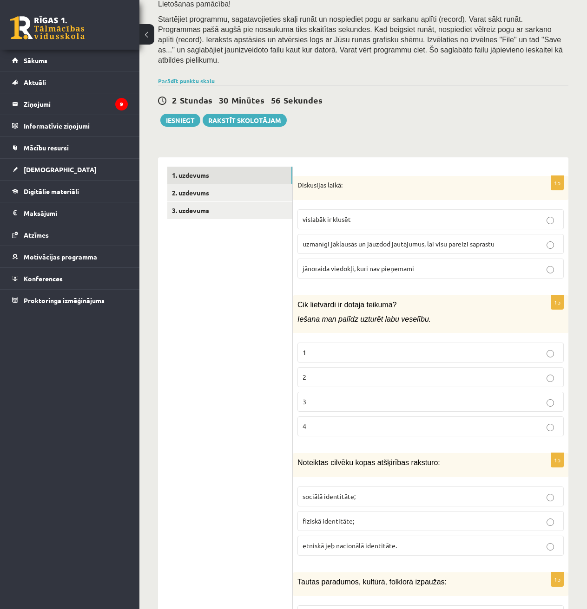
drag, startPoint x: 298, startPoint y: 187, endPoint x: 300, endPoint y: 180, distance: 7.1
click at [300, 209] on label "vislabāk ir klusēt" at bounding box center [430, 219] width 266 height 20
click at [304, 176] on div "1p Diskusijas laikā: vislabāk ir klusēt uzmanīgi jāklausās un jāuzdod jautājumu…" at bounding box center [430, 231] width 275 height 110
click at [360, 215] on p "vislabāk ir klusēt" at bounding box center [430, 220] width 256 height 10
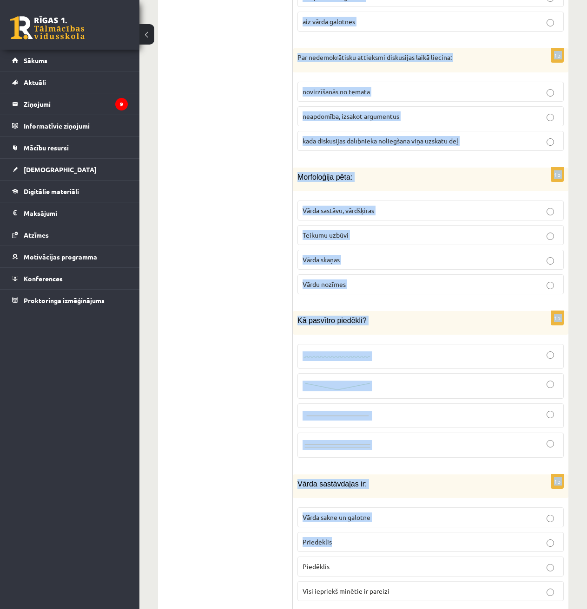
scroll to position [2555, 0]
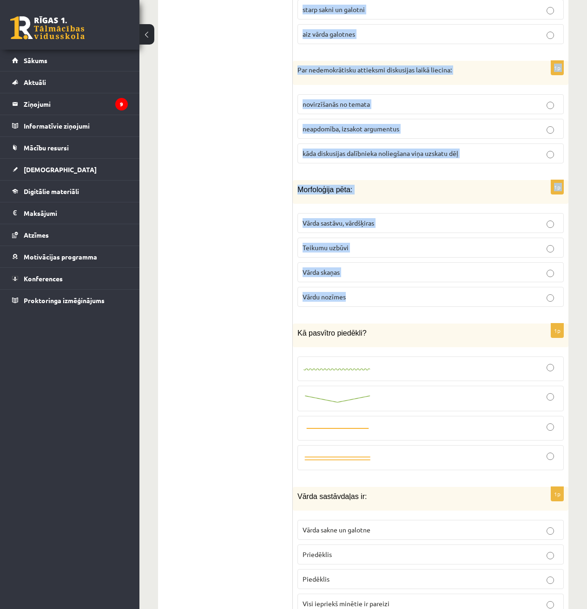
drag, startPoint x: 295, startPoint y: 156, endPoint x: 435, endPoint y: 250, distance: 168.5
click at [435, 250] on form "1p Diskusijas laikā: vislabāk ir klusēt uzmanīgi jāklausās un jāuzdod jautājumu…" at bounding box center [430, 58] width 257 height 4520
copy form "Diskusijas laikā: vislabāk ir klusēt uzmanīgi jāklausās un jāuzdod jautājumus, …"
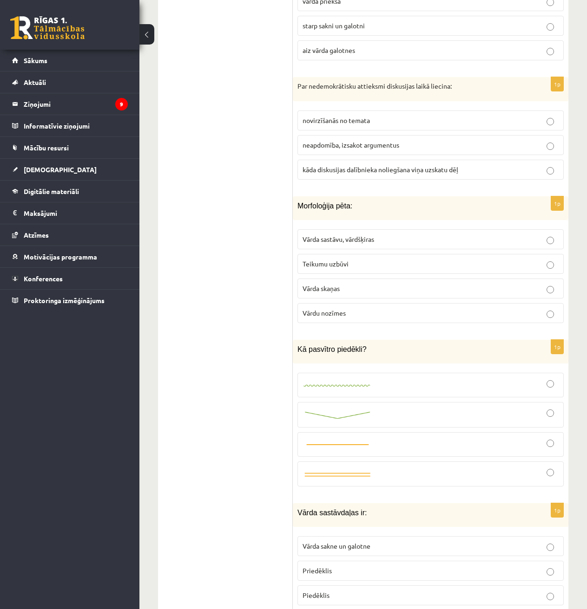
scroll to position [2528, 0]
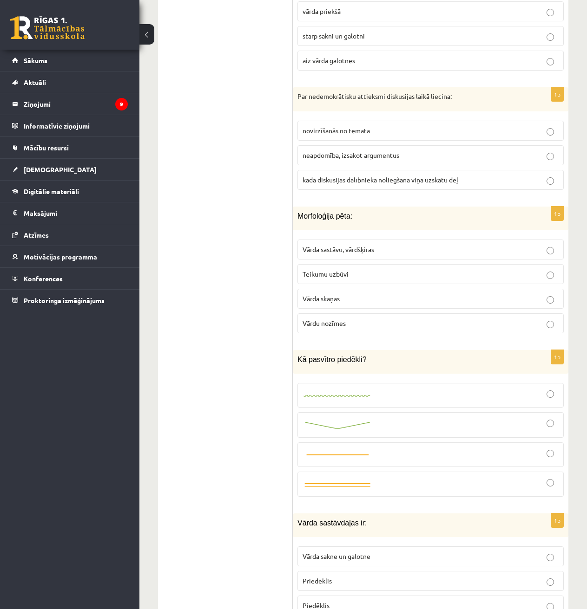
click at [242, 400] on ul "1. uzdevums 2. uzdevums 3. uzdevums" at bounding box center [229, 84] width 125 height 4520
click at [344, 421] on img at bounding box center [337, 426] width 70 height 10
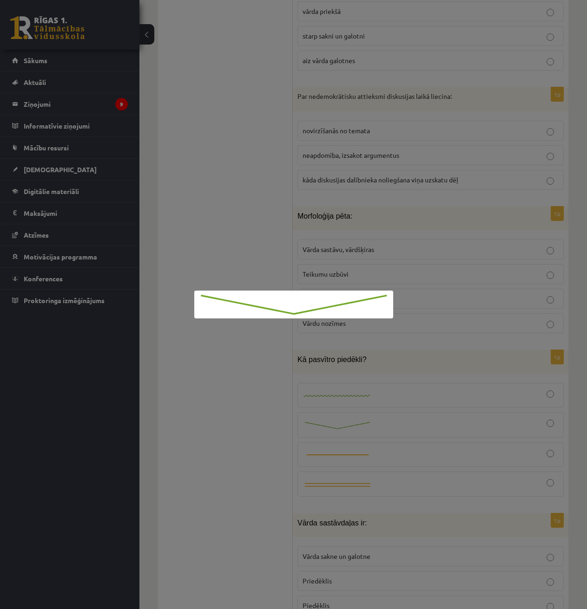
click at [440, 369] on div at bounding box center [293, 304] width 587 height 609
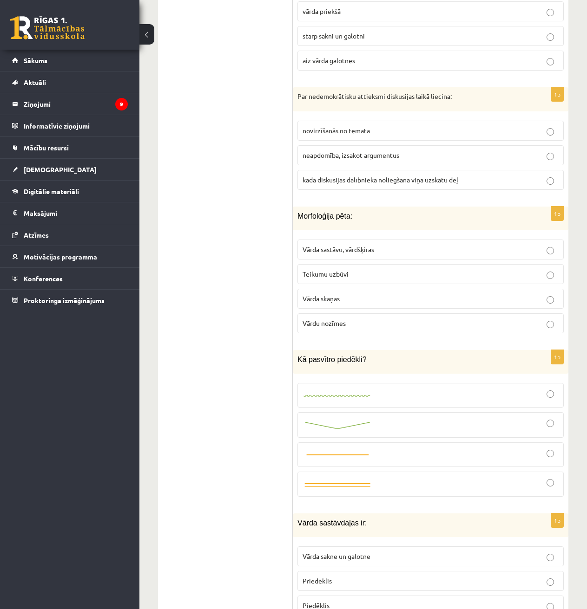
click at [542, 418] on div at bounding box center [430, 425] width 256 height 15
drag, startPoint x: 403, startPoint y: 301, endPoint x: 290, endPoint y: 302, distance: 112.9
click at [290, 302] on div "**********" at bounding box center [363, 84] width 410 height 4539
click at [324, 356] on span "Kā pasvītro piedēkli?" at bounding box center [331, 360] width 69 height 8
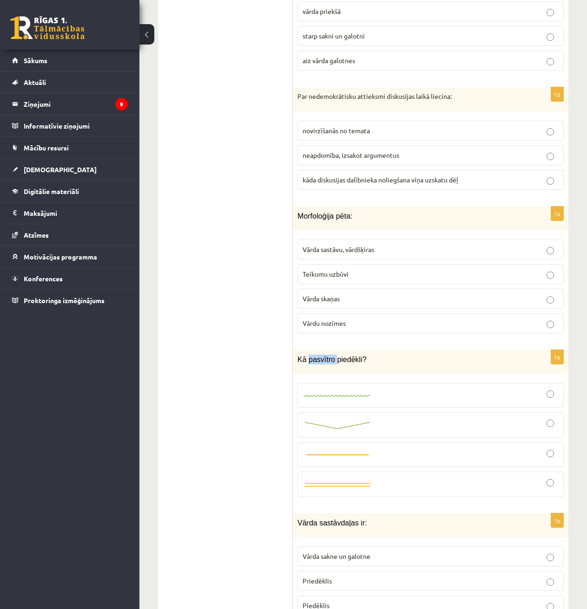
click at [324, 356] on span "Kā pasvītro piedēkli?" at bounding box center [331, 360] width 69 height 8
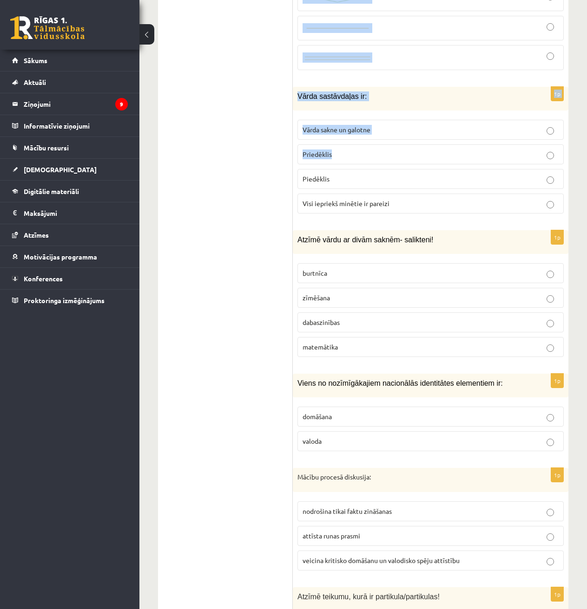
drag, startPoint x: 324, startPoint y: 302, endPoint x: 363, endPoint y: 84, distance: 221.3
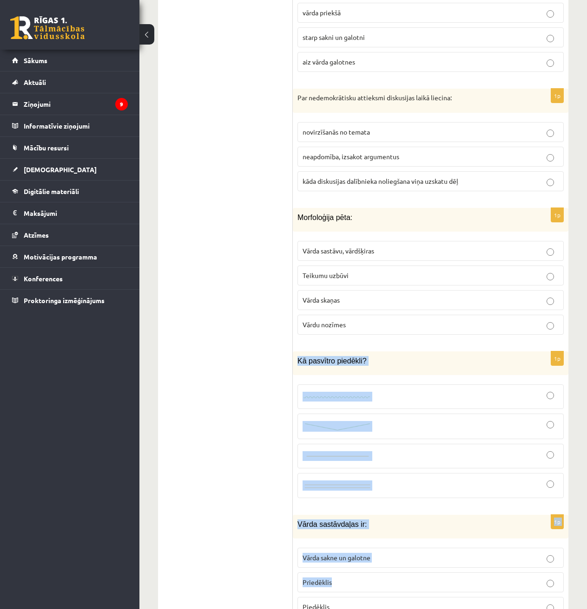
scroll to position [2444, 0]
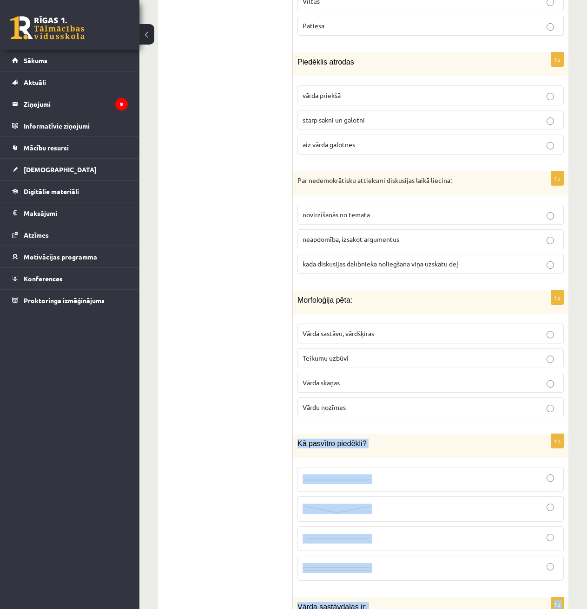
click at [377, 439] on p "Kā pasvītro piedēkli?" at bounding box center [407, 444] width 220 height 10
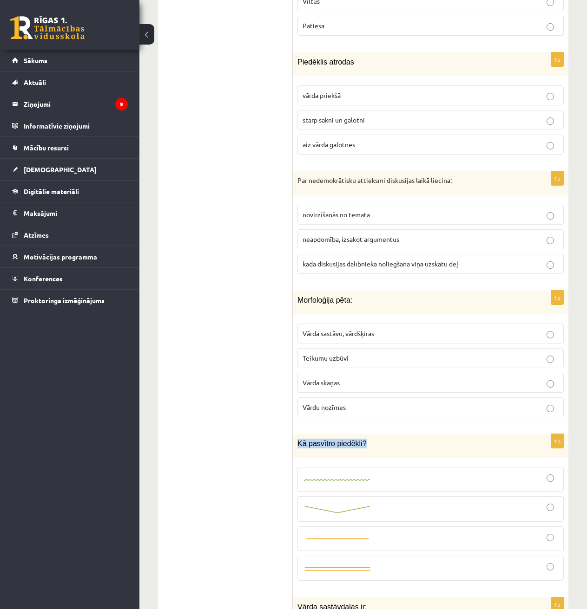
drag, startPoint x: 359, startPoint y: 382, endPoint x: 296, endPoint y: 387, distance: 63.3
click at [296, 434] on div "Kā pasvītro piedēkli?" at bounding box center [430, 446] width 275 height 24
drag, startPoint x: 264, startPoint y: 441, endPoint x: 269, endPoint y: 438, distance: 5.6
click at [268, 439] on ul "1. uzdevums 2. uzdevums 3. uzdevums" at bounding box center [229, 169] width 125 height 4520
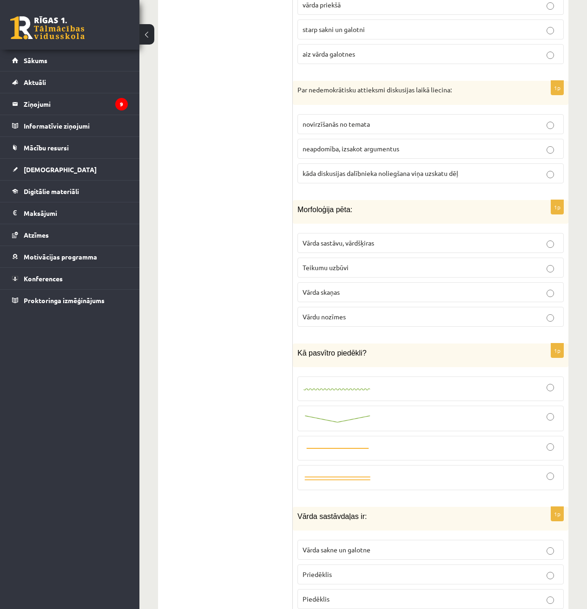
scroll to position [2537, 0]
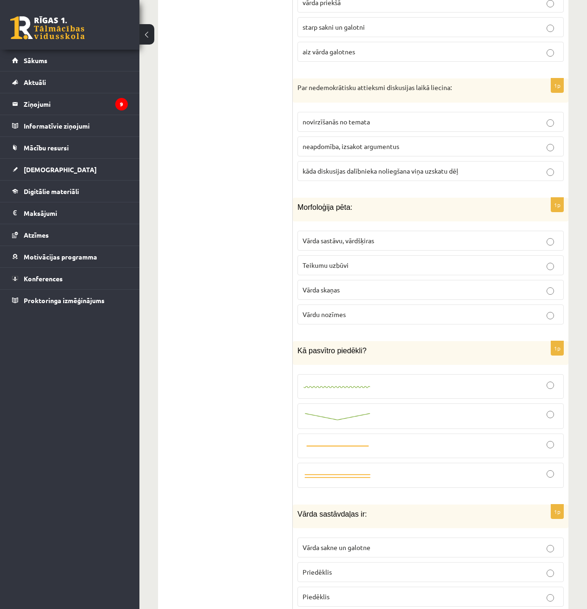
drag, startPoint x: 234, startPoint y: 430, endPoint x: 312, endPoint y: 288, distance: 161.3
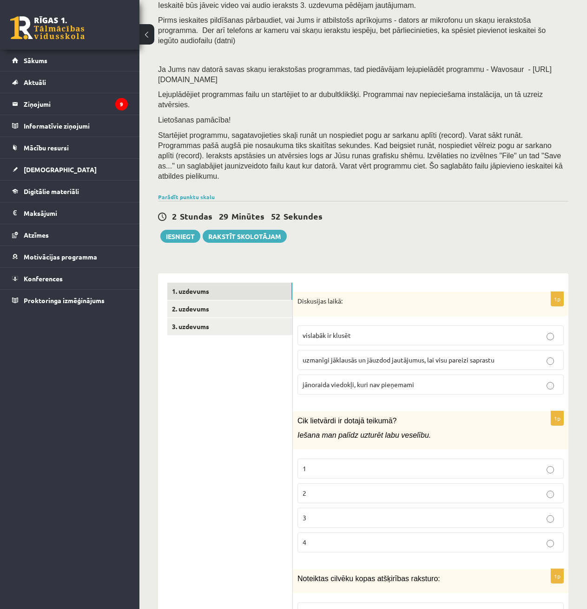
scroll to position [93, 0]
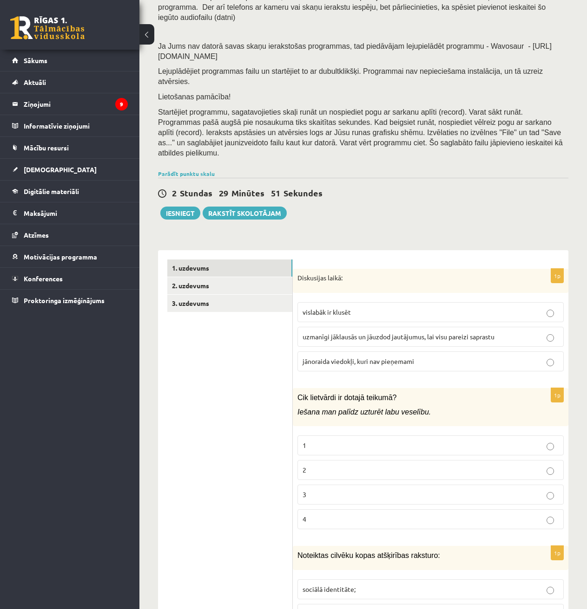
click at [351, 333] on span "uzmanīgi jāklausās un jāuzdod jautājumus, lai visu pareizi saprastu" at bounding box center [398, 337] width 192 height 8
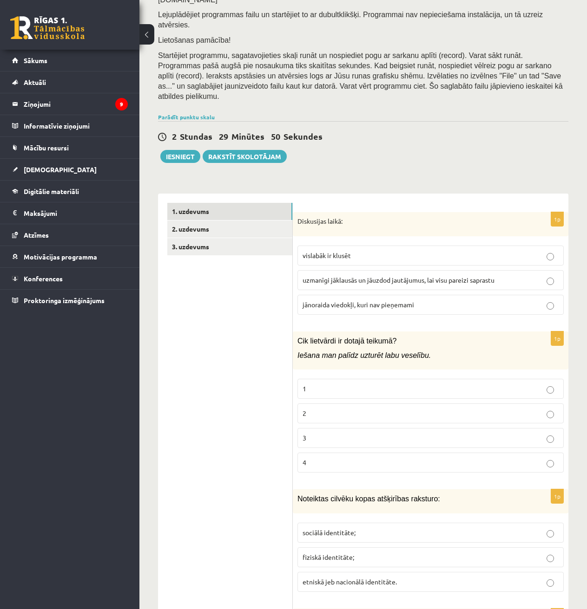
scroll to position [186, 0]
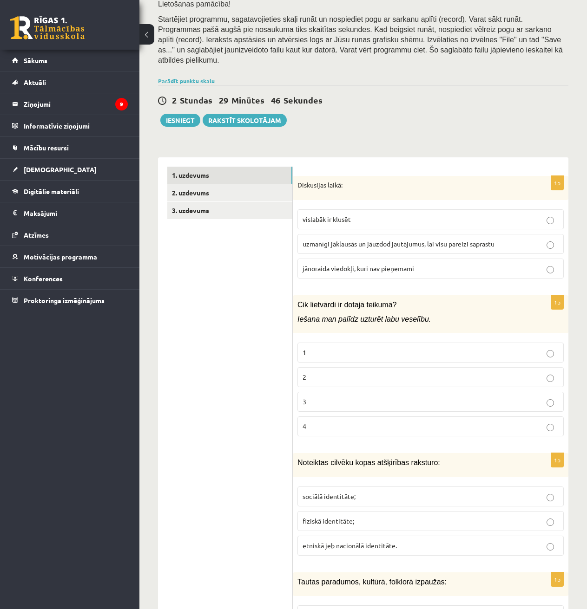
click at [324, 372] on p "2" at bounding box center [430, 377] width 256 height 10
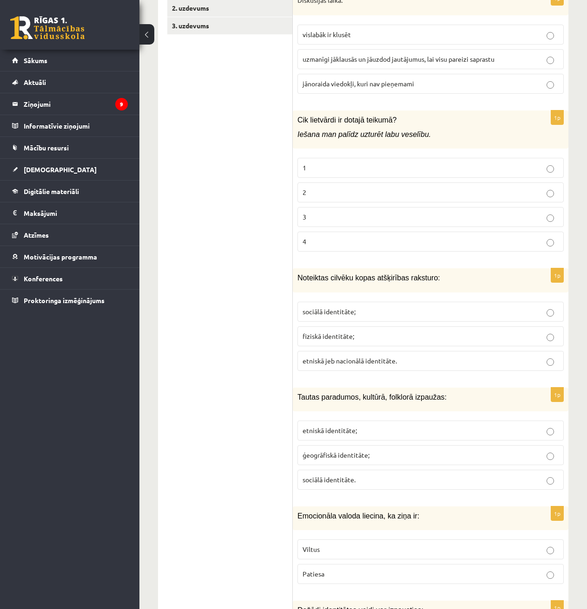
scroll to position [372, 0]
click at [340, 301] on label "sociālā identitāte;" at bounding box center [430, 311] width 266 height 20
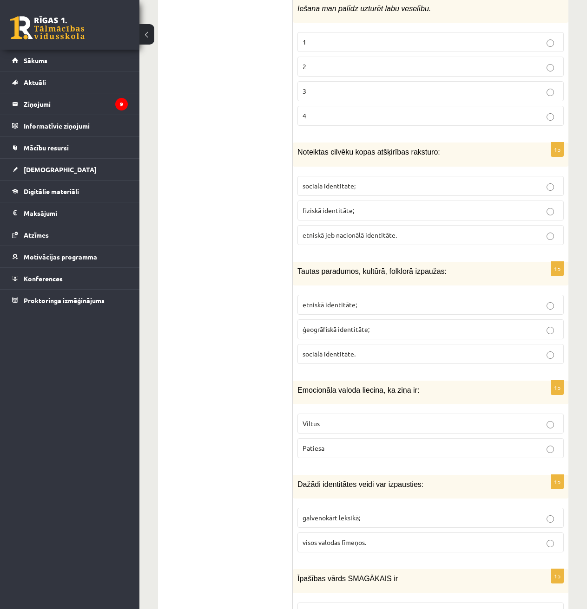
scroll to position [511, 0]
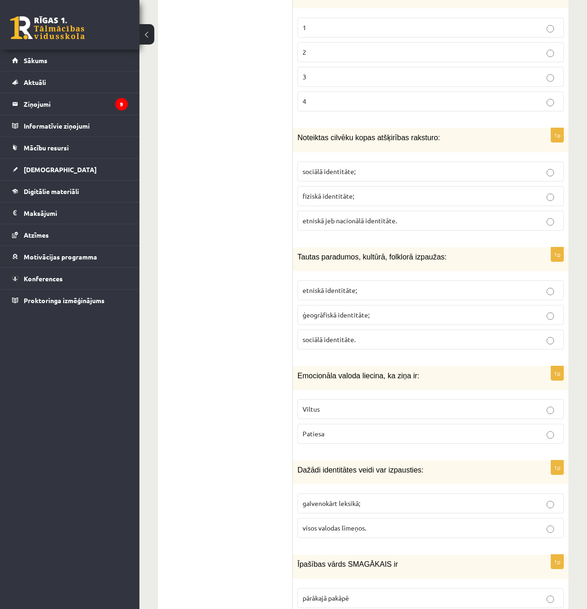
click at [352, 286] on span "etniskā identitāte;" at bounding box center [329, 290] width 54 height 8
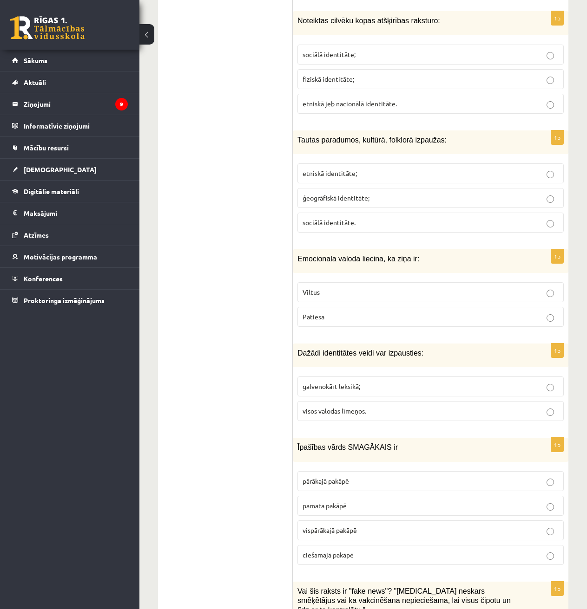
scroll to position [650, 0]
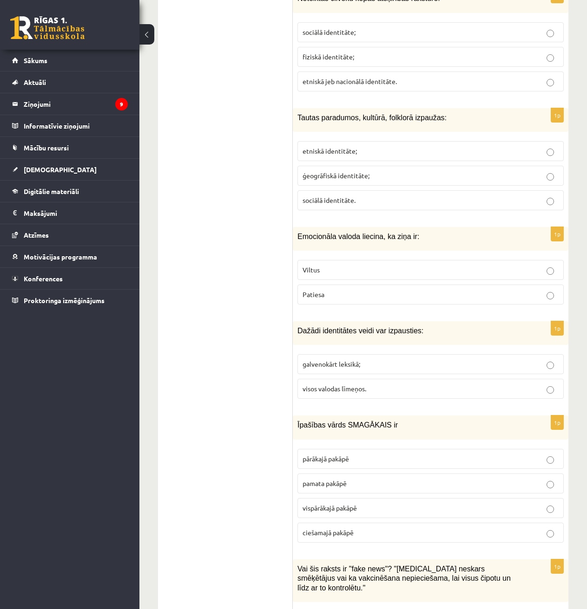
click at [346, 265] on p "Viltus" at bounding box center [430, 270] width 256 height 10
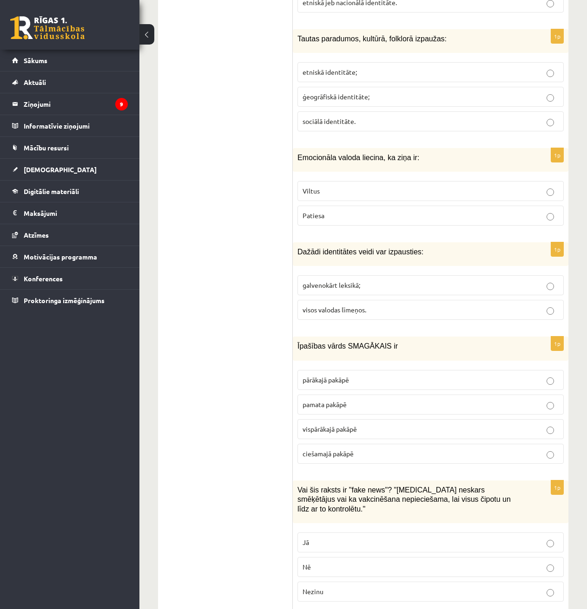
scroll to position [790, 0]
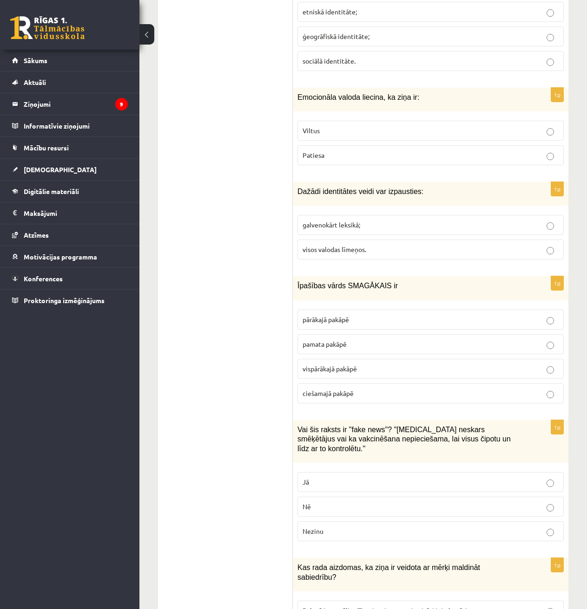
click at [341, 240] on label "visos valodas līmeņos." at bounding box center [430, 250] width 266 height 20
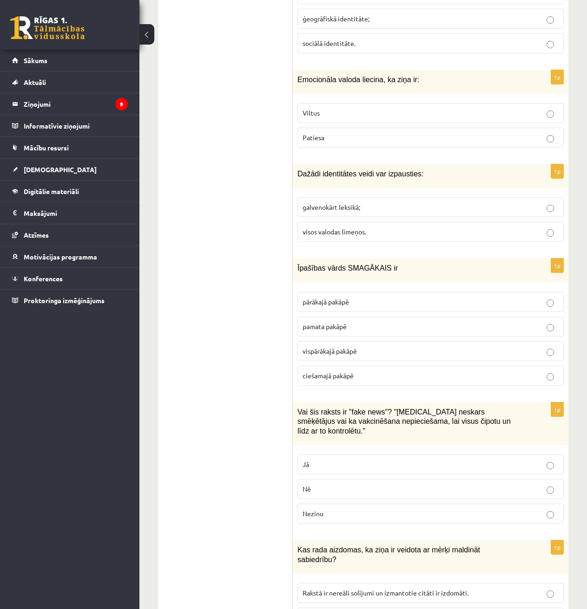
scroll to position [836, 0]
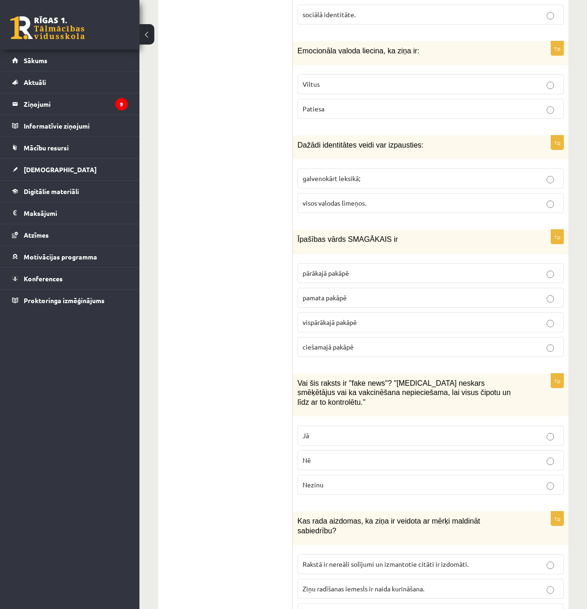
click at [350, 318] on span "vispārākajā pakāpē" at bounding box center [329, 322] width 54 height 8
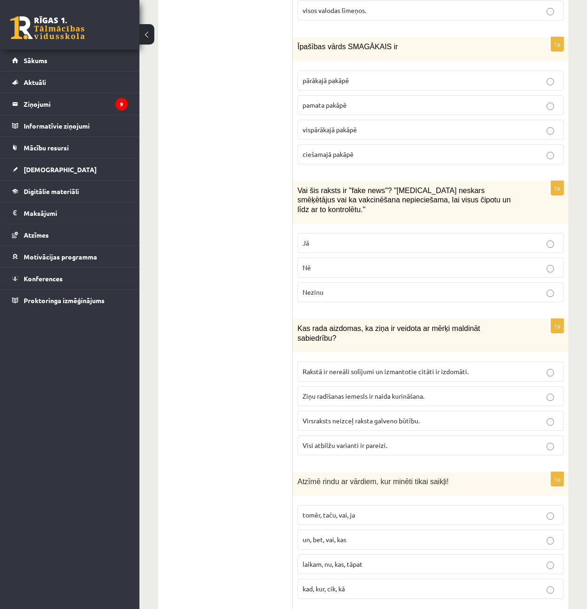
scroll to position [1022, 0]
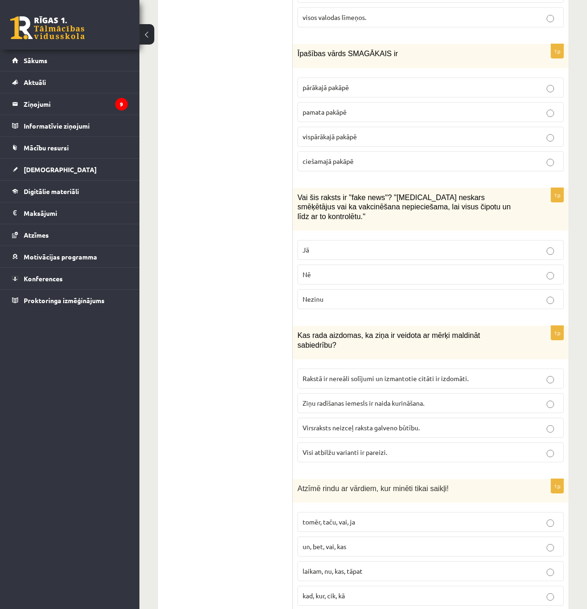
click at [316, 245] on p "Jā" at bounding box center [430, 250] width 256 height 10
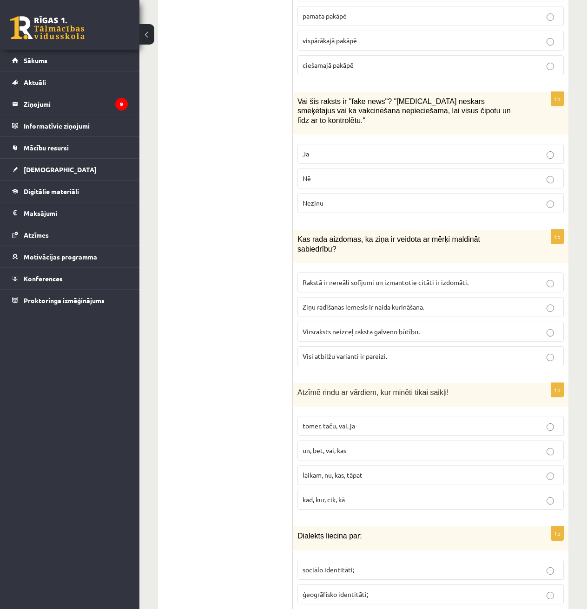
scroll to position [1161, 0]
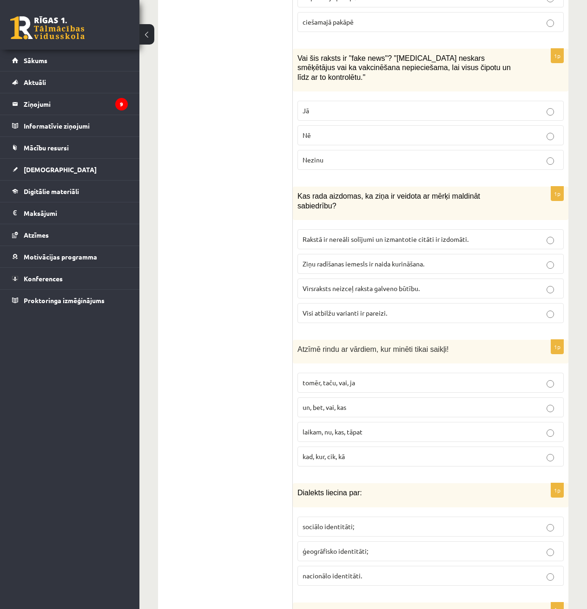
click at [329, 303] on label "Visi atbilžu varianti ir pareizi." at bounding box center [430, 313] width 266 height 20
click at [350, 235] on span "Rakstā ir nereāli solījumi un izmantotie citāti ir izdomāti." at bounding box center [385, 239] width 166 height 8
click at [301, 254] on label "Ziņu radīšanas iemesls ir naida kurināšana." at bounding box center [430, 264] width 266 height 20
click at [311, 284] on p "Virsraksts neizceļ raksta galveno būtību." at bounding box center [430, 289] width 256 height 10
click at [314, 303] on label "Visi atbilžu varianti ir pareizi." at bounding box center [430, 313] width 266 height 20
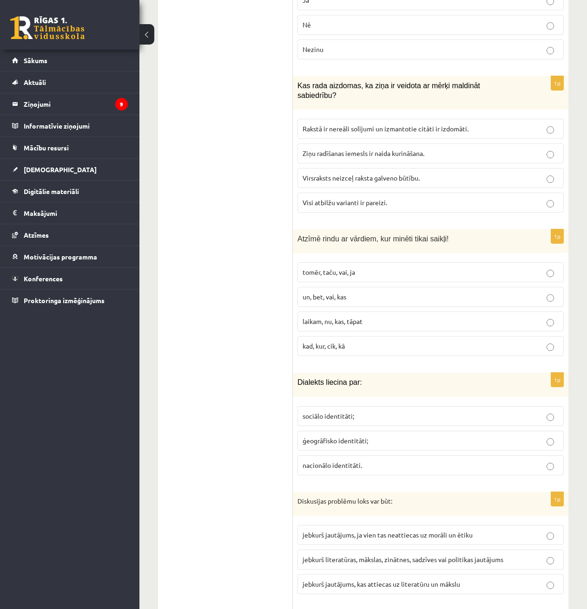
scroll to position [1300, 0]
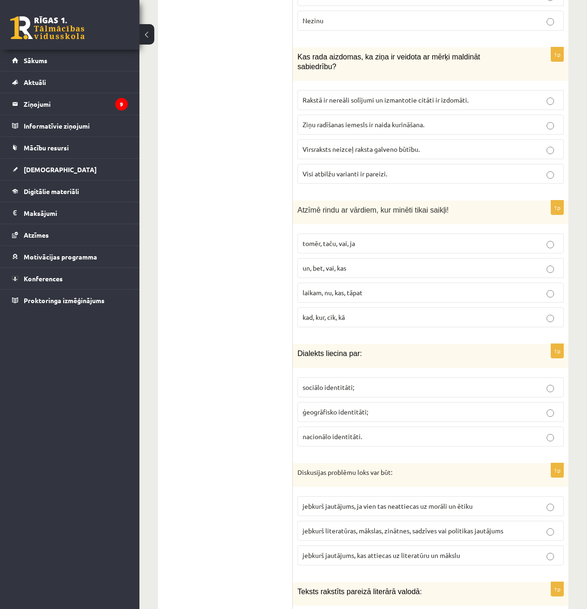
click at [358, 239] on p "tomēr, taču, vai, ja" at bounding box center [430, 244] width 256 height 10
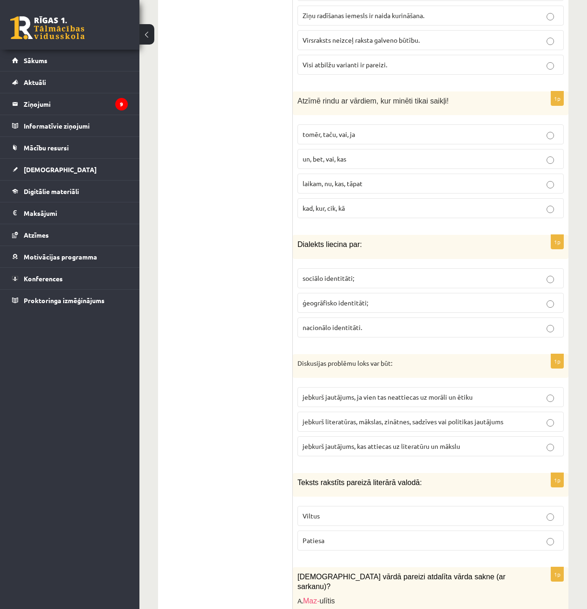
scroll to position [1440, 0]
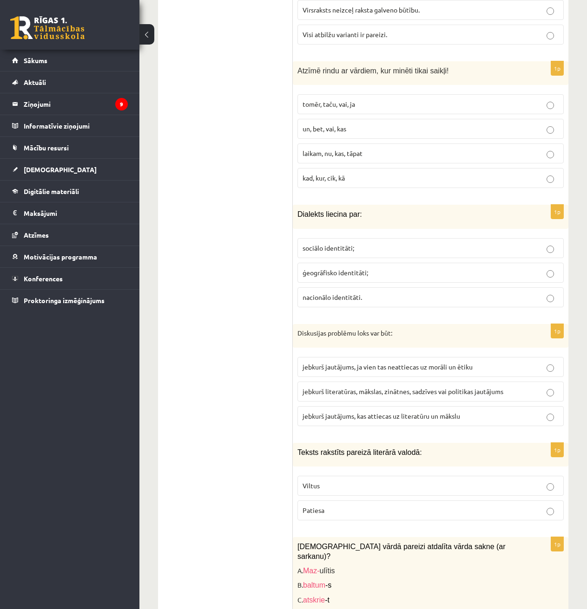
click at [348, 244] on span "sociālo identitāti;" at bounding box center [328, 248] width 52 height 8
click at [340, 268] on p "ģeogrāfisko identitāti;" at bounding box center [430, 273] width 256 height 10
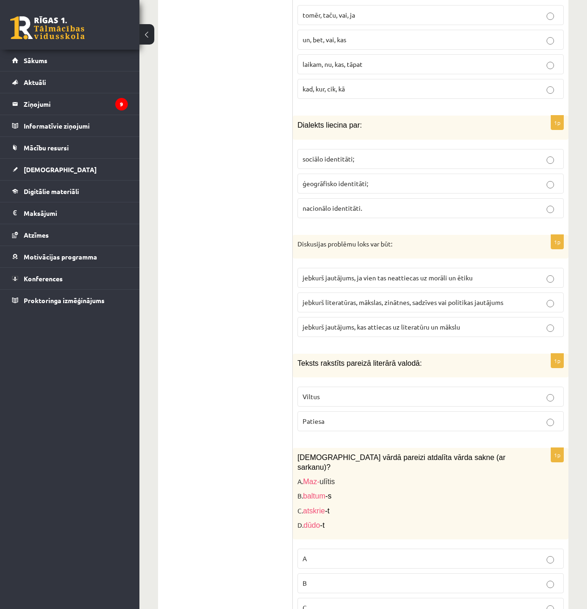
scroll to position [1579, 0]
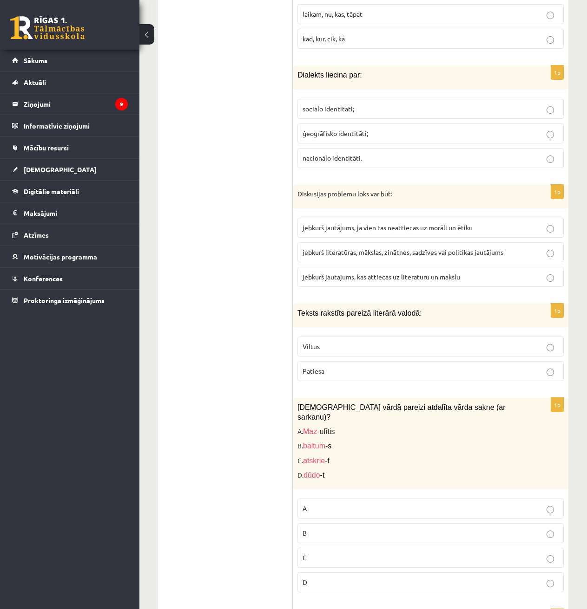
click at [343, 248] on span "jebkurš literatūras, mākslas, zinātnes, sadzīves vai politikas jautājums" at bounding box center [402, 252] width 201 height 8
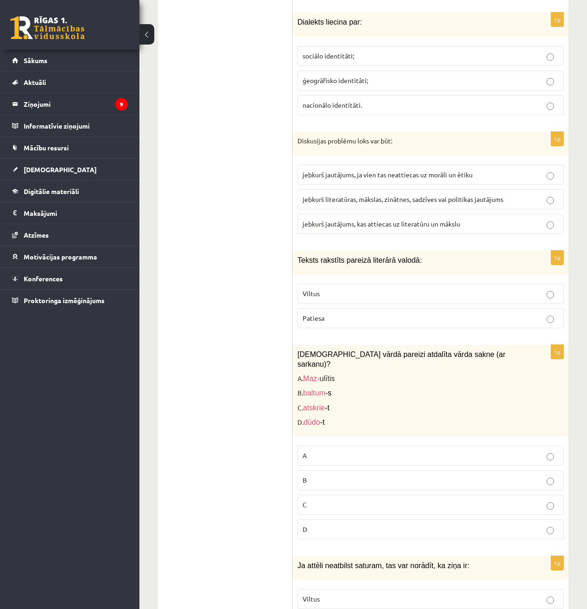
scroll to position [1672, 0]
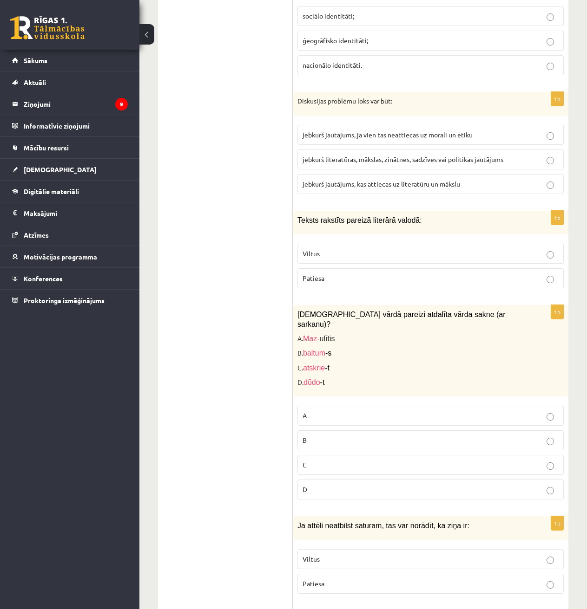
click at [344, 249] on p "Viltus" at bounding box center [430, 254] width 256 height 10
click at [340, 274] on p "Patiesa" at bounding box center [430, 279] width 256 height 10
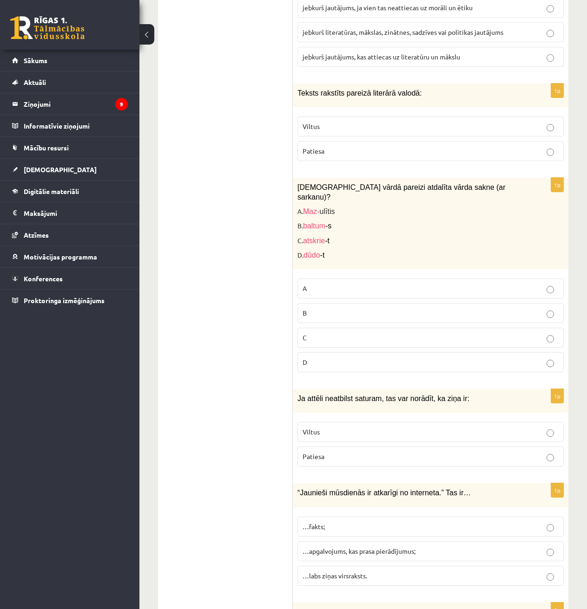
scroll to position [1811, 0]
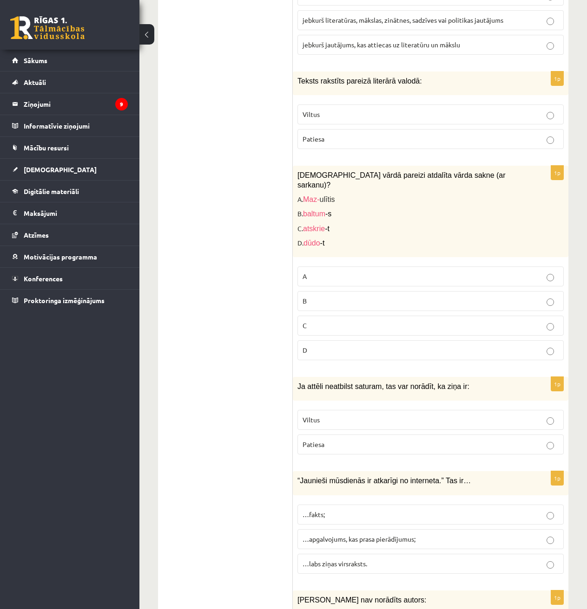
click at [326, 272] on p "A" at bounding box center [430, 277] width 256 height 10
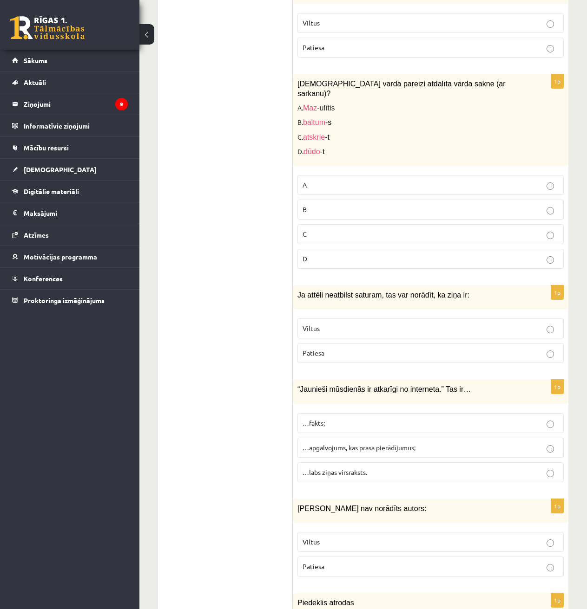
scroll to position [1904, 0]
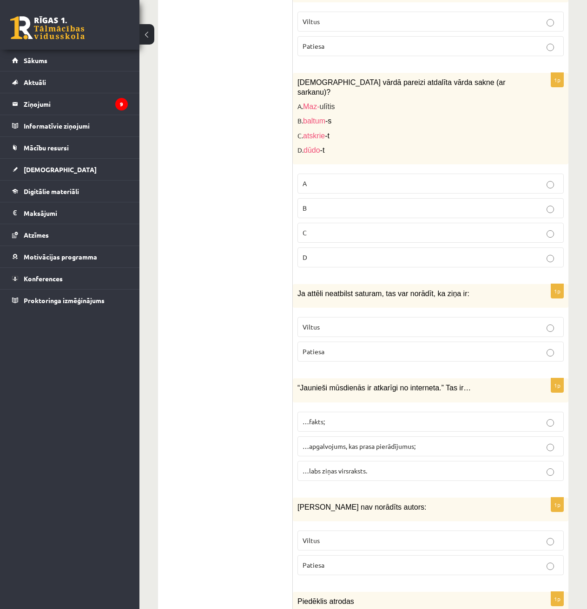
click at [342, 317] on label "Viltus" at bounding box center [430, 327] width 266 height 20
click at [341, 407] on fieldset "…fakts; …apgalvojums, kas prasa pierādījumus; …labs ziņas virsraksts." at bounding box center [430, 445] width 266 height 77
click at [341, 437] on label "…apgalvojums, kas prasa pierādījumus;" at bounding box center [430, 447] width 266 height 20
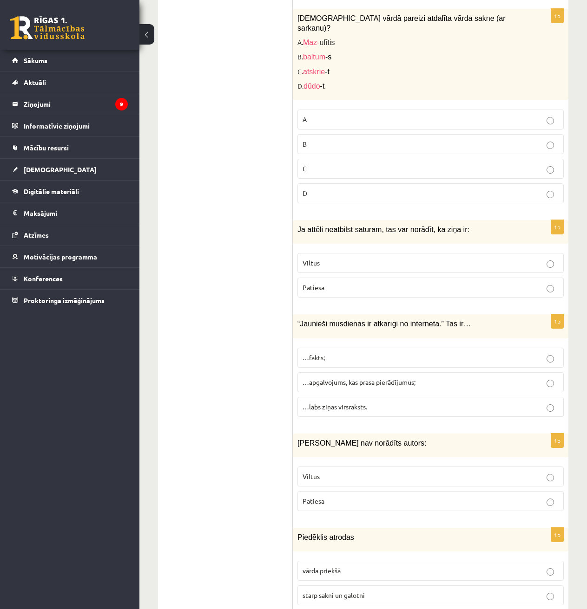
scroll to position [1997, 0]
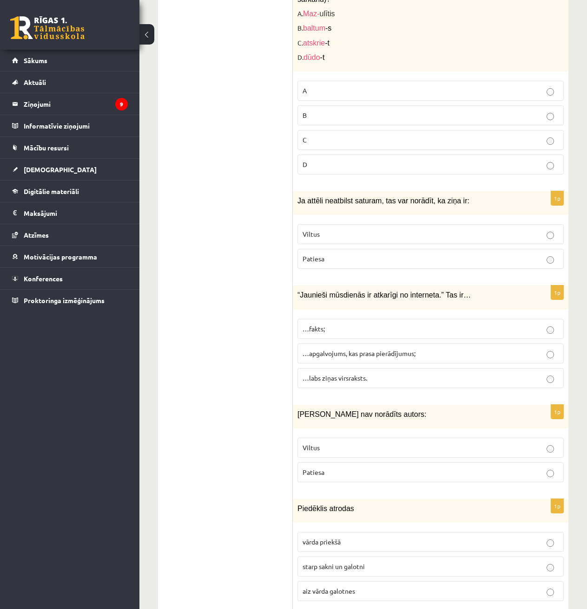
click at [358, 443] on p "Viltus" at bounding box center [430, 448] width 256 height 10
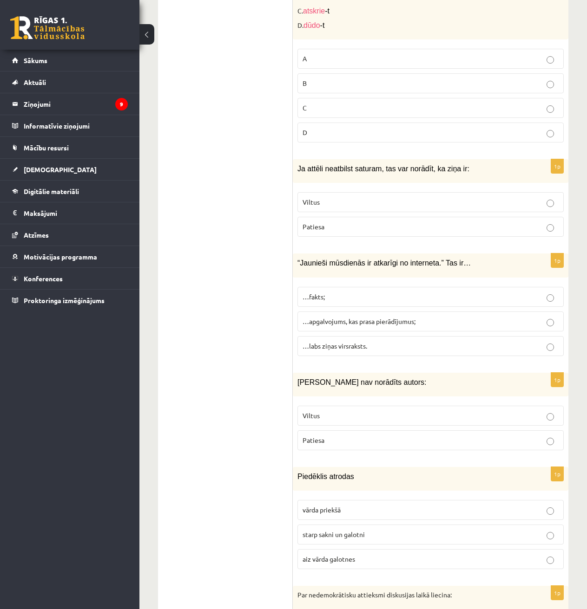
scroll to position [2090, 0]
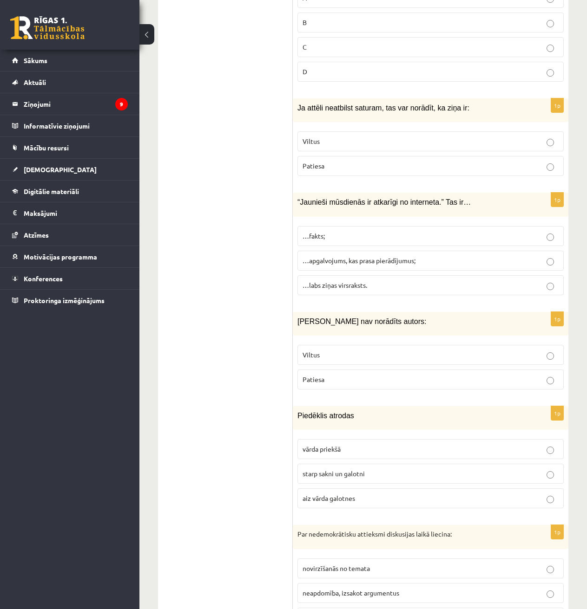
click at [349, 470] on span "starp sakni un galotni" at bounding box center [333, 474] width 62 height 8
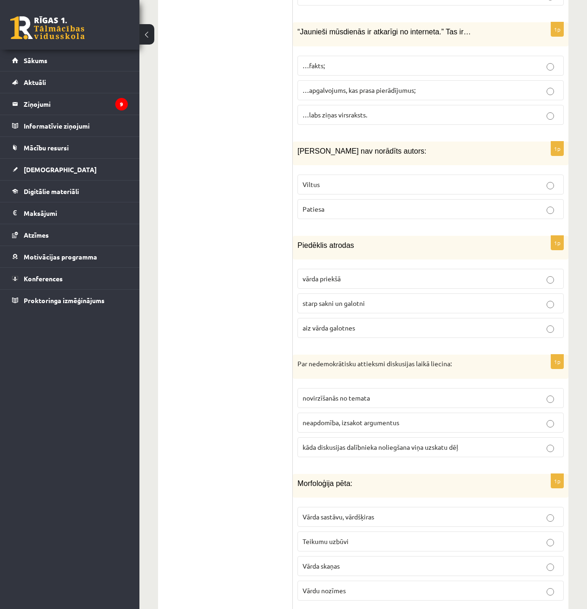
scroll to position [2276, 0]
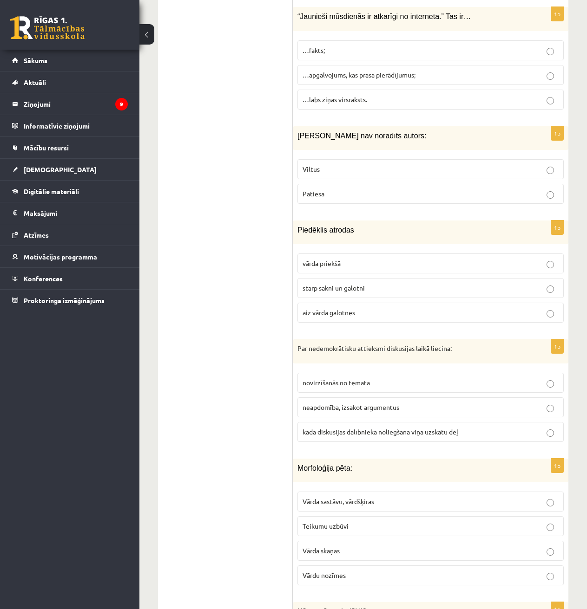
click at [344, 428] on span "kāda diskusijas dalībnieka noliegšana viņa uzskatu dēļ" at bounding box center [380, 432] width 156 height 8
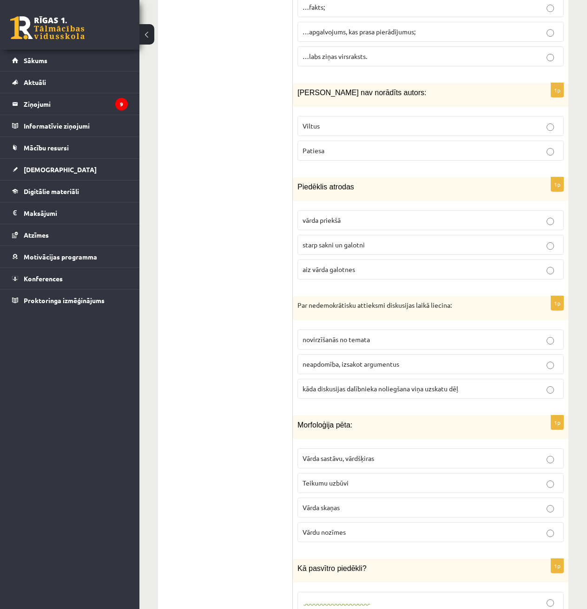
scroll to position [2462, 0]
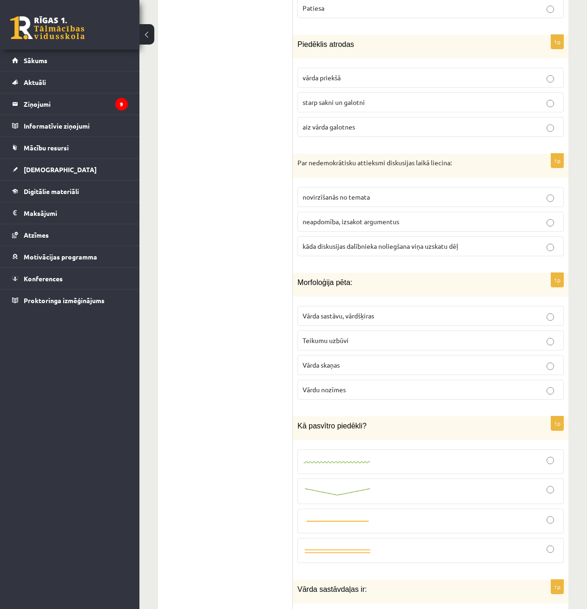
click at [366, 312] on span "Vārda sastāvu, vārdšķiras" at bounding box center [338, 316] width 72 height 8
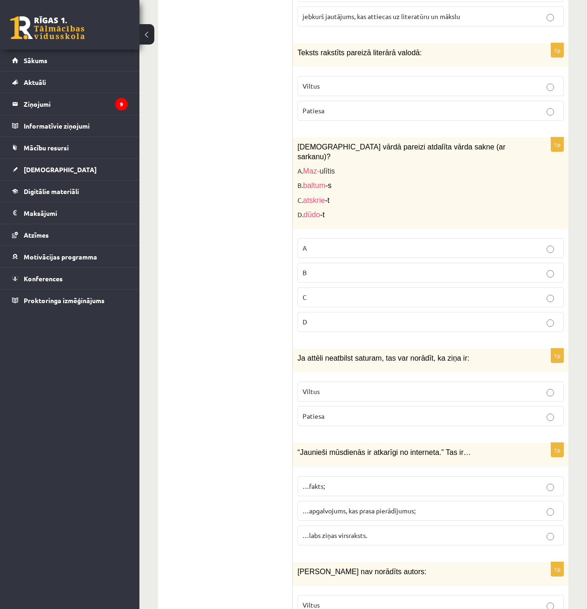
scroll to position [1811, 0]
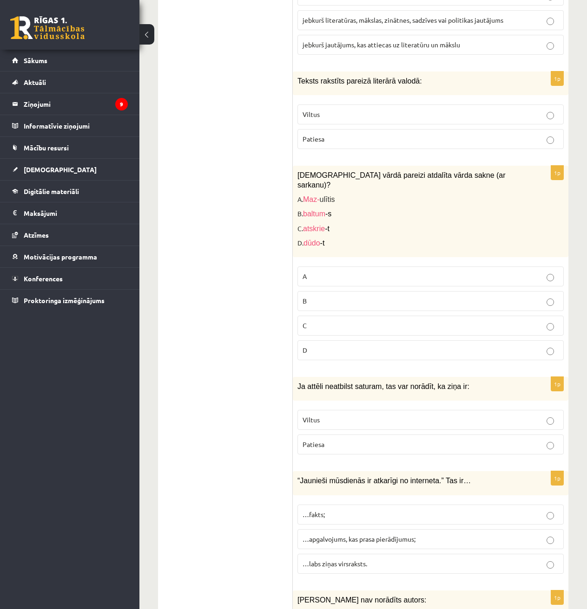
click at [345, 346] on p "D" at bounding box center [430, 351] width 256 height 10
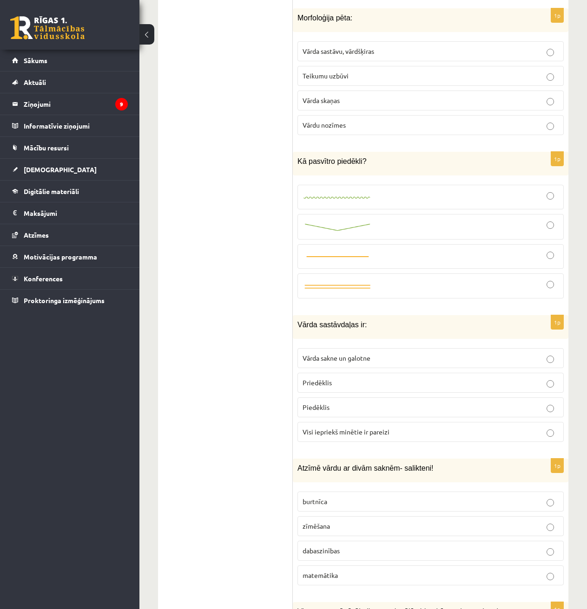
scroll to position [2880, 0]
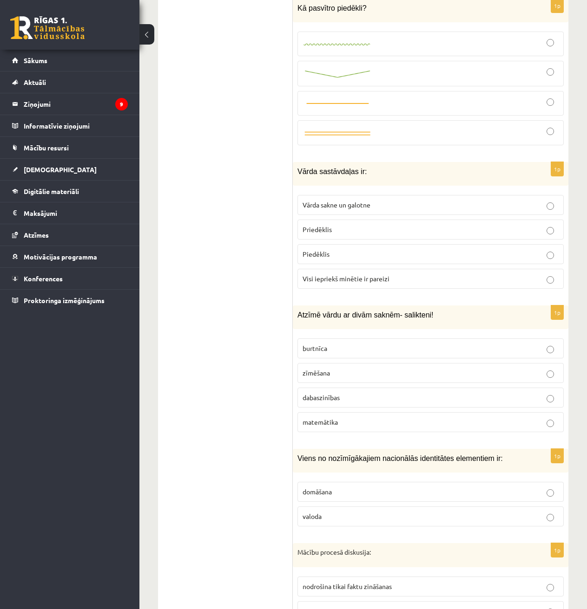
drag, startPoint x: 292, startPoint y: 111, endPoint x: 323, endPoint y: 138, distance: 41.5
click at [307, 168] on span "Vārda sastāvdaļas ir:" at bounding box center [331, 172] width 69 height 8
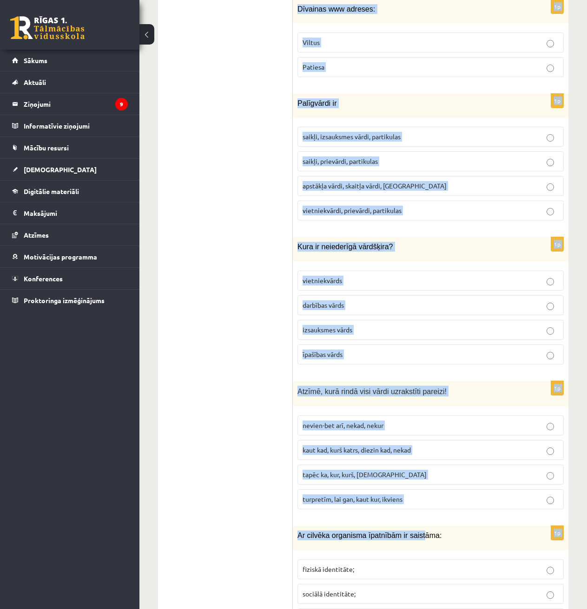
scroll to position [4232, 0]
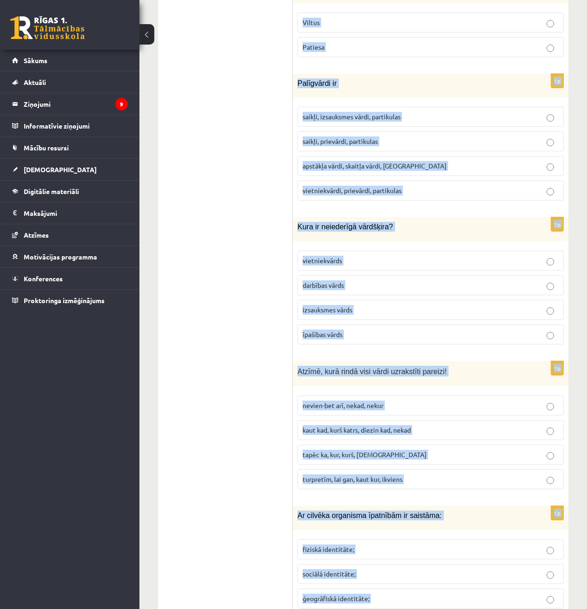
drag, startPoint x: 298, startPoint y: 109, endPoint x: 400, endPoint y: 575, distance: 477.8
copy form "Vārda sastāvdaļas ir: Vārda sakne un galotne Priedēklis Piedēklis Visi iepriekš…"
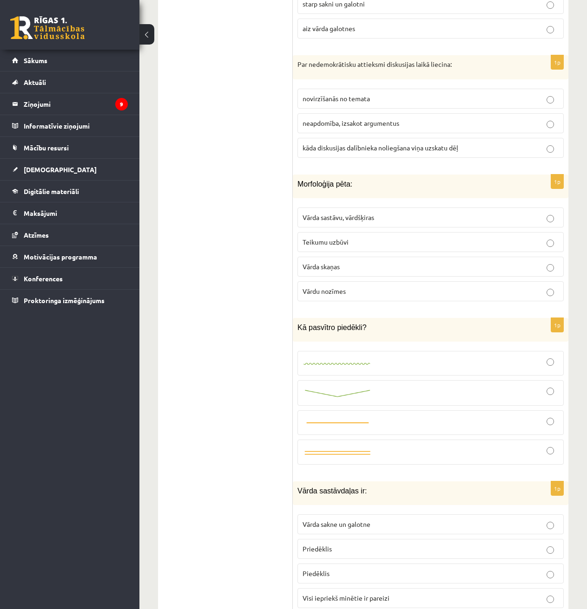
click at [229, 400] on ul "1. uzdevums 2. uzdevums 3. uzdevums" at bounding box center [229, 52] width 125 height 4520
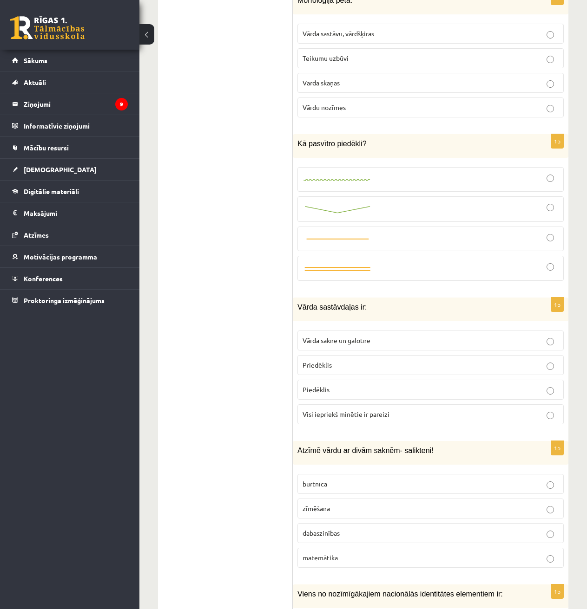
scroll to position [2746, 0]
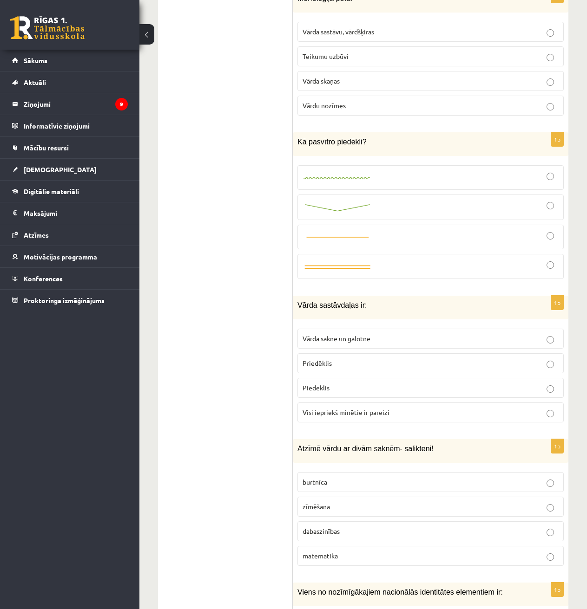
click at [390, 334] on p "Vārda sakne un galotne" at bounding box center [430, 339] width 256 height 10
click at [355, 359] on p "Priedēklis" at bounding box center [430, 364] width 256 height 10
click at [349, 378] on label "Piedēklis" at bounding box center [430, 388] width 266 height 20
click at [355, 408] on span "Visi iepriekš minētie ir pareizi" at bounding box center [345, 412] width 87 height 8
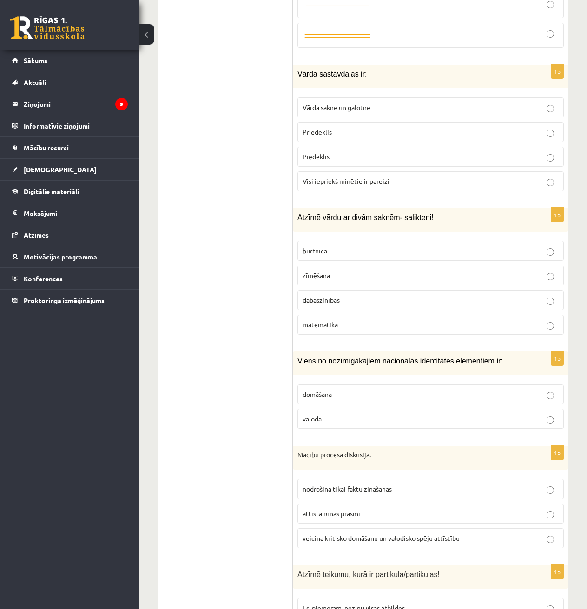
scroll to position [2978, 0]
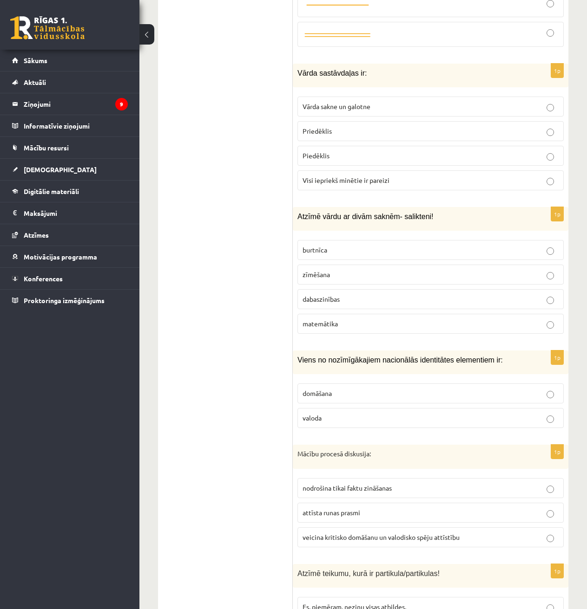
click at [325, 289] on label "dabaszinības" at bounding box center [430, 299] width 266 height 20
click at [314, 414] on span "valoda" at bounding box center [311, 418] width 19 height 8
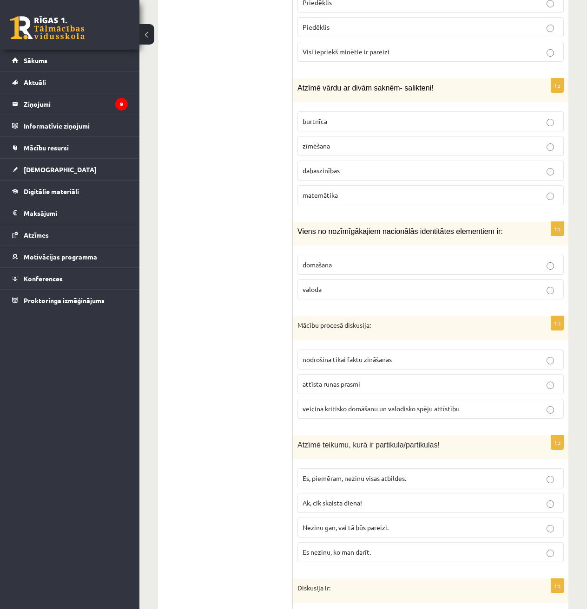
scroll to position [3117, 0]
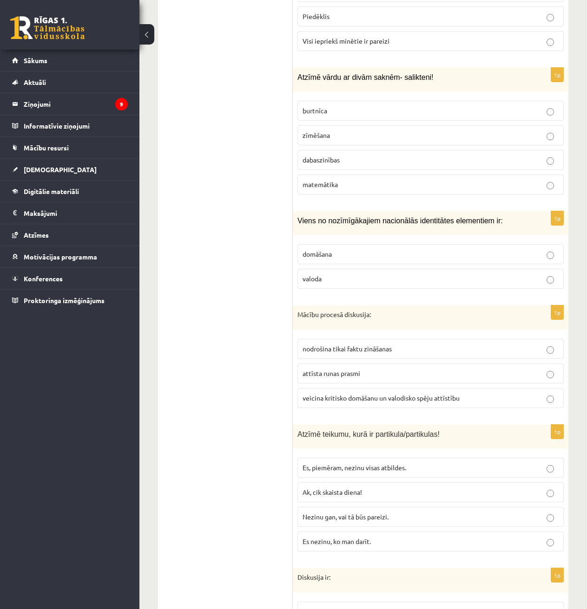
click at [316, 388] on label "veicina kritisko domāšanu un valodisko spēju attīstību" at bounding box center [430, 398] width 266 height 20
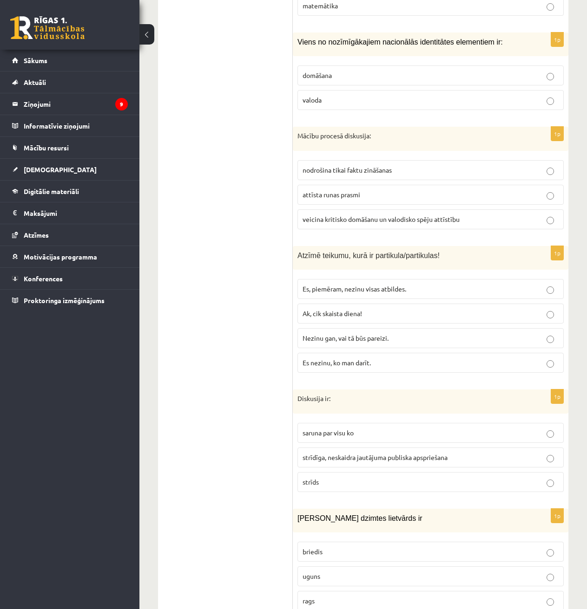
scroll to position [3303, 0]
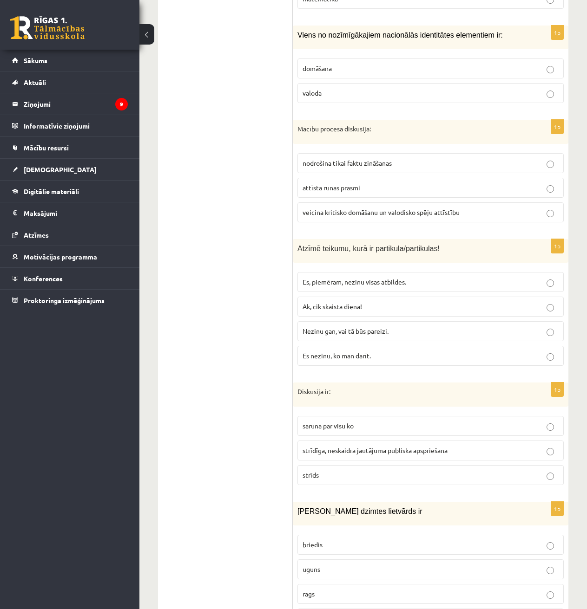
click at [351, 321] on label "Nezinu gan, vai tā būs pareizi." at bounding box center [430, 331] width 266 height 20
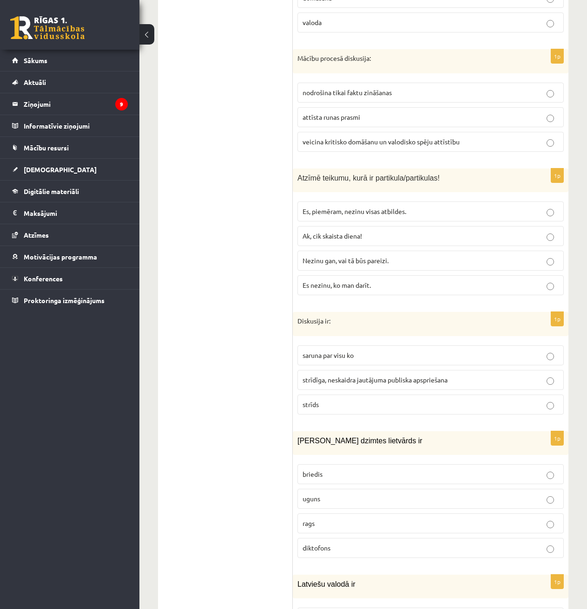
scroll to position [3443, 0]
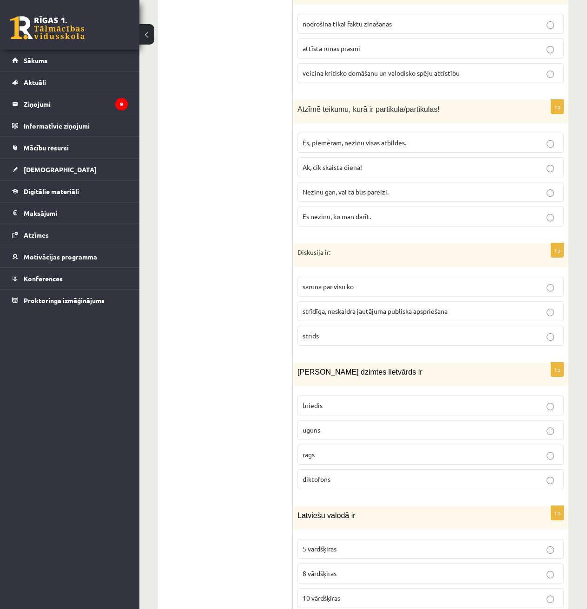
click at [341, 307] on span "strīdīga, neskaidra jautājuma publiska apspriešana" at bounding box center [374, 311] width 145 height 8
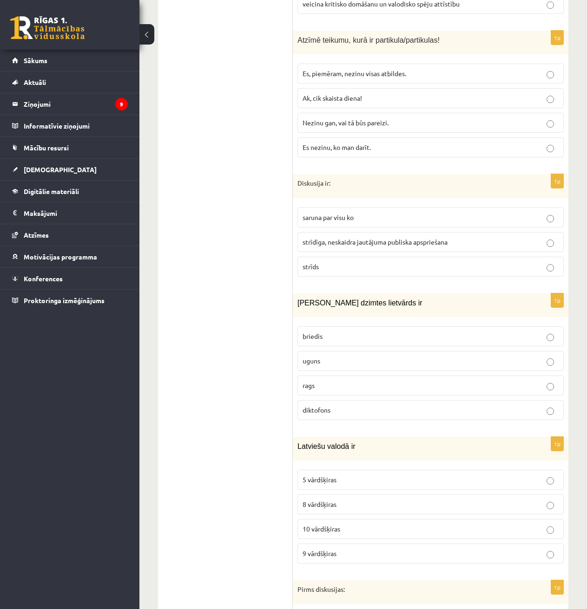
scroll to position [3582, 0]
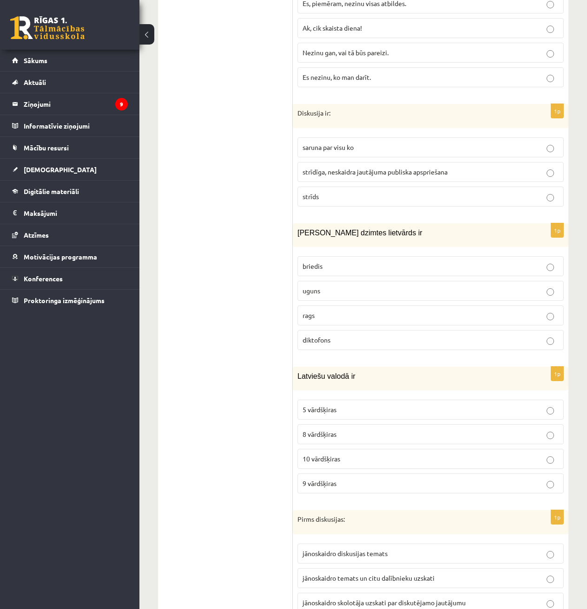
click at [339, 286] on p "uguns" at bounding box center [430, 291] width 256 height 10
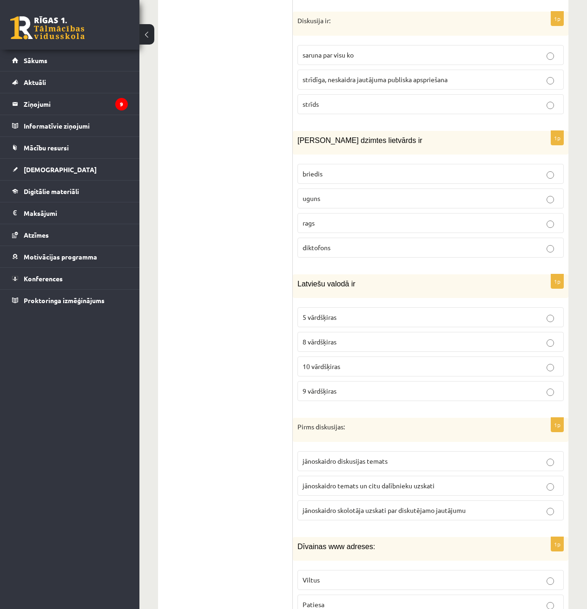
scroll to position [3675, 0]
click at [332, 356] on label "10 vārdšķiras" at bounding box center [430, 366] width 266 height 20
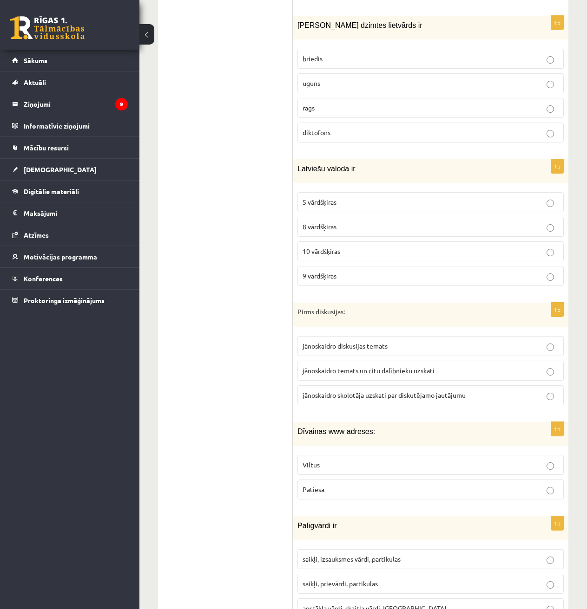
scroll to position [3814, 0]
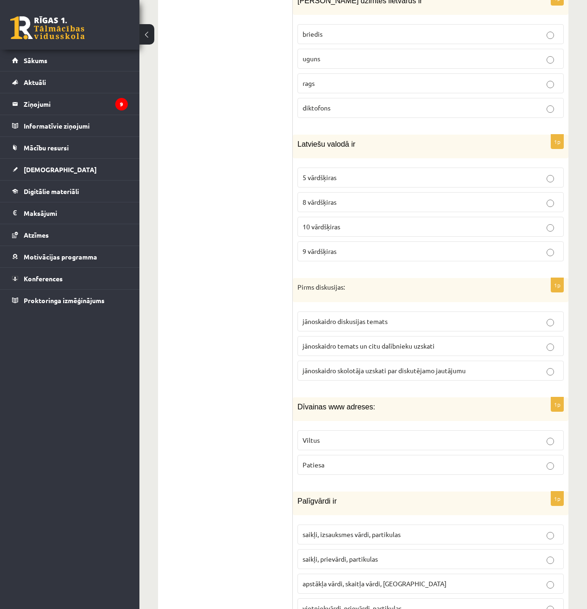
click at [361, 342] on span "jānoskaidro temats un citu dalībnieku uzskati" at bounding box center [368, 346] width 132 height 8
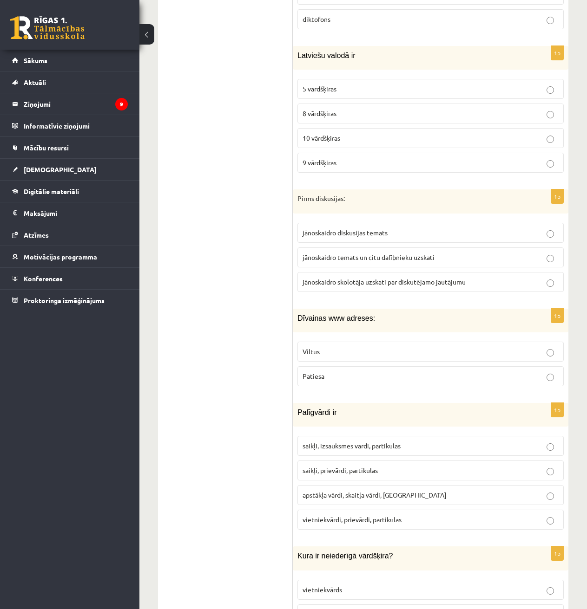
scroll to position [3907, 0]
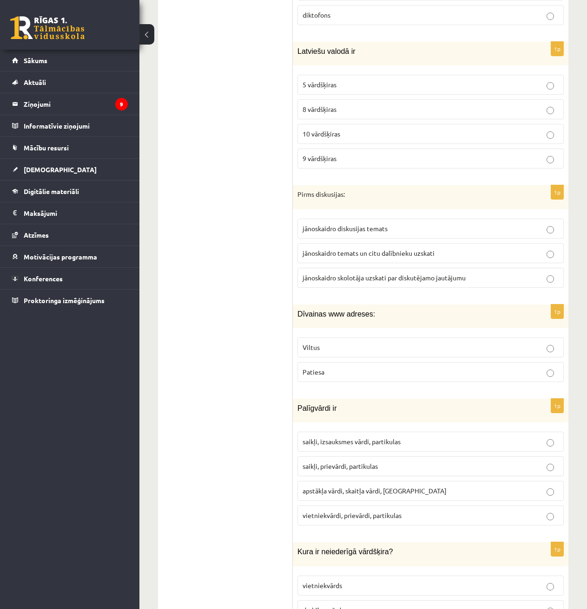
click at [342, 338] on label "Viltus" at bounding box center [430, 348] width 266 height 20
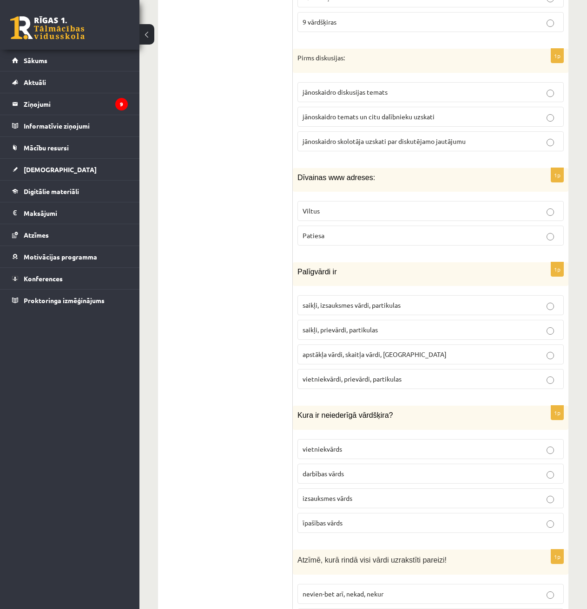
scroll to position [4046, 0]
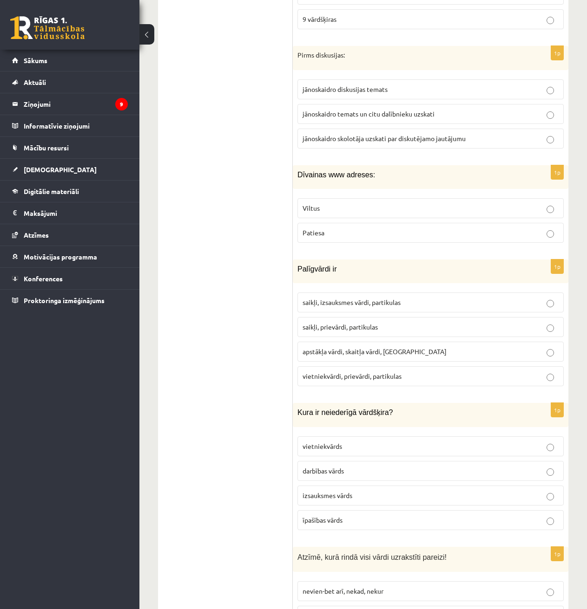
click at [394, 298] on p "saikļi, izsauksmes vārdi, partikulas" at bounding box center [430, 303] width 256 height 10
click at [391, 322] on p "saikļi, prievārdi, partikulas" at bounding box center [430, 327] width 256 height 10
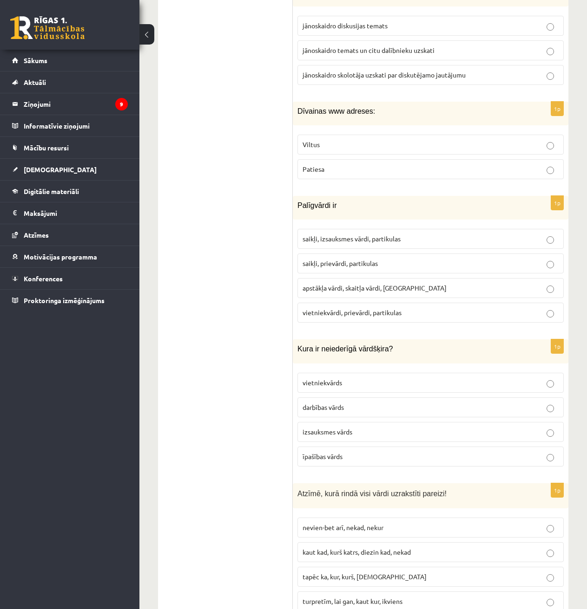
scroll to position [4139, 0]
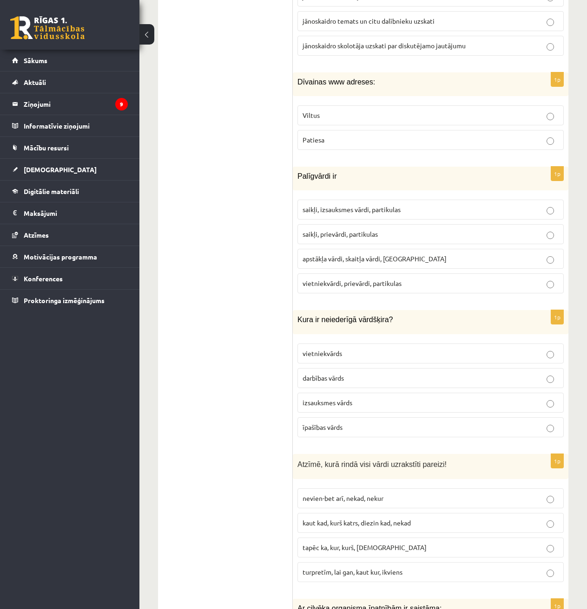
click at [340, 398] on p "izsauksmes vārds" at bounding box center [430, 403] width 256 height 10
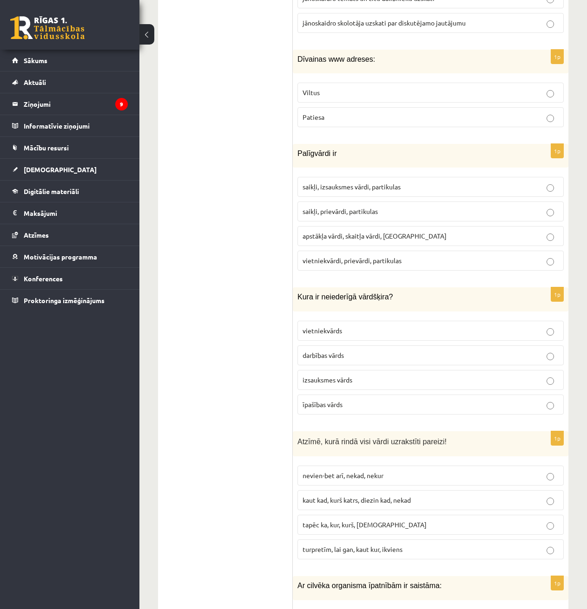
scroll to position [4232, 0]
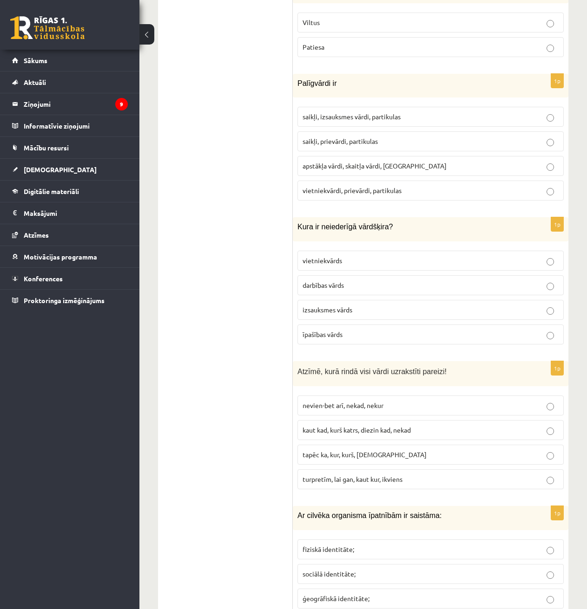
click at [389, 470] on label "turpretīm, lai gan, kaut kur, ikviens" at bounding box center [430, 480] width 266 height 20
click at [429, 545] on p "fiziskā identitāte;" at bounding box center [430, 550] width 256 height 10
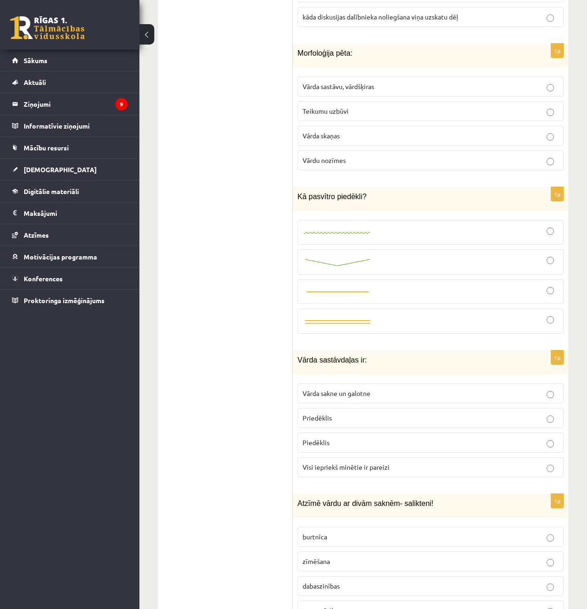
scroll to position [2743, 0]
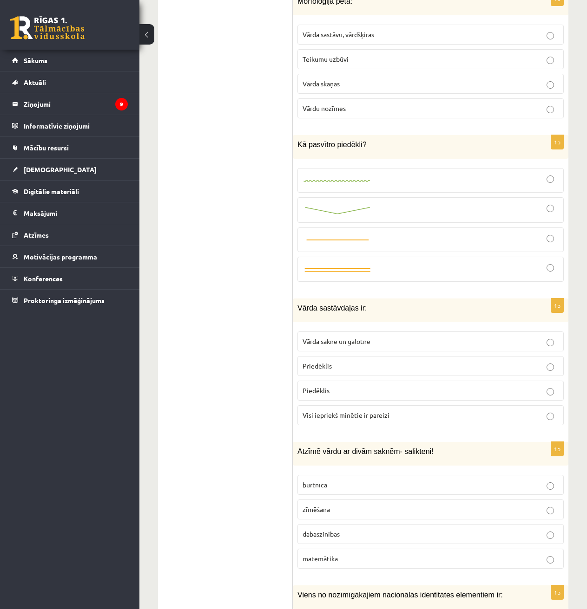
drag, startPoint x: 294, startPoint y: 474, endPoint x: 294, endPoint y: 482, distance: 7.4
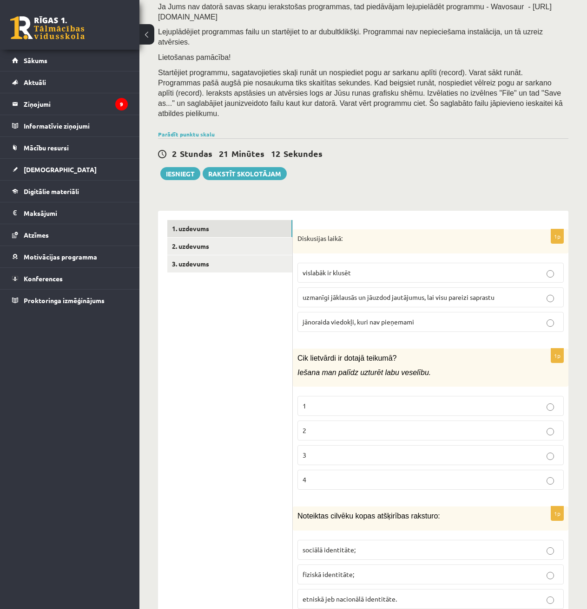
scroll to position [0, 0]
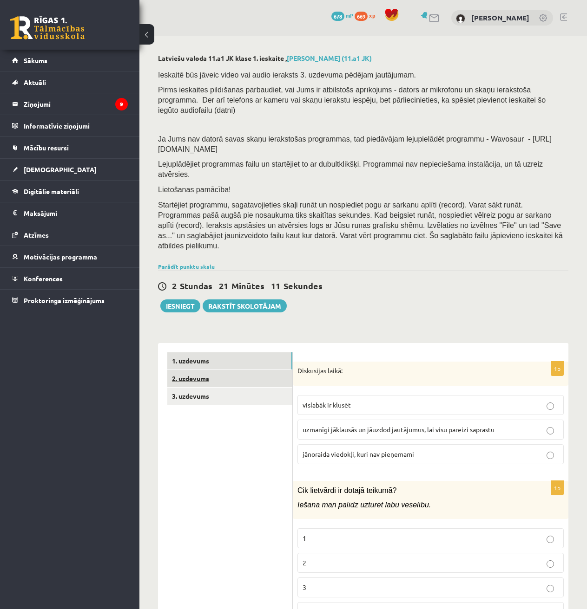
click at [204, 370] on link "2. uzdevums" at bounding box center [229, 378] width 125 height 17
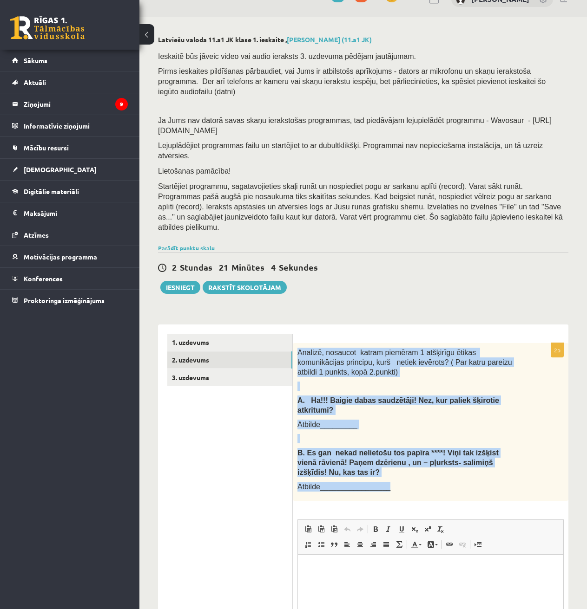
drag, startPoint x: 297, startPoint y: 321, endPoint x: 435, endPoint y: 447, distance: 187.4
click at [437, 447] on div "Analizē, nosaucot katram piemēram 1 atšķirīgu ētikas komunikācijas principu, ku…" at bounding box center [430, 422] width 275 height 158
copy div "Analizē, nosaucot katram piemēram 1 atšķirīgu ētikas komunikācijas principu, ku…"
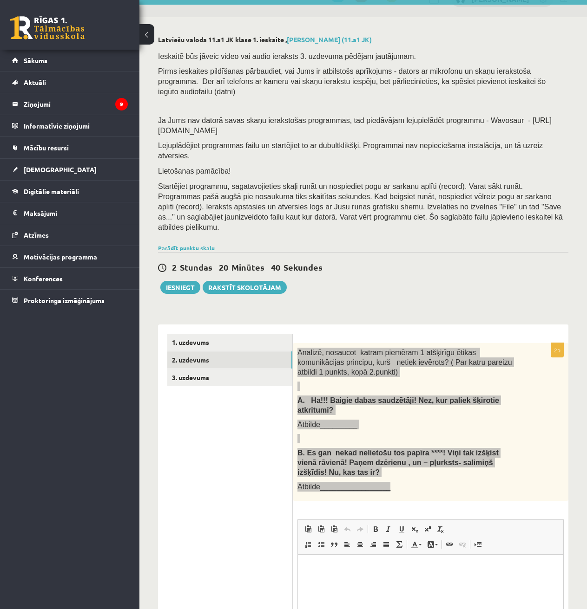
click at [386, 583] on html at bounding box center [430, 569] width 265 height 28
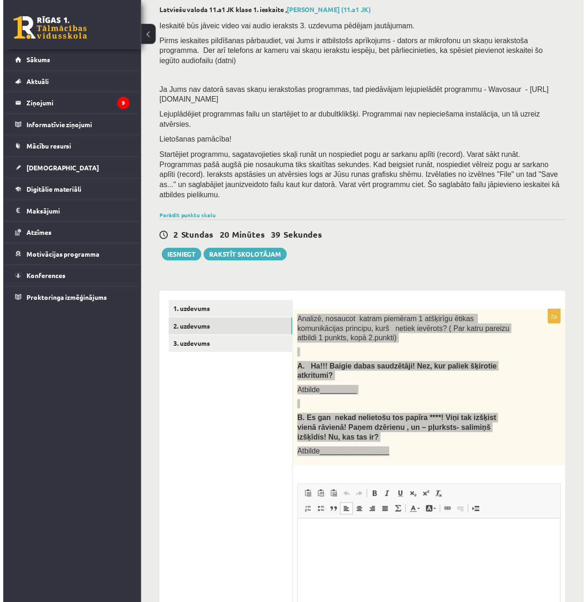
scroll to position [111, 0]
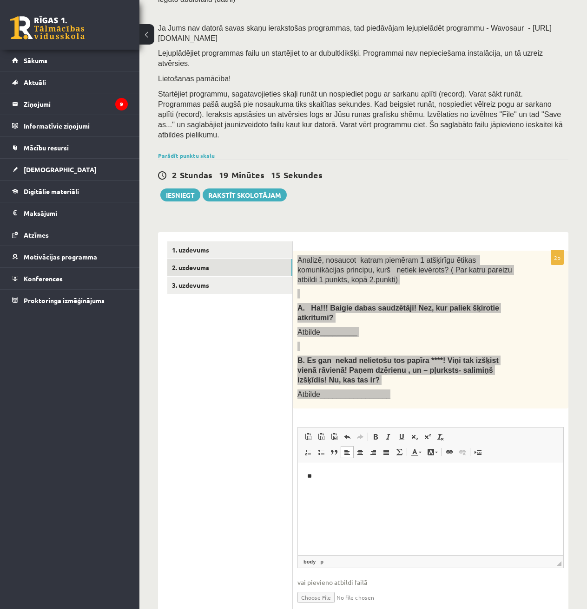
click at [372, 488] on html "**" at bounding box center [430, 477] width 265 height 28
click at [428, 493] on html "**********" at bounding box center [430, 482] width 265 height 38
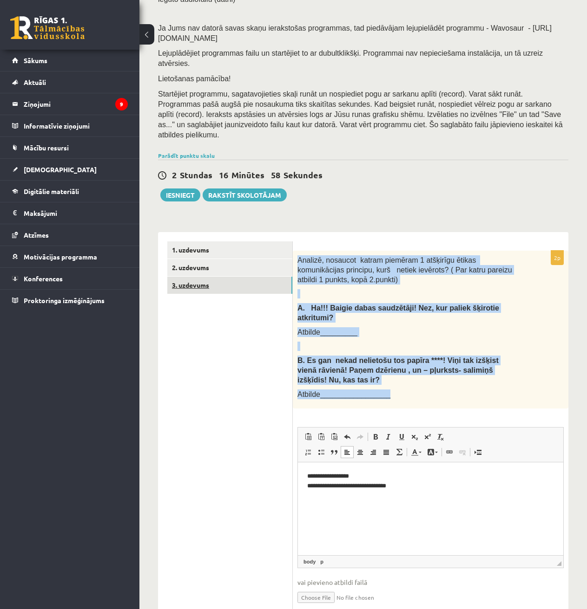
click at [217, 277] on link "3. uzdevums" at bounding box center [229, 285] width 125 height 17
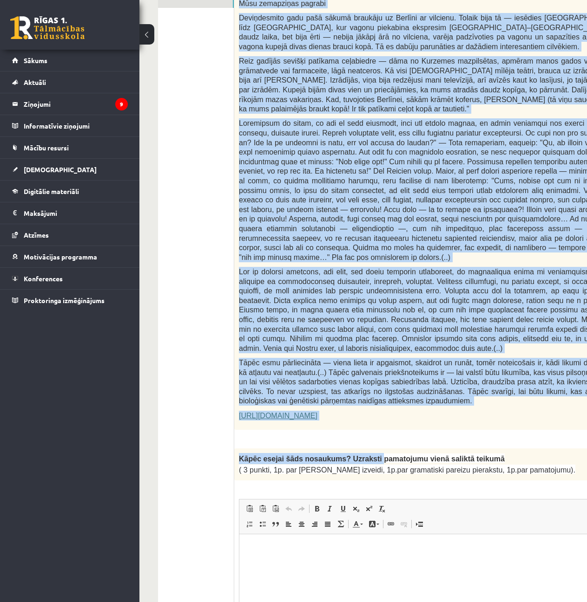
scroll to position [529, 0]
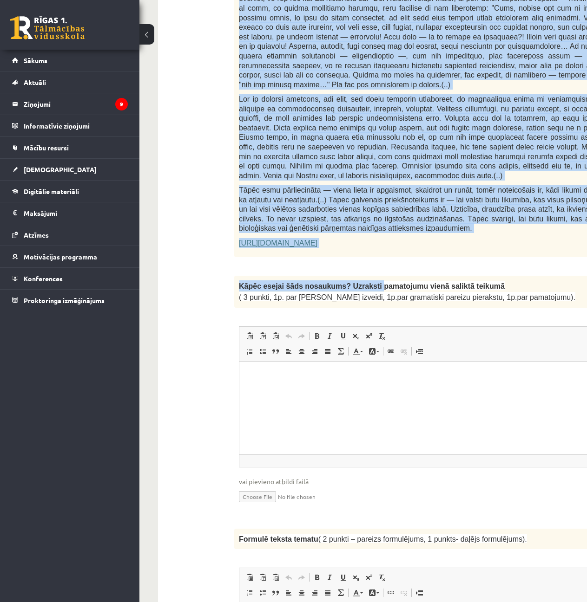
drag, startPoint x: 241, startPoint y: 194, endPoint x: 576, endPoint y: 258, distance: 341.0
copy form "Izlasi tekstu! Atbildi uz dotajiem jautājumiem! Kopā 51 punkts 0p Fragments no …"
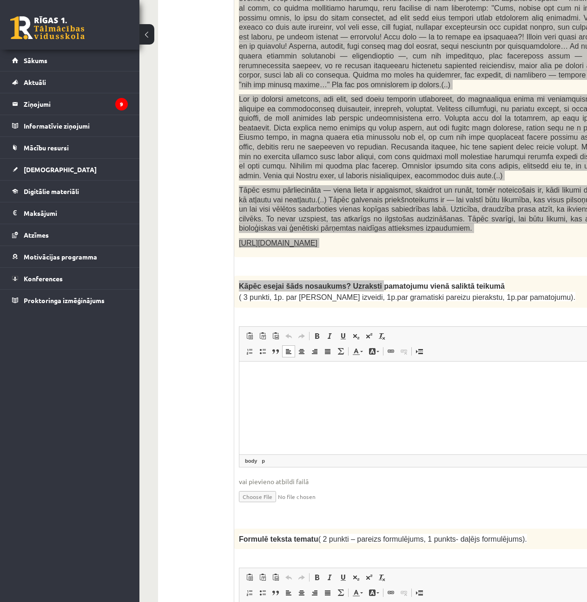
click at [315, 390] on html at bounding box center [483, 375] width 488 height 28
paste body "Rich Text Editor, wiswyg-editor-user-answer-47433993304920"
click at [315, 399] on p "**********" at bounding box center [470, 385] width 444 height 29
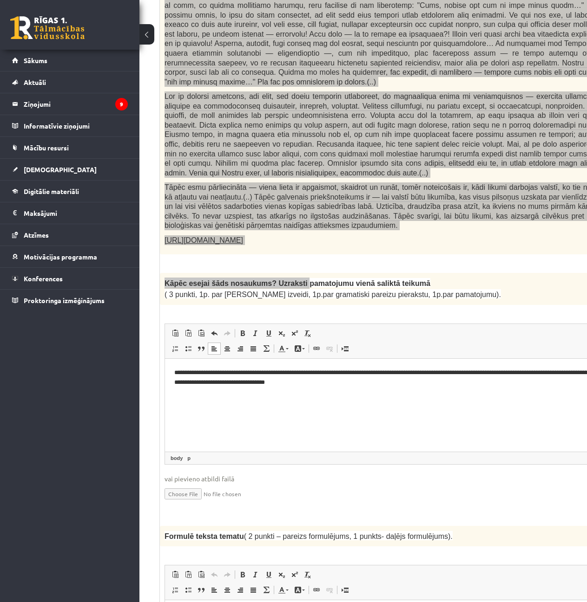
scroll to position [532, 78]
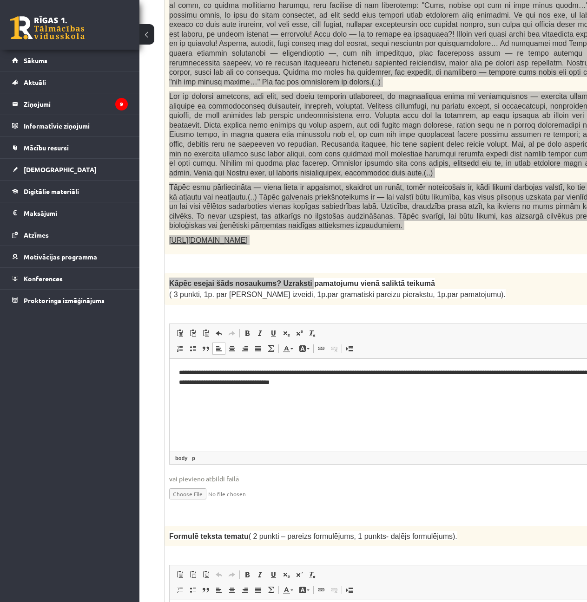
drag, startPoint x: 392, startPoint y: 390, endPoint x: 416, endPoint y: 389, distance: 23.7
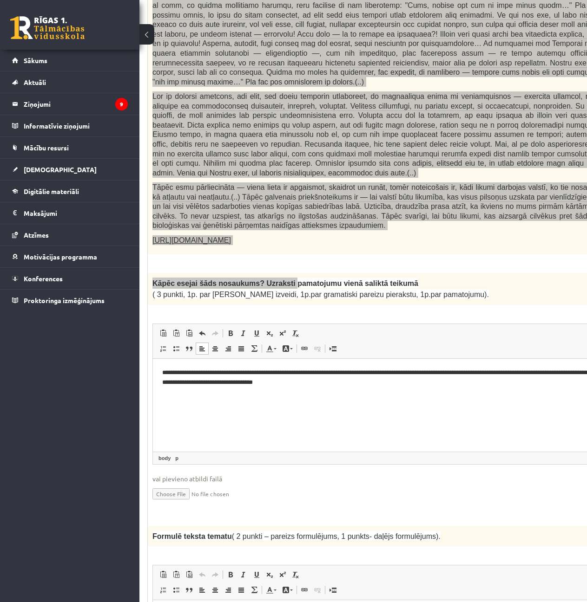
scroll to position [0, 42]
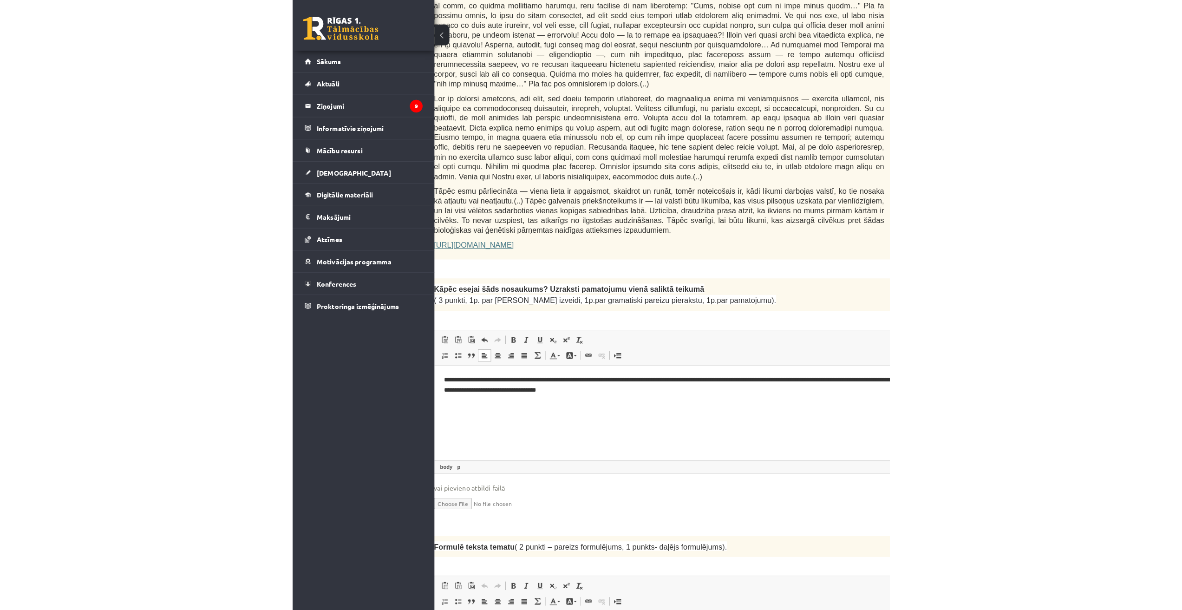
scroll to position [0, 13]
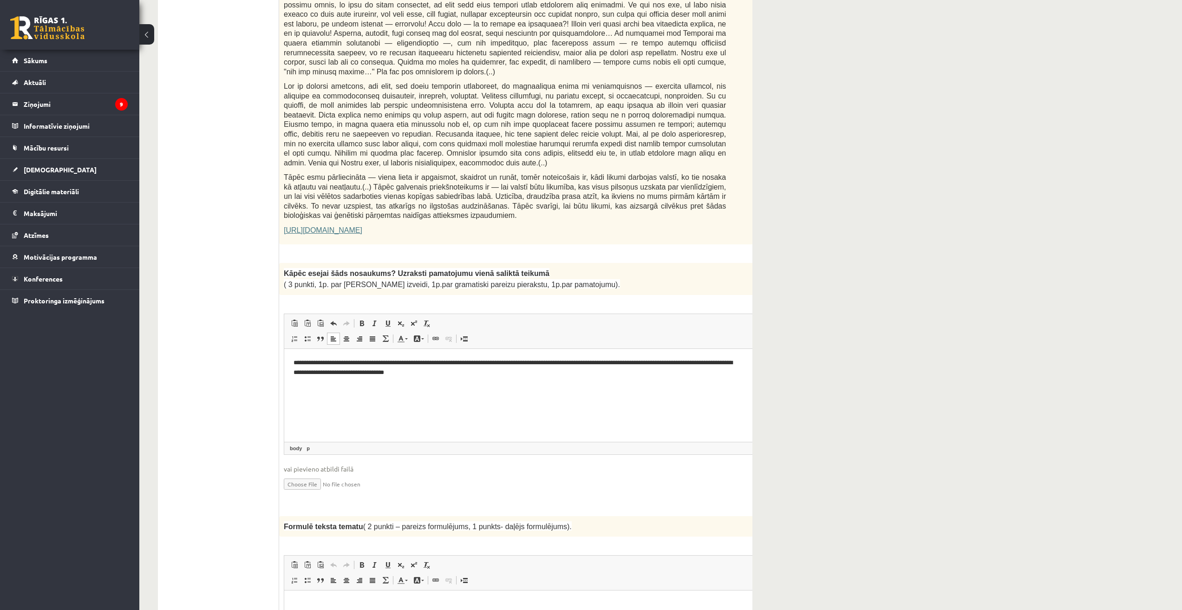
click at [550, 368] on p "**********" at bounding box center [516, 368] width 444 height 20
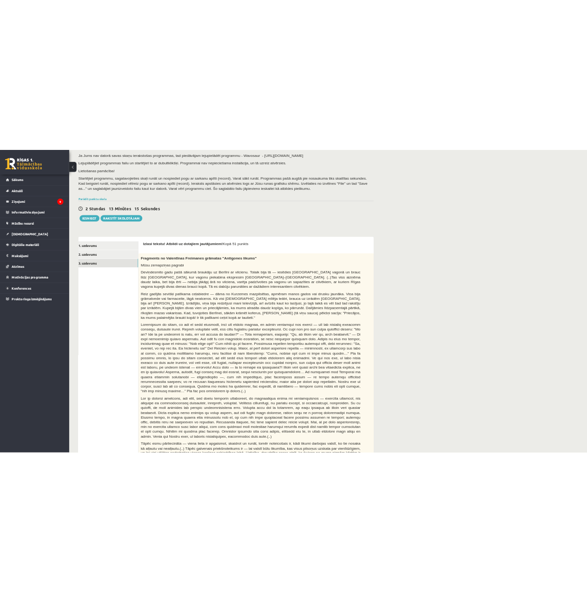
scroll to position [348, 0]
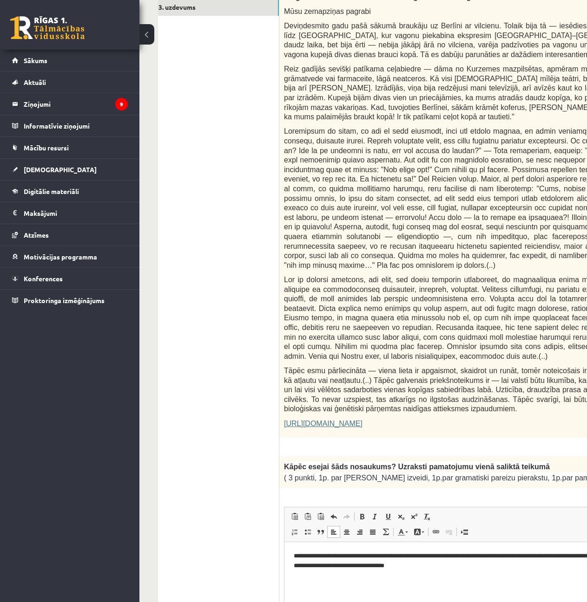
click at [395, 317] on span at bounding box center [505, 318] width 442 height 85
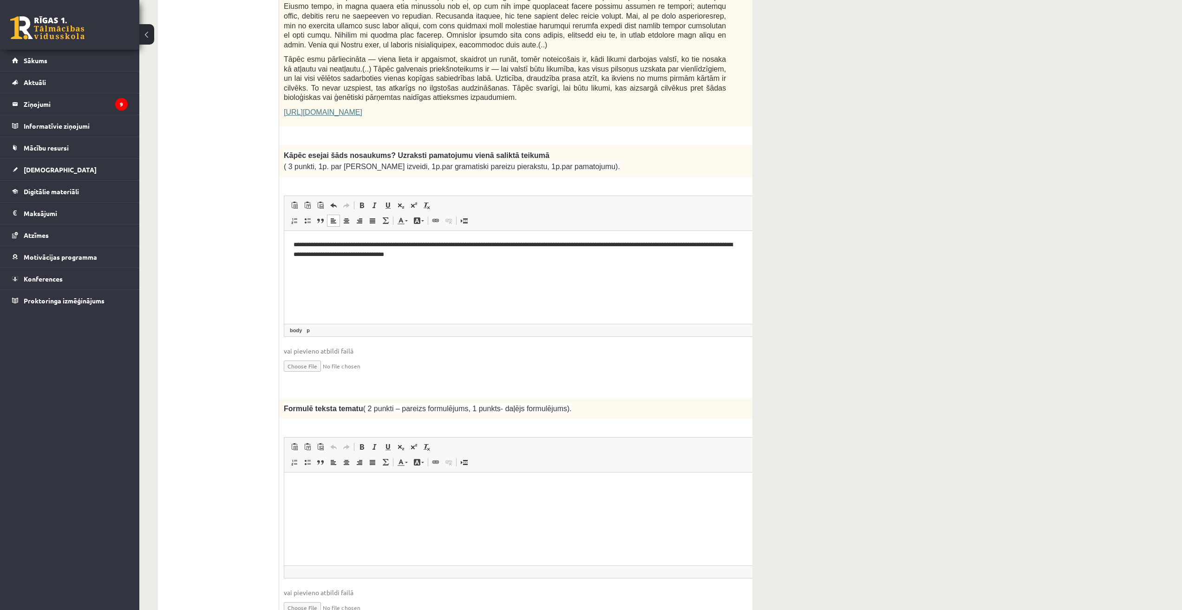
scroll to position [636, 0]
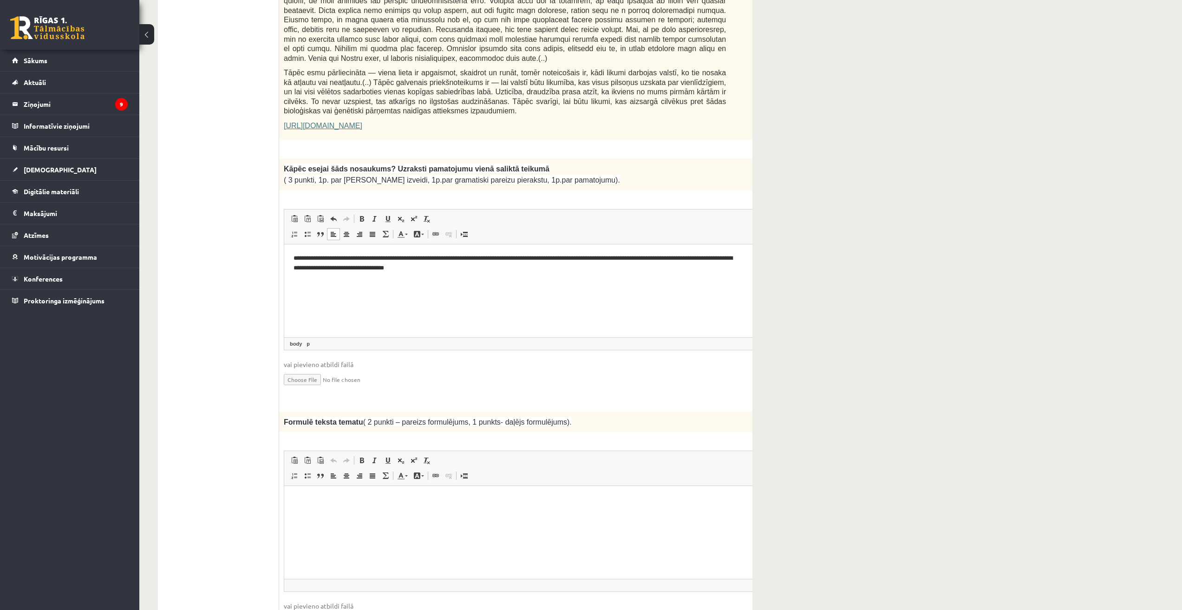
drag, startPoint x: 277, startPoint y: 392, endPoint x: 402, endPoint y: 394, distance: 124.5
click at [417, 418] on span "( 2 punkti – pareizs formulējums, 1 punkts- daļējs formulējums)." at bounding box center [467, 422] width 209 height 8
click at [363, 418] on span "( 2 punkti – pareizs formulējums, 1 punkts- daļējs formulējums)." at bounding box center [467, 422] width 209 height 8
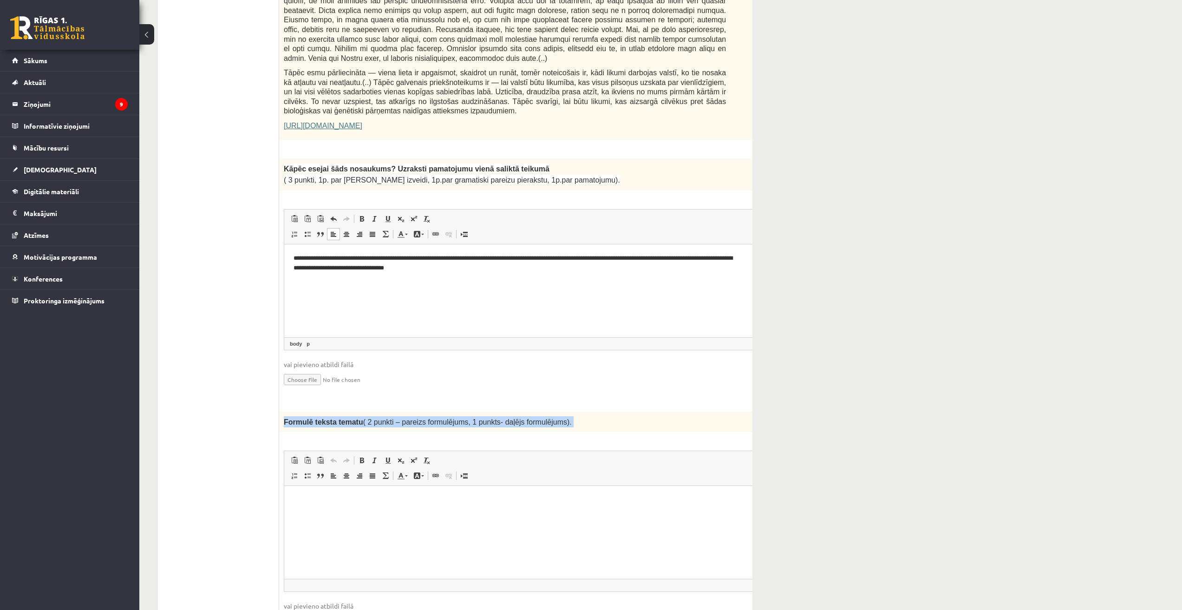
click at [363, 418] on span "( 2 punkti – pareizs formulējums, 1 punkts- daļējs formulējums)." at bounding box center [467, 422] width 209 height 8
copy div "Formulē teksta tematu ( 2 punkti – pareizs formulējums, 1 punkts- daļējs formul…"
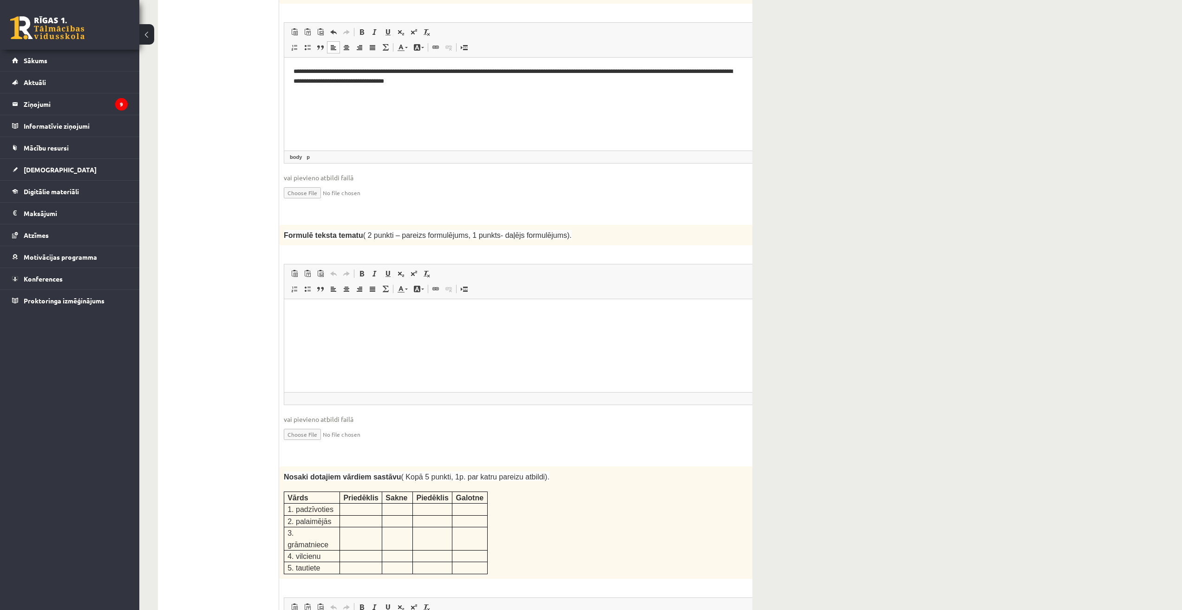
scroll to position [822, 0]
click at [546, 328] on html at bounding box center [528, 314] width 488 height 28
click at [293, 318] on html "**********" at bounding box center [528, 314] width 488 height 28
click at [445, 286] on span at bounding box center [448, 289] width 7 height 7
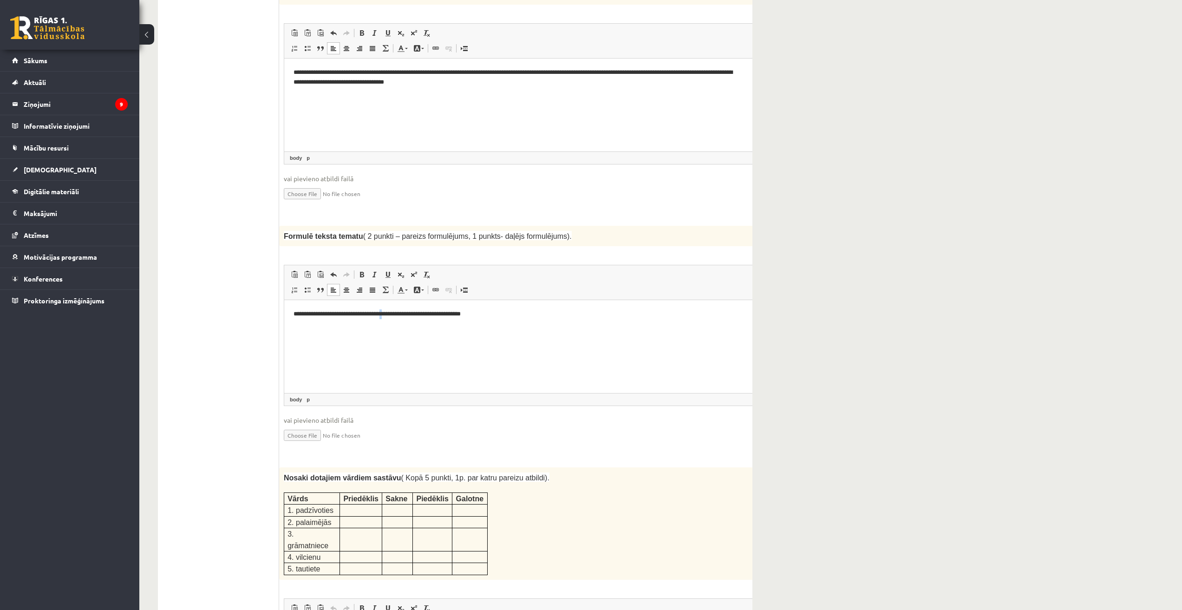
click at [399, 324] on html "**********" at bounding box center [528, 314] width 488 height 28
click at [394, 324] on html "**********" at bounding box center [528, 314] width 488 height 28
click at [377, 321] on html "**********" at bounding box center [528, 314] width 488 height 28
drag, startPoint x: 378, startPoint y: 321, endPoint x: 489, endPoint y: 321, distance: 111.0
click at [482, 322] on html "**********" at bounding box center [528, 314] width 488 height 28
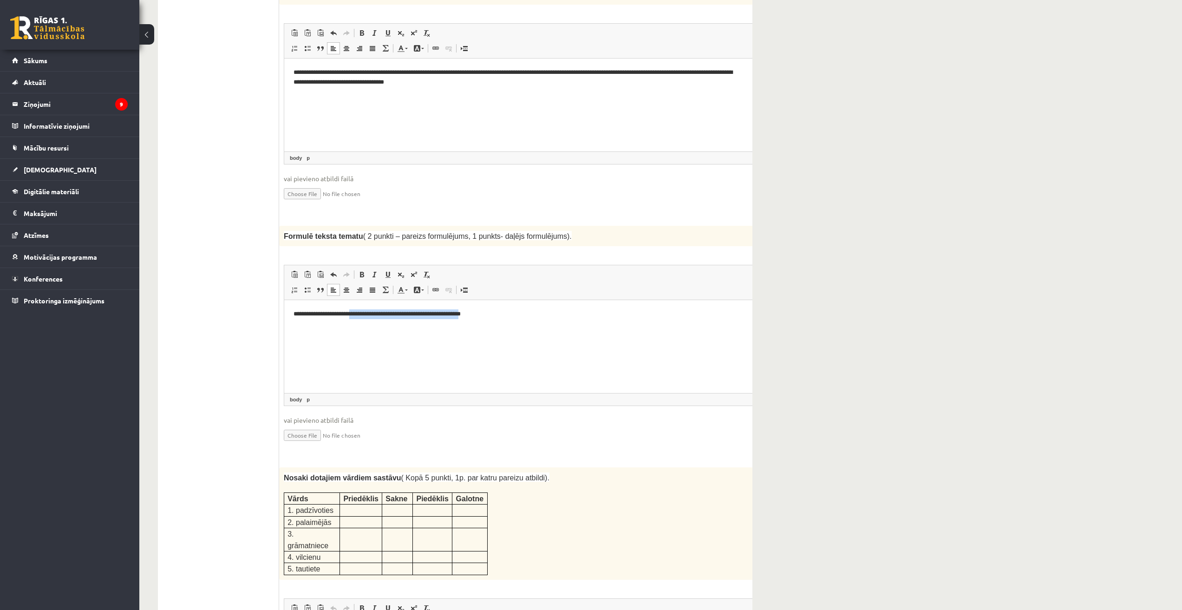
click at [489, 321] on html "**********" at bounding box center [528, 314] width 488 height 28
click at [496, 318] on p "**********" at bounding box center [516, 314] width 444 height 10
click at [295, 309] on p "**********" at bounding box center [516, 314] width 444 height 10
click at [529, 268] on span "Paste Keyboard shortcut Ctrl+V Paste as plain text Keyboard shortcut Ctrl+Shift…" at bounding box center [528, 275] width 480 height 15
click at [542, 322] on html "**********" at bounding box center [528, 314] width 488 height 28
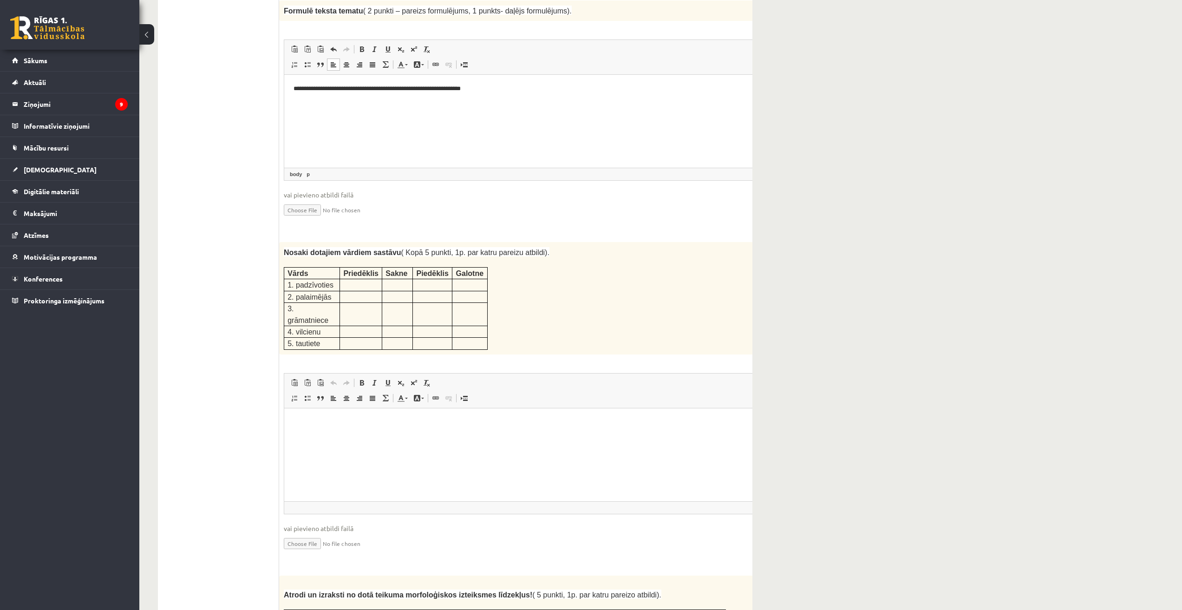
scroll to position [1054, 0]
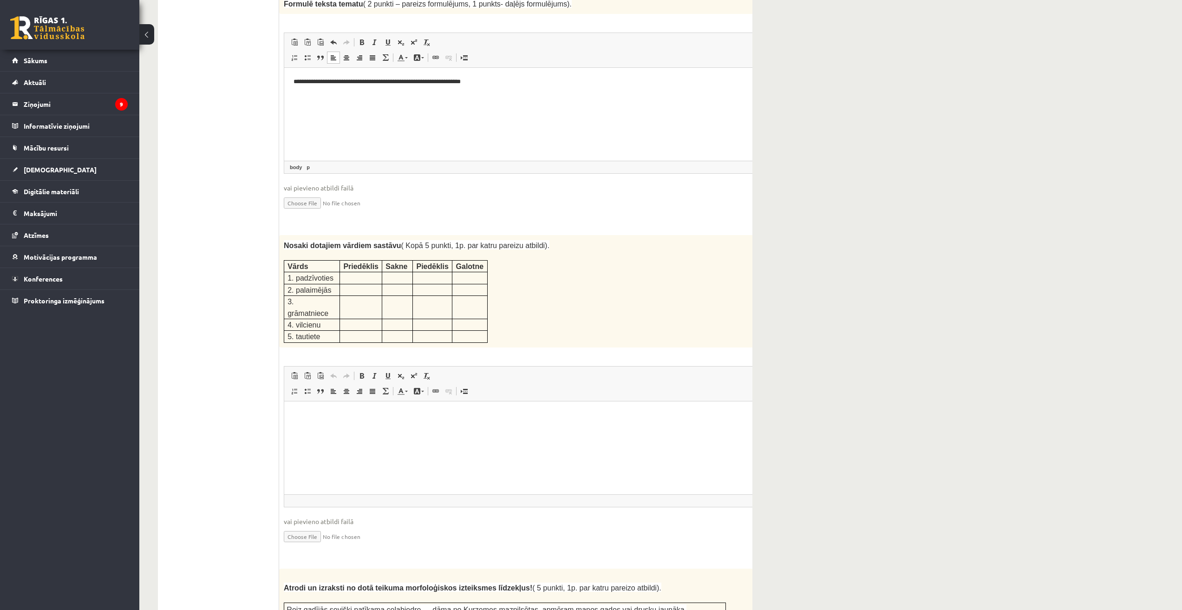
click at [506, 251] on p at bounding box center [505, 255] width 442 height 9
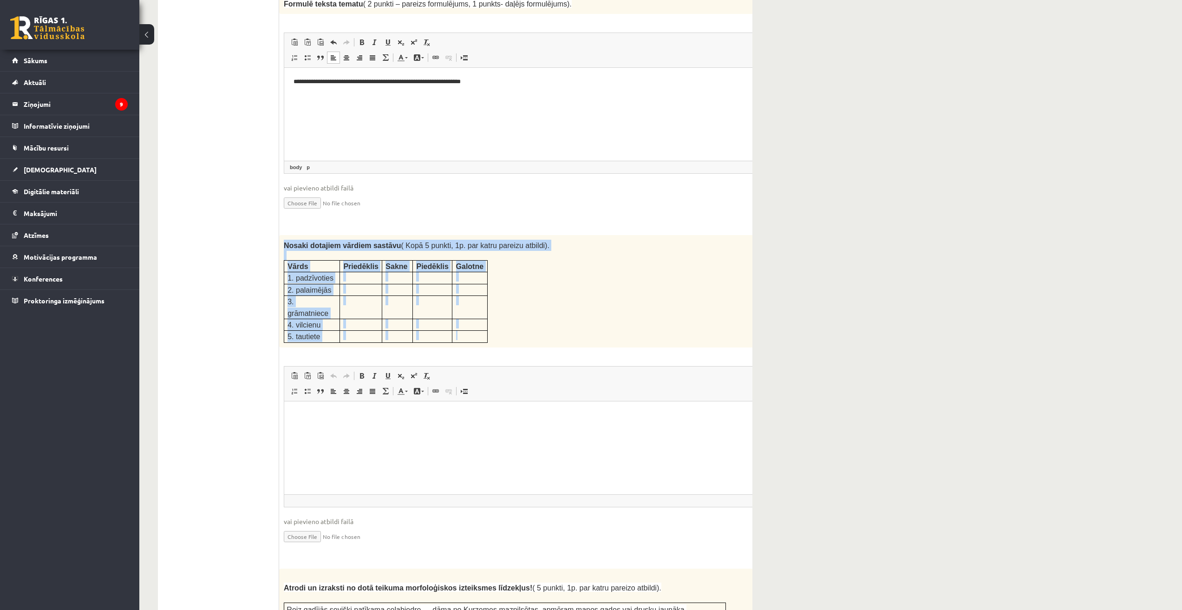
drag, startPoint x: 282, startPoint y: 214, endPoint x: 473, endPoint y: 291, distance: 206.3
click at [471, 291] on div "Nosaki dotajiem vārdiem sastāvu ( Kopā 5 punkti, 1p. par katru pareizu atbildi)…" at bounding box center [528, 291] width 498 height 112
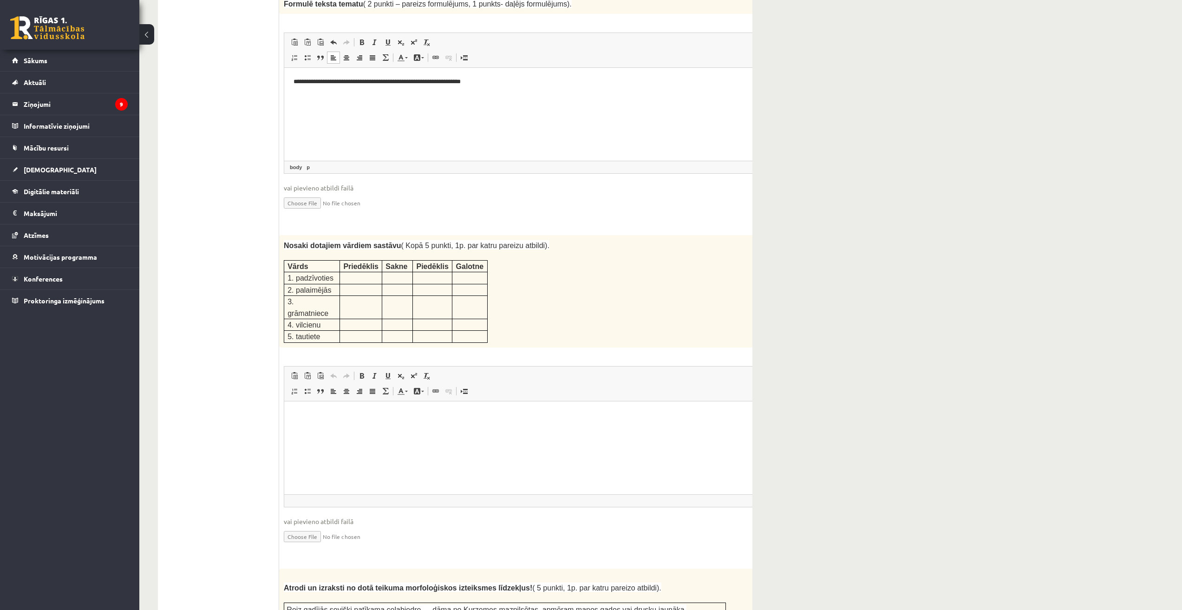
click at [518, 283] on div "Nosaki dotajiem vārdiem sastāvu ( Kopā 5 punkti, 1p. par katru pareizu atbildi)…" at bounding box center [528, 291] width 498 height 112
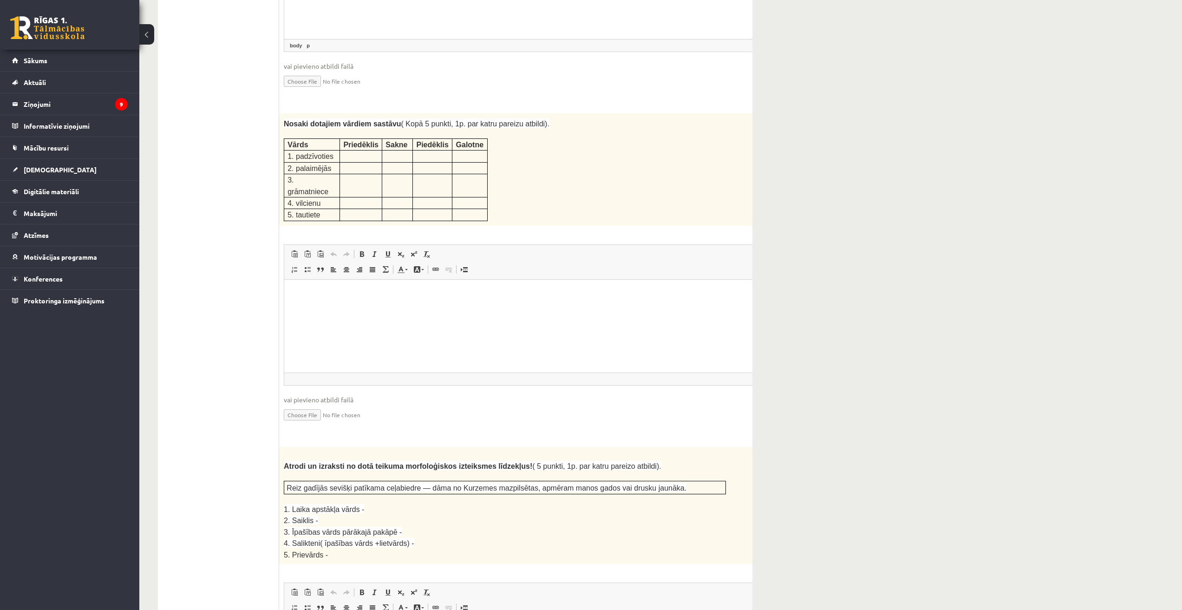
scroll to position [1147, 0]
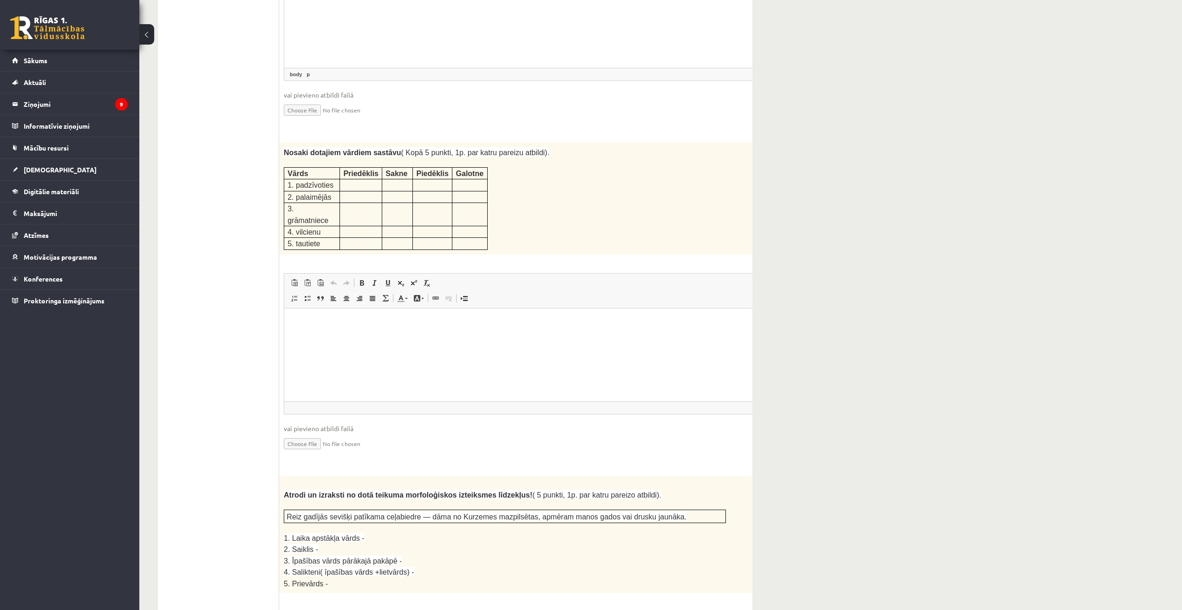
click at [586, 207] on div "Latviešu valoda 11.a1 JK klase 1. ieskaite , Aleksandrs Krutjko (11.a1 JK) Iesk…" at bounding box center [660, 575] width 1043 height 3372
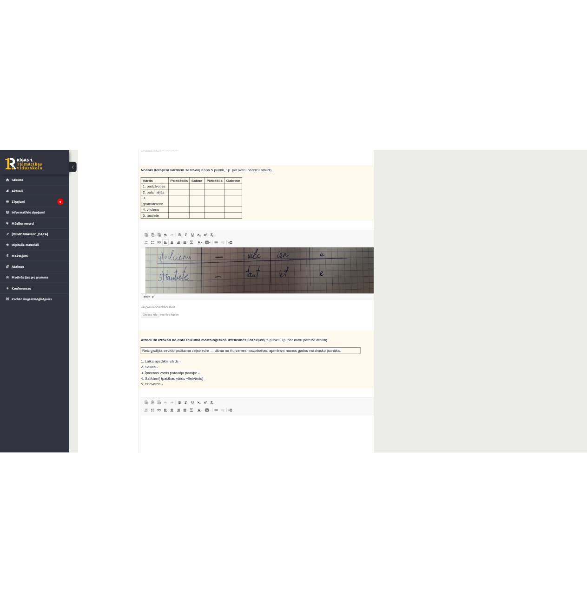
scroll to position [1287, 0]
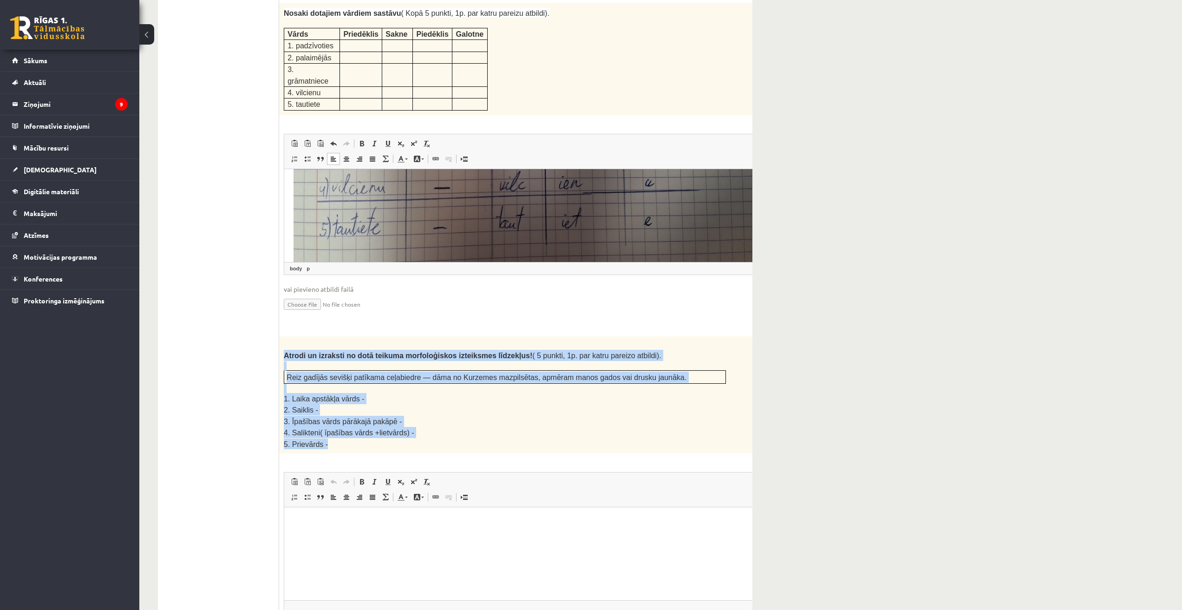
drag, startPoint x: 282, startPoint y: 307, endPoint x: 351, endPoint y: 398, distance: 114.0
click at [351, 398] on div "Atrodi un izraksti no dotā teikuma morfoloģiskos izteiksmes līdzekļus! ( 5 punk…" at bounding box center [528, 394] width 498 height 117
copy div "Atrodi un izraksti no dotā teikuma morfoloģiskos izteiksmes līdzekļus! ( 5 punk…"
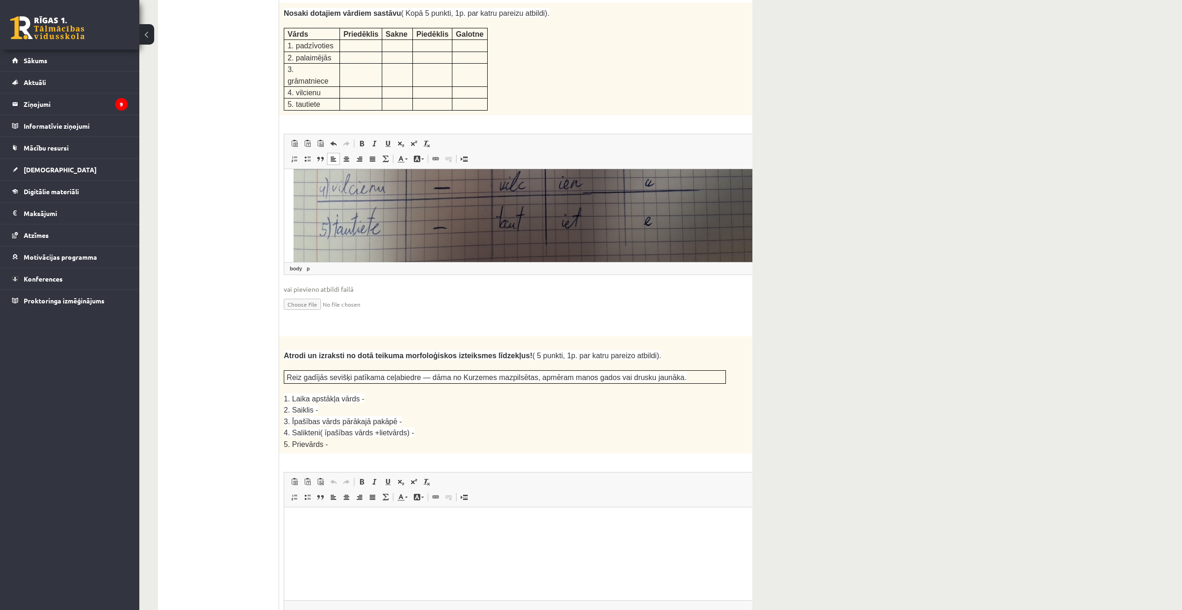
click at [586, 506] on div "Latviešu valoda 11.a1 JK klase 1. ieskaite , Aleksandrs Krutjko (11.a1 JK) Iesk…" at bounding box center [660, 435] width 1043 height 3372
click at [586, 430] on div "Latviešu valoda 11.a1 JK klase 1. ieskaite , Aleksandrs Krutjko (11.a1 JK) Iesk…" at bounding box center [660, 435] width 1043 height 3372
click at [586, 314] on div "Latviešu valoda 11.a1 JK klase 1. ieskaite , Aleksandrs Krutjko (11.a1 JK) Iesk…" at bounding box center [660, 435] width 1043 height 3372
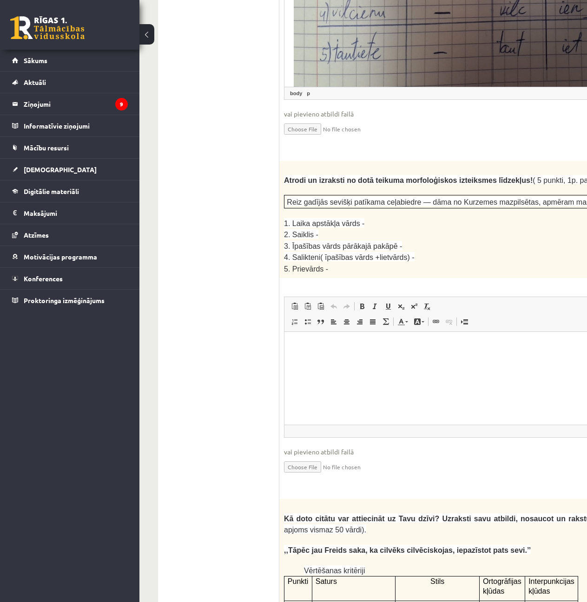
scroll to position [1519, 0]
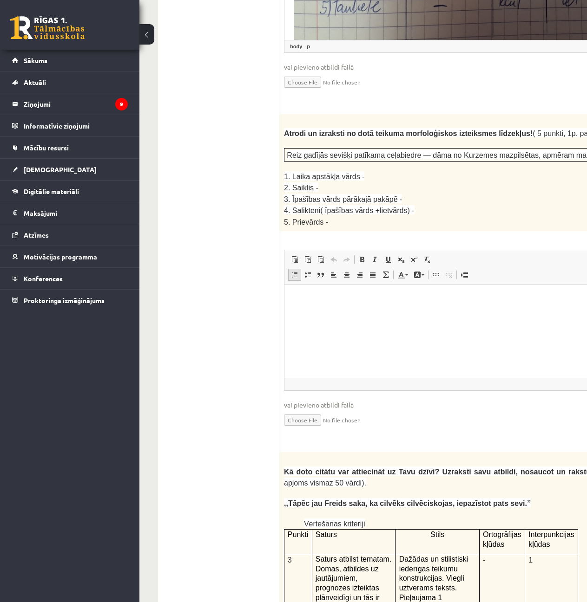
click at [293, 271] on span at bounding box center [294, 274] width 7 height 7
click at [381, 310] on html at bounding box center [528, 299] width 488 height 28
paste body "Rich Text Editor, wiswyg-editor-user-answer-47433915284080"
click at [310, 311] on ol "**********" at bounding box center [528, 330] width 469 height 72
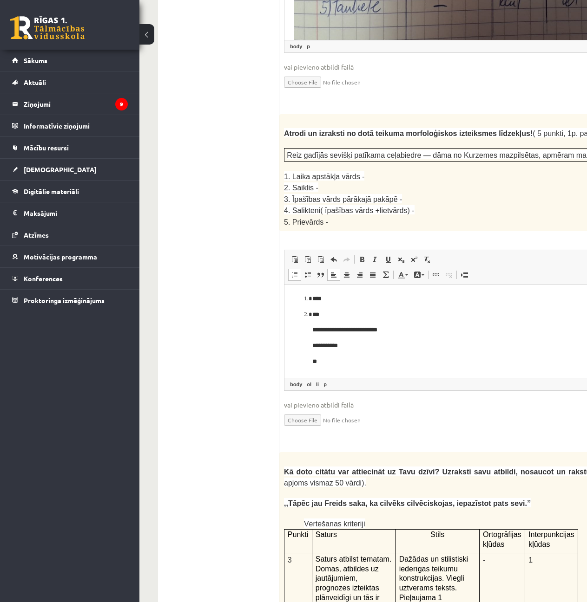
click at [311, 334] on ol "**********" at bounding box center [528, 330] width 469 height 72
click at [309, 343] on ol "**********" at bounding box center [528, 330] width 469 height 72
click at [310, 361] on ol "**********" at bounding box center [528, 330] width 469 height 72
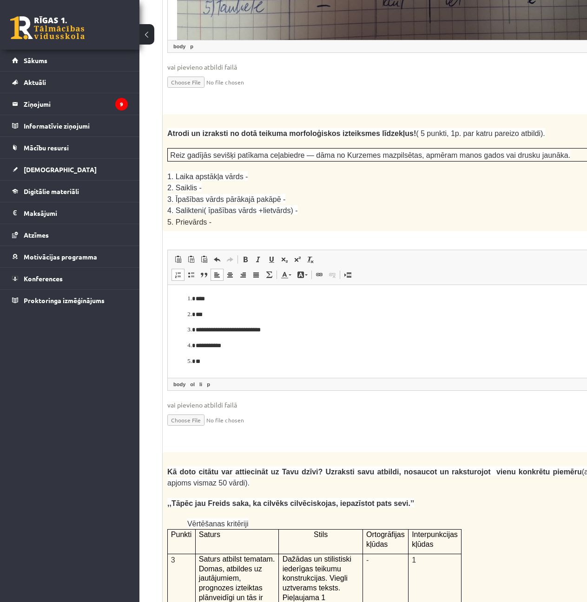
scroll to position [1519, 72]
click at [281, 331] on p "**********" at bounding box center [398, 331] width 407 height 10
click at [291, 333] on p "**********" at bounding box center [398, 331] width 407 height 10
drag, startPoint x: 291, startPoint y: 333, endPoint x: 280, endPoint y: 331, distance: 11.8
click at [280, 331] on p "**********" at bounding box center [398, 331] width 407 height 10
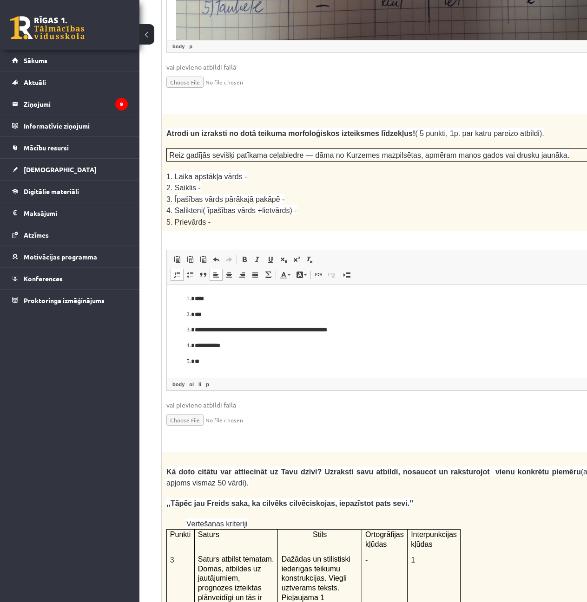
click at [209, 352] on ol "**********" at bounding box center [410, 330] width 469 height 72
click at [373, 330] on p "**********" at bounding box center [398, 331] width 407 height 10
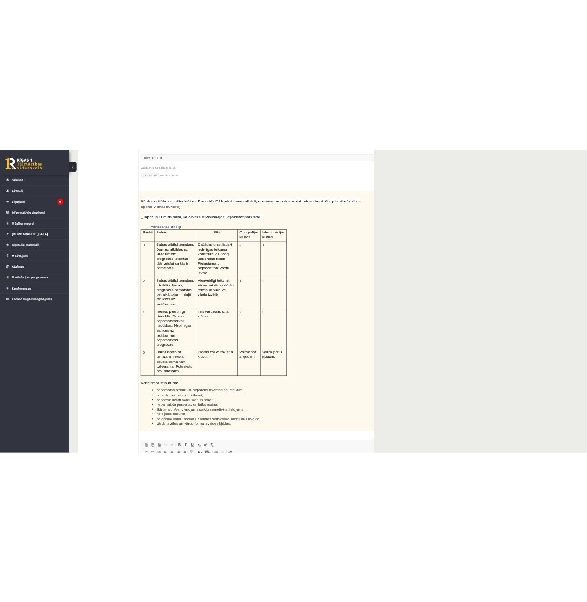
scroll to position [1874, 0]
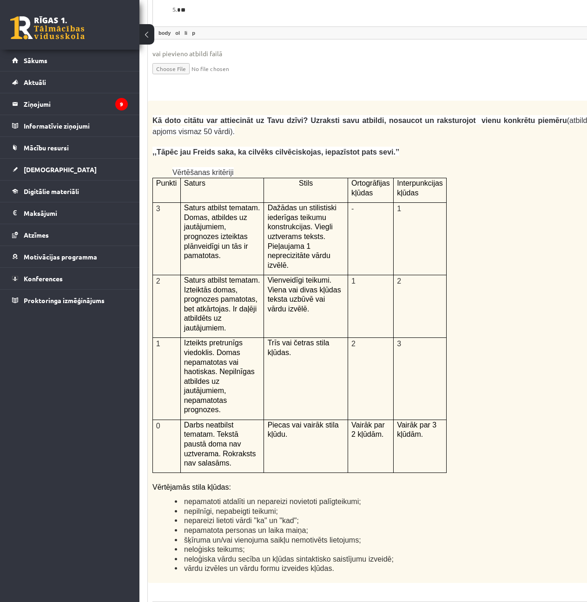
scroll to position [1871, 86]
click at [503, 176] on div "Kā doto citātu var attiecināt uz Tavu dzīvi? Uzraksti savu atbildi, nosaucot un…" at bounding box center [397, 341] width 498 height 483
paste body "Rich Text Editor, wiswyg-editor-user-answer-47433919574280"
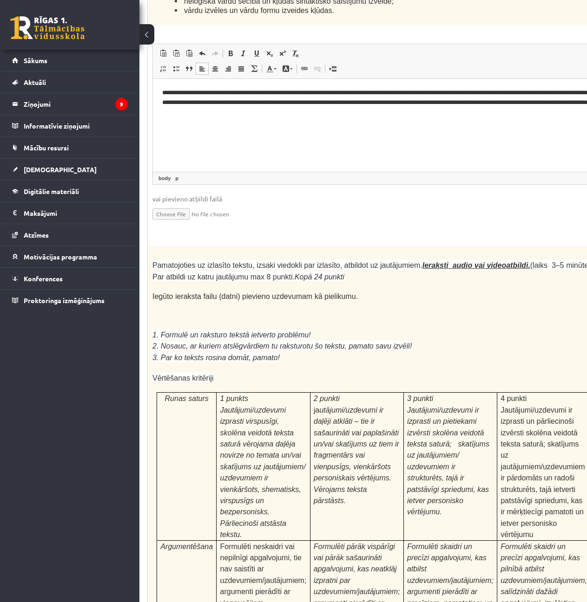
scroll to position [2428, 86]
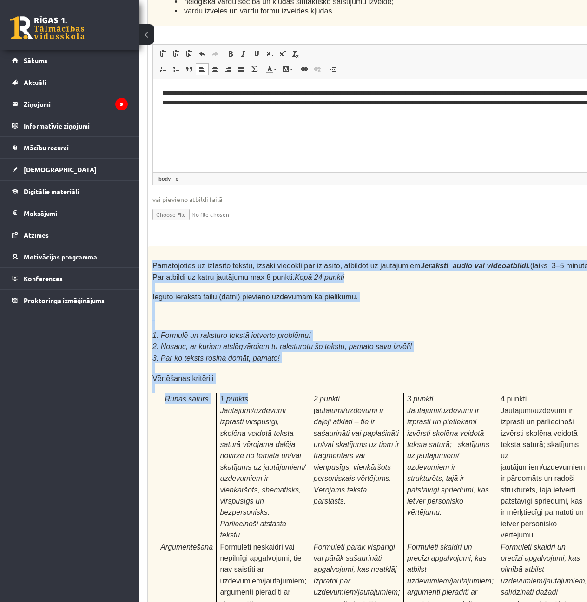
drag, startPoint x: 151, startPoint y: 155, endPoint x: 302, endPoint y: 260, distance: 184.5
click at [273, 281] on div "Pamatojoties uz izlasīto tekstu, izsaki viedokli par izlasīto, atbildot uz jaut…" at bounding box center [397, 499] width 498 height 504
click at [340, 353] on p "3. Par ko teksts rosina domāt, pamato!" at bounding box center [373, 358] width 442 height 11
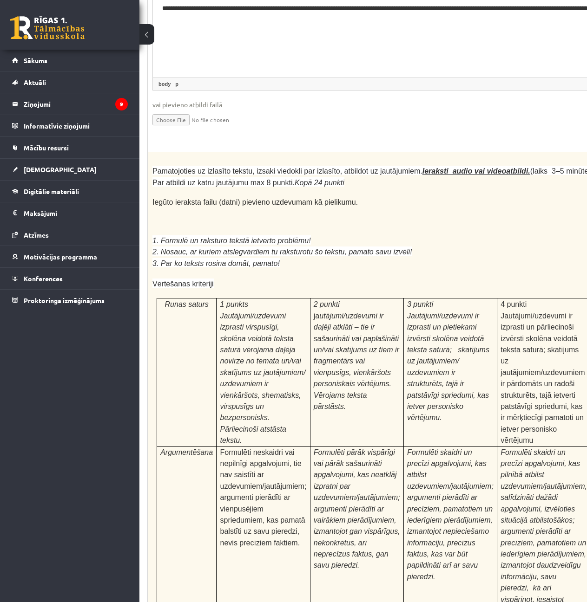
scroll to position [2521, 86]
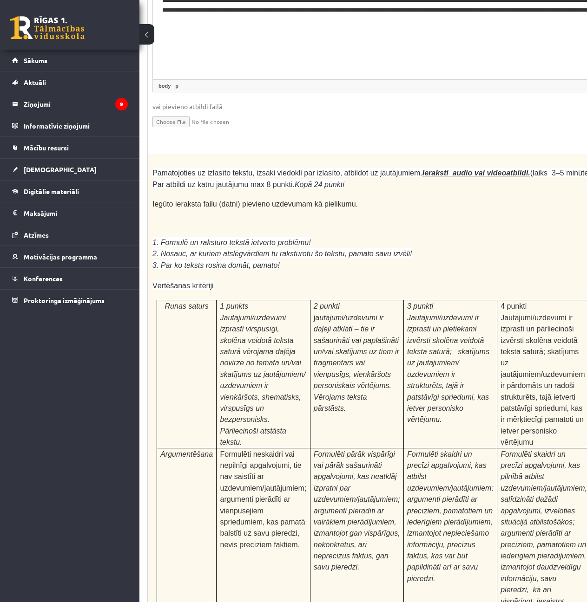
drag, startPoint x: 143, startPoint y: 62, endPoint x: 401, endPoint y: 69, distance: 257.9
click at [400, 169] on span "Pamatojoties uz izlasīto tekstu, izsaki viedokli par izlasīto, atbildot uz jaut…" at bounding box center [373, 178] width 442 height 19
drag, startPoint x: 147, startPoint y: 66, endPoint x: 324, endPoint y: 64, distance: 177.0
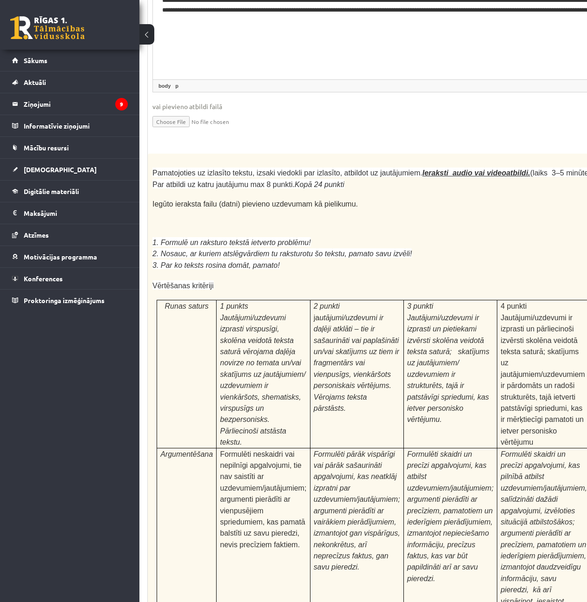
click at [324, 169] on span "Pamatojoties uz izlasīto tekstu, izsaki viedokli par izlasīto, atbildot uz jaut…" at bounding box center [373, 178] width 442 height 19
drag, startPoint x: 148, startPoint y: 66, endPoint x: 399, endPoint y: 66, distance: 250.3
click at [399, 154] on div "Pamatojoties uz izlasīto tekstu, izsaki viedokli par izlasīto, atbildot uz jaut…" at bounding box center [397, 406] width 498 height 504
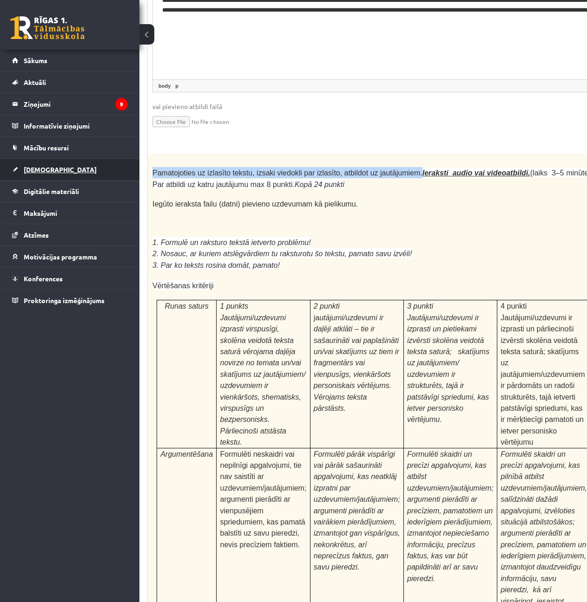
copy span "Pamatojoties uz izlasīto tekstu, izsaki viedokli par izlasīto, atbildot uz jaut…"
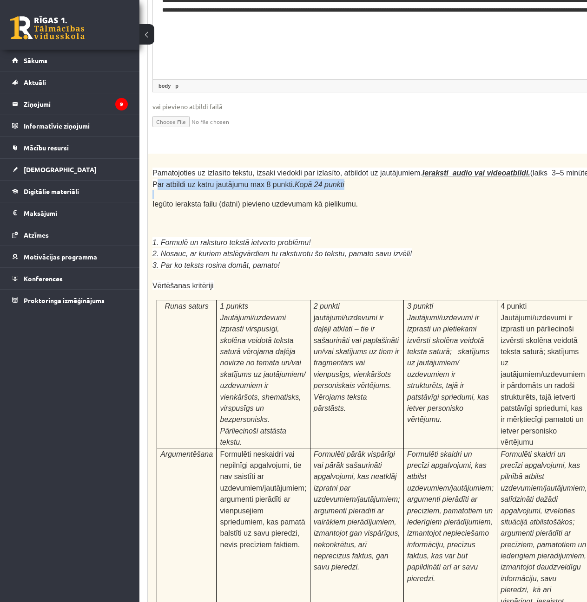
drag, startPoint x: 558, startPoint y: 65, endPoint x: 388, endPoint y: 88, distance: 171.5
click at [388, 154] on div "Pamatojoties uz izlasīto tekstu, izsaki viedokli par izlasīto, atbildot uz jaut…" at bounding box center [397, 406] width 498 height 504
copy div "Par atbildi uz katru jautājumu max 8 punkti. Kopā 24 punkti"
drag, startPoint x: 145, startPoint y: 134, endPoint x: 273, endPoint y: 156, distance: 129.0
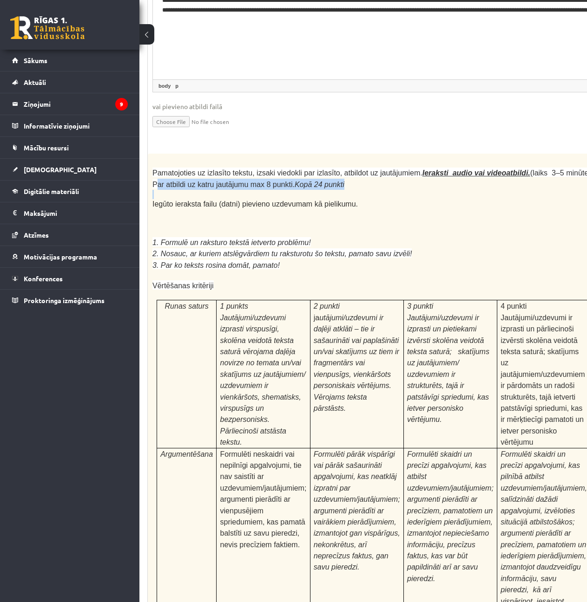
click at [293, 260] on p "3. Par ko teksts rosina domāt, pamato!" at bounding box center [373, 265] width 442 height 11
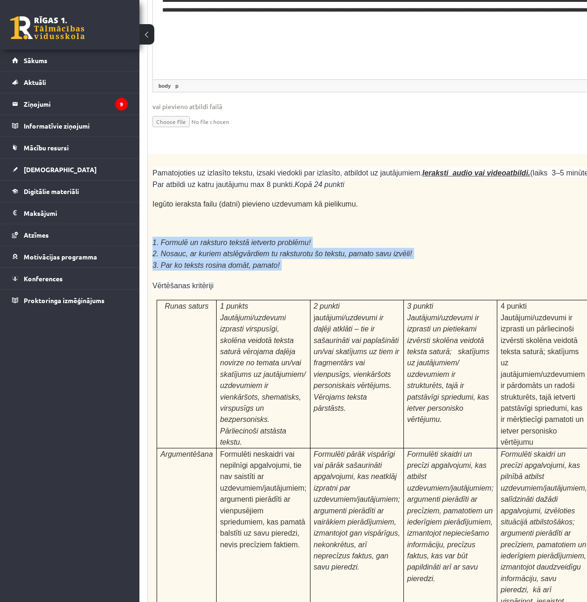
drag, startPoint x: 294, startPoint y: 158, endPoint x: 150, endPoint y: 136, distance: 145.3
click at [150, 154] on div "Pamatojoties uz izlasīto tekstu, izsaki viedokli par izlasīto, atbildot uz jaut…" at bounding box center [397, 406] width 498 height 504
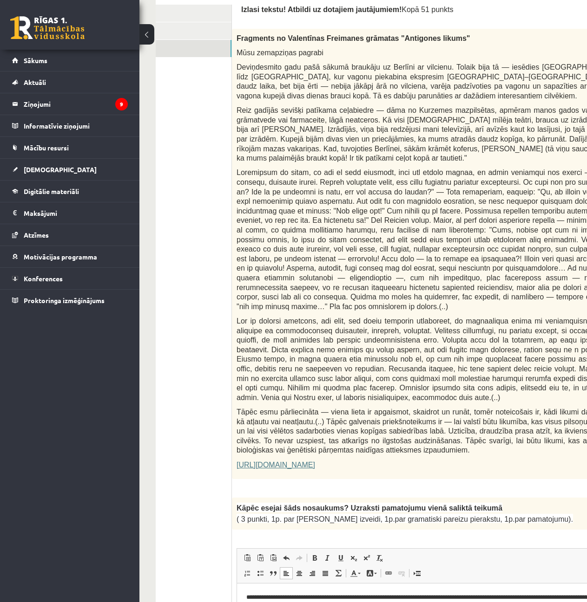
scroll to position [243, 2]
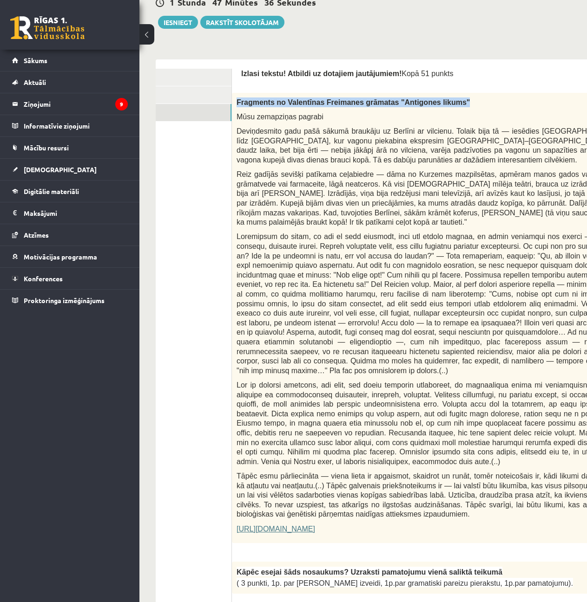
drag, startPoint x: 236, startPoint y: 91, endPoint x: 453, endPoint y: 87, distance: 217.4
click at [453, 93] on div "Fragments no Valentīnas Freimanes grāmatas "Antigones likums" Mūsu zemapziņas p…" at bounding box center [481, 318] width 498 height 451
copy span "Fragments no Valentīnas Freimanes grāmatas "Antigones likums""
drag, startPoint x: 478, startPoint y: 150, endPoint x: 447, endPoint y: 380, distance: 232.0
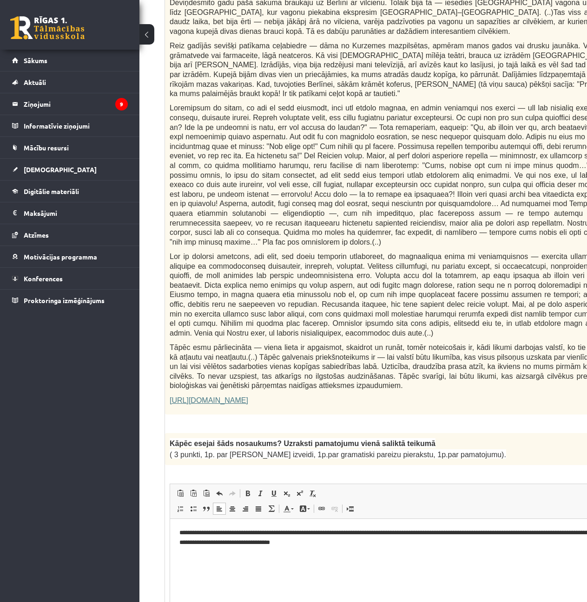
scroll to position [383, 69]
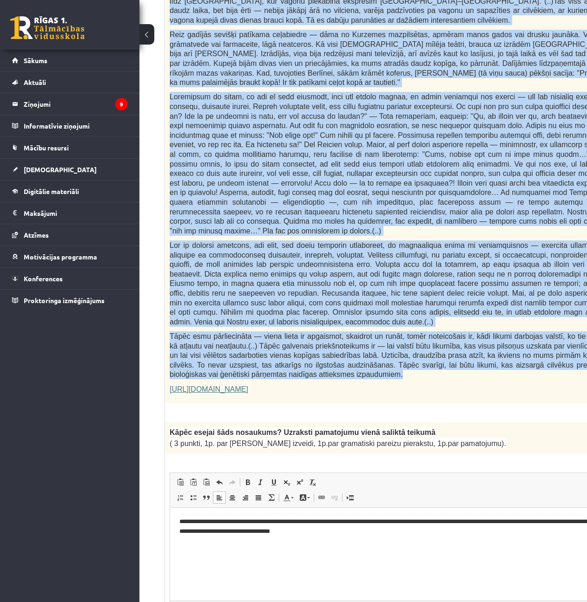
drag, startPoint x: 169, startPoint y: 200, endPoint x: 323, endPoint y: 336, distance: 205.6
click at [323, 336] on div "Fragments no Valentīnas Freimanes grāmatas "Antigones likums" Mūsu zemapziņas p…" at bounding box center [414, 178] width 498 height 451
copy div "Mūsu zemapziņas pagrabi Deviņdesmito gadu pašā sākumā braukāju uz Berlīni ar vi…"
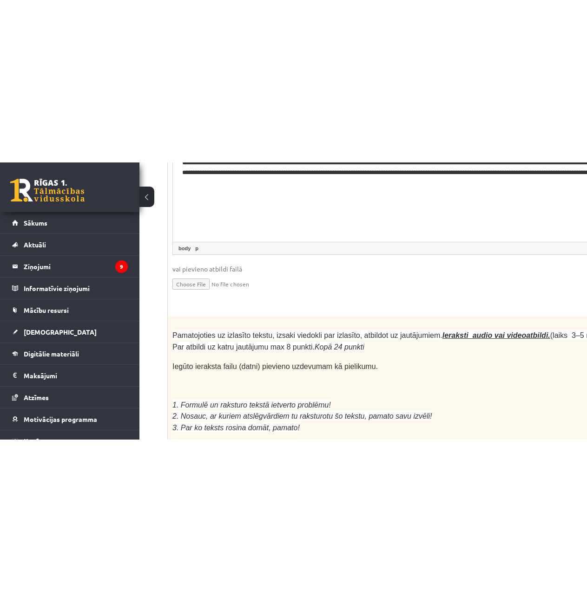
scroll to position [2492, 66]
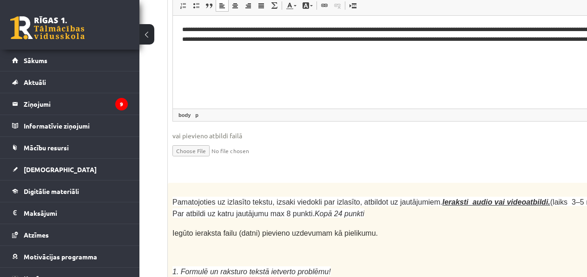
click at [337, 53] on fieldset "**********" at bounding box center [416, 74] width 489 height 189
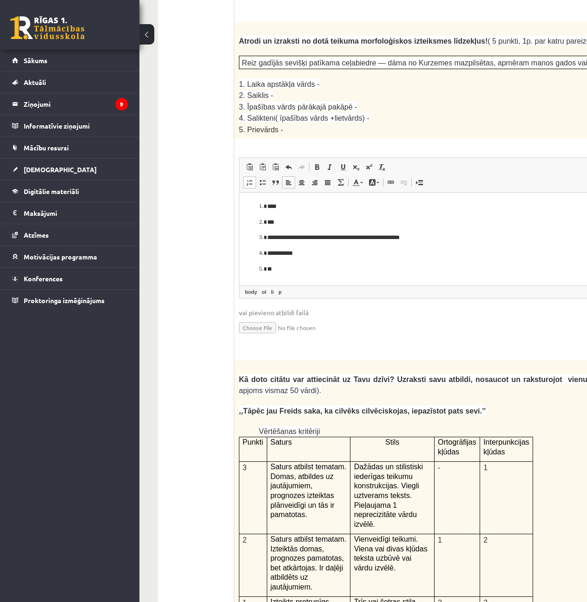
scroll to position [2678, 0]
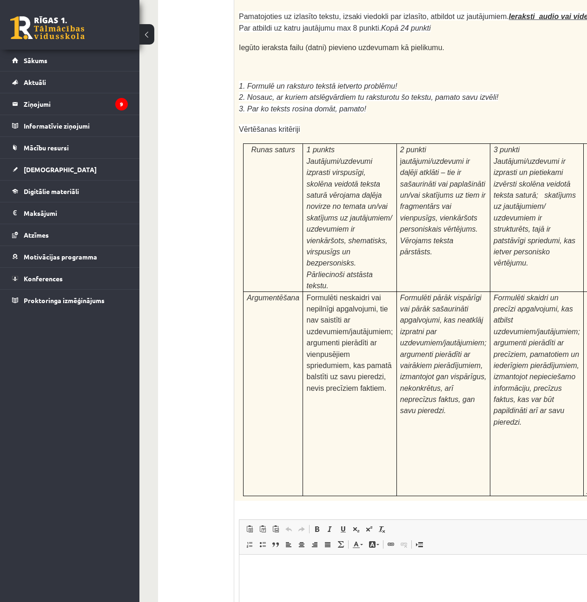
type input "**********"
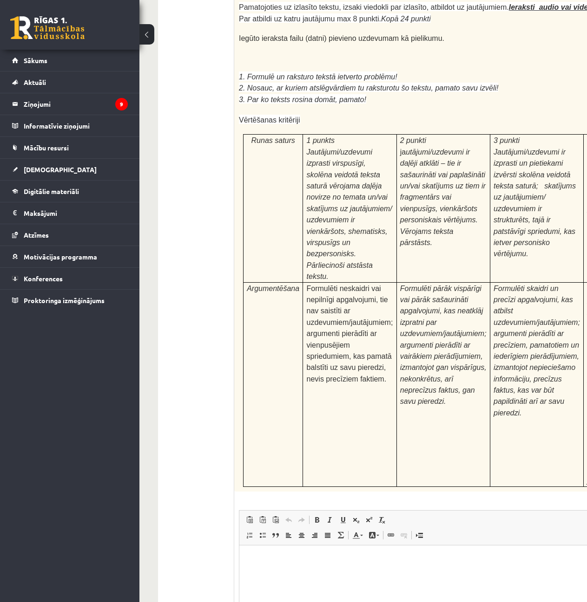
scroll to position [2687, 0]
drag, startPoint x: 291, startPoint y: 536, endPoint x: 339, endPoint y: 540, distance: 48.5
type input "**********"
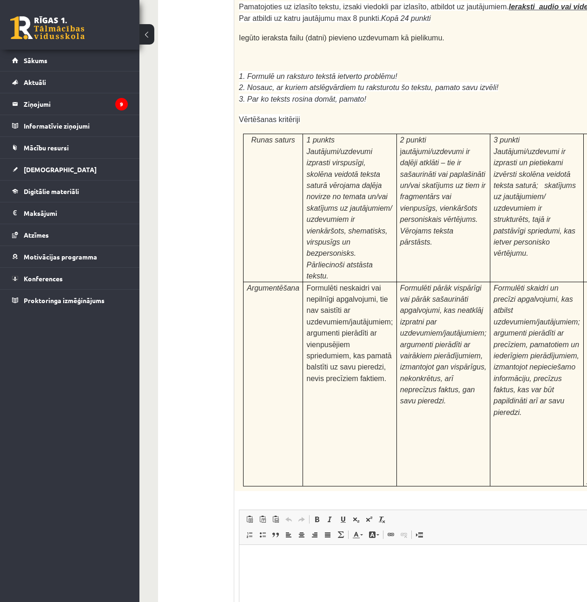
drag, startPoint x: 218, startPoint y: 386, endPoint x: 249, endPoint y: 319, distance: 73.8
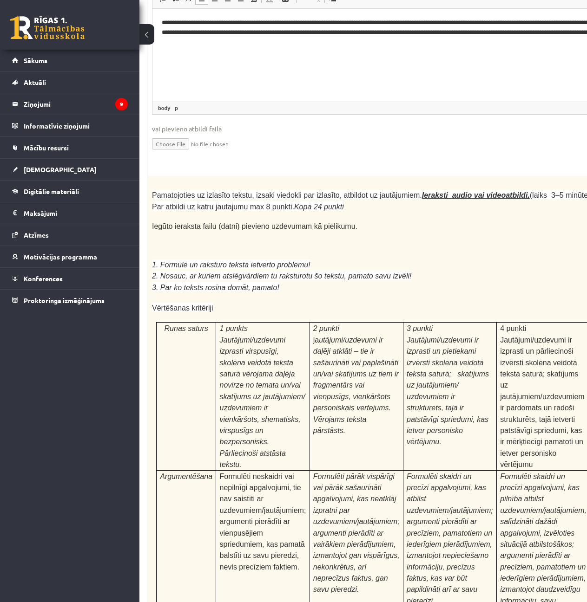
scroll to position [0, 59]
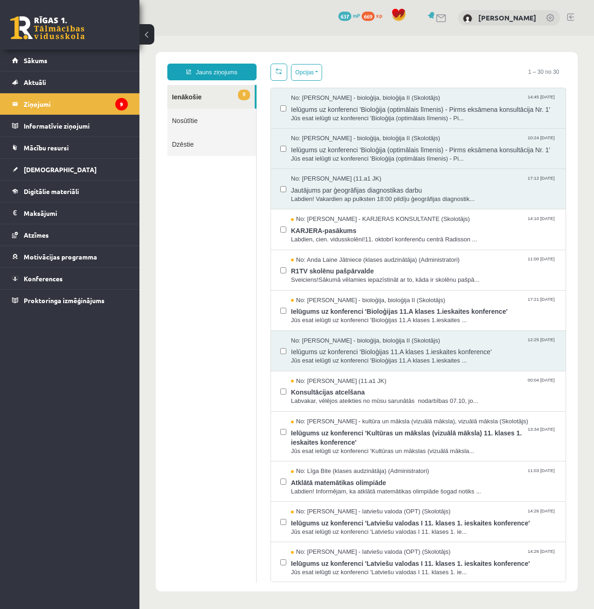
scroll to position [93, 0]
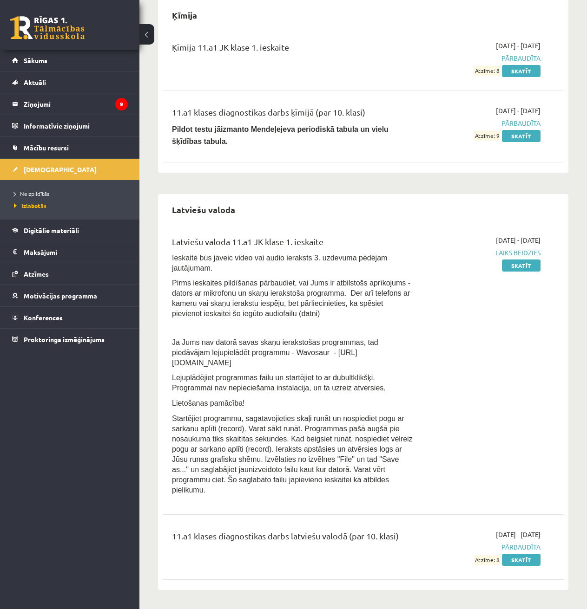
scroll to position [650, 0]
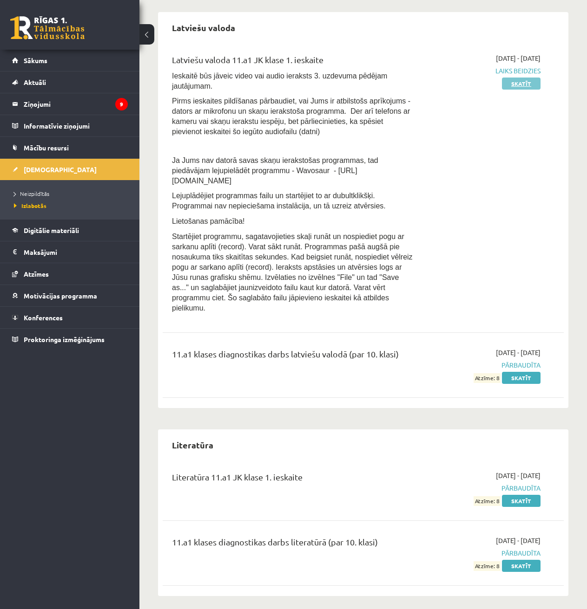
click at [529, 78] on link "Skatīt" at bounding box center [521, 84] width 39 height 12
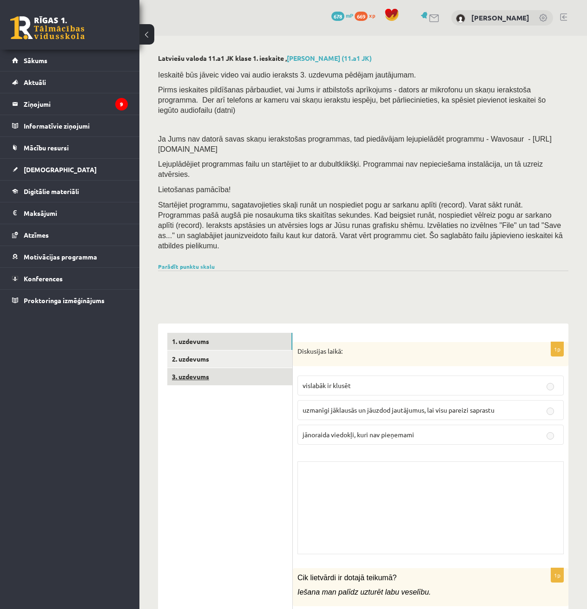
click at [208, 368] on link "3. uzdevums" at bounding box center [229, 376] width 125 height 17
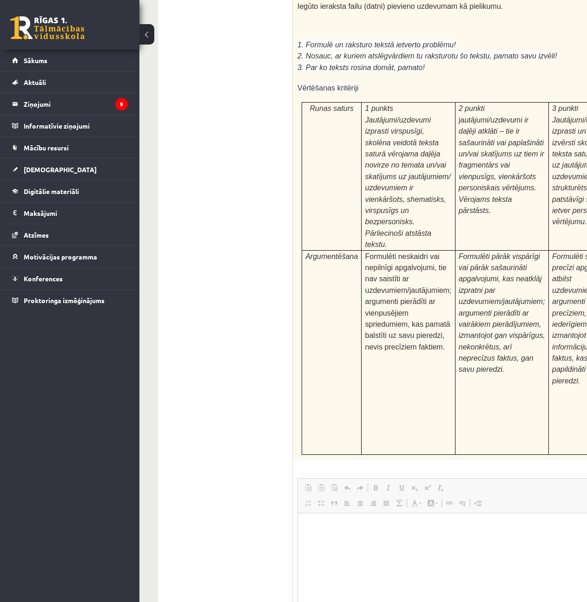
scroll to position [3415, 0]
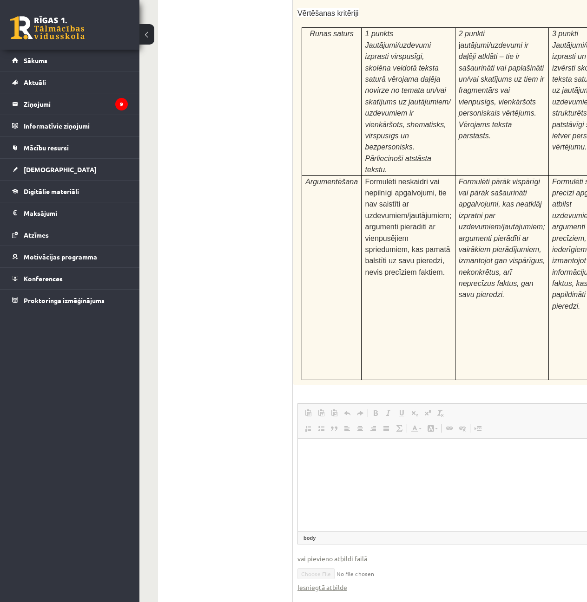
drag, startPoint x: 314, startPoint y: 468, endPoint x: 360, endPoint y: 455, distance: 48.1
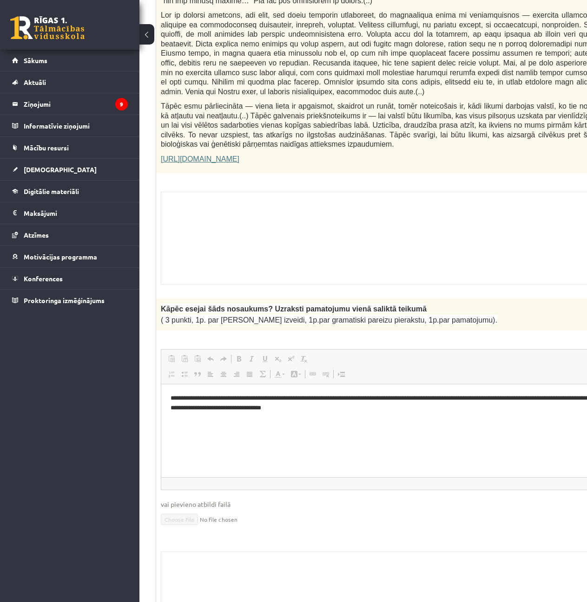
scroll to position [592, 78]
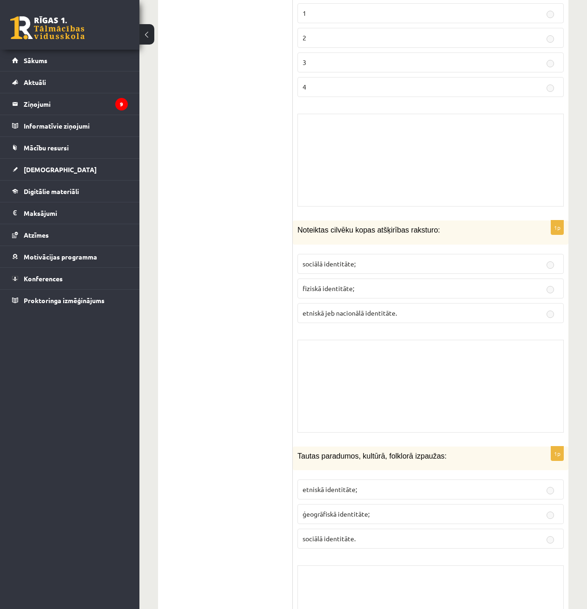
drag, startPoint x: 276, startPoint y: 353, endPoint x: 291, endPoint y: 314, distance: 41.8
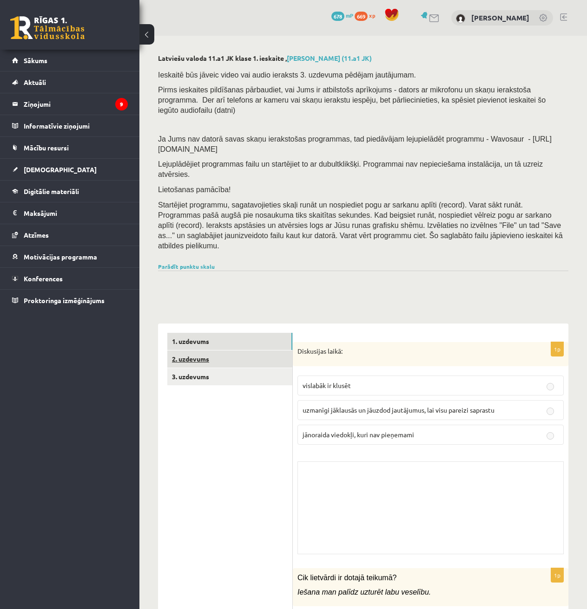
click at [200, 351] on link "2. uzdevums" at bounding box center [229, 359] width 125 height 17
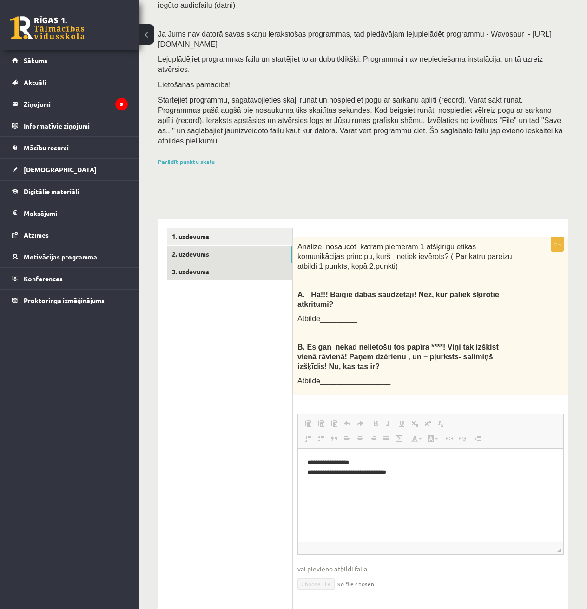
click at [187, 263] on link "3. uzdevums" at bounding box center [229, 271] width 125 height 17
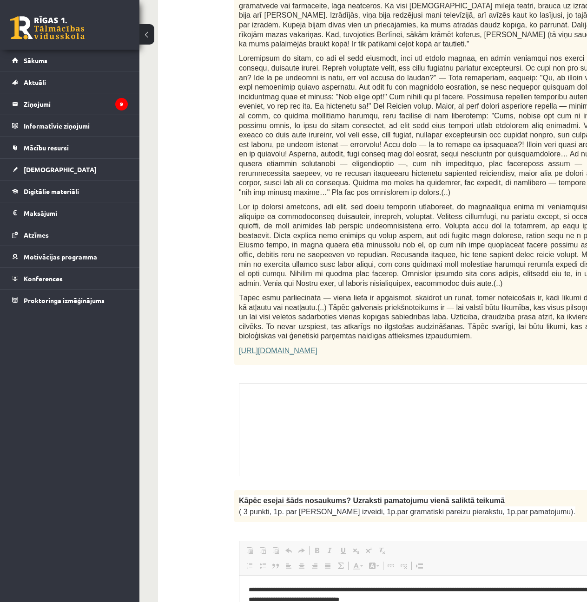
scroll to position [413, 0]
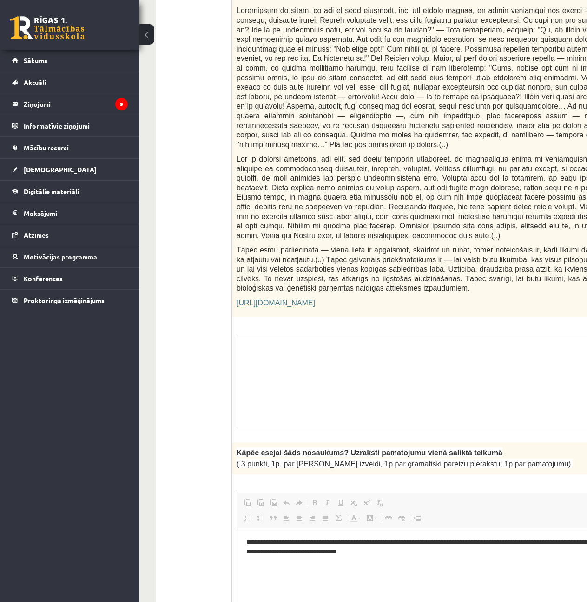
click at [274, 336] on div "Skolotāja pielikums" at bounding box center [480, 382] width 489 height 93
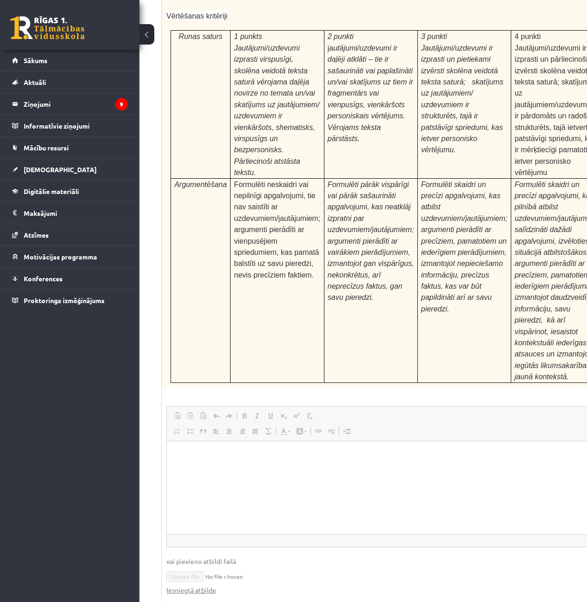
scroll to position [3415, 72]
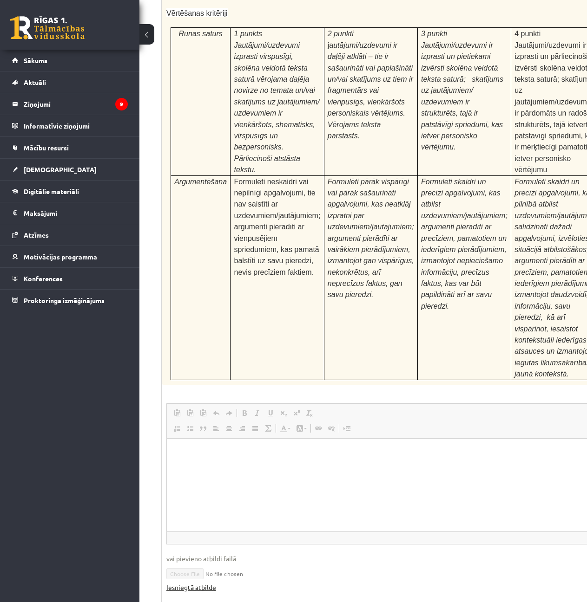
click at [203, 583] on link "Iesniegtā atbilde" at bounding box center [191, 588] width 50 height 10
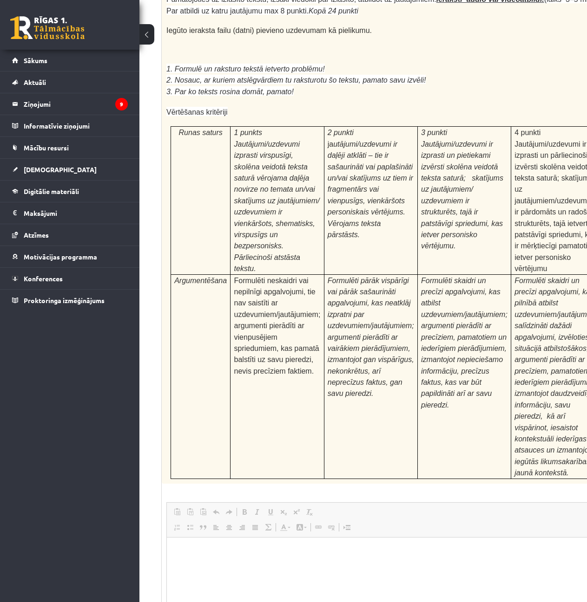
scroll to position [3229, 72]
